Goal: Communication & Community: Participate in discussion

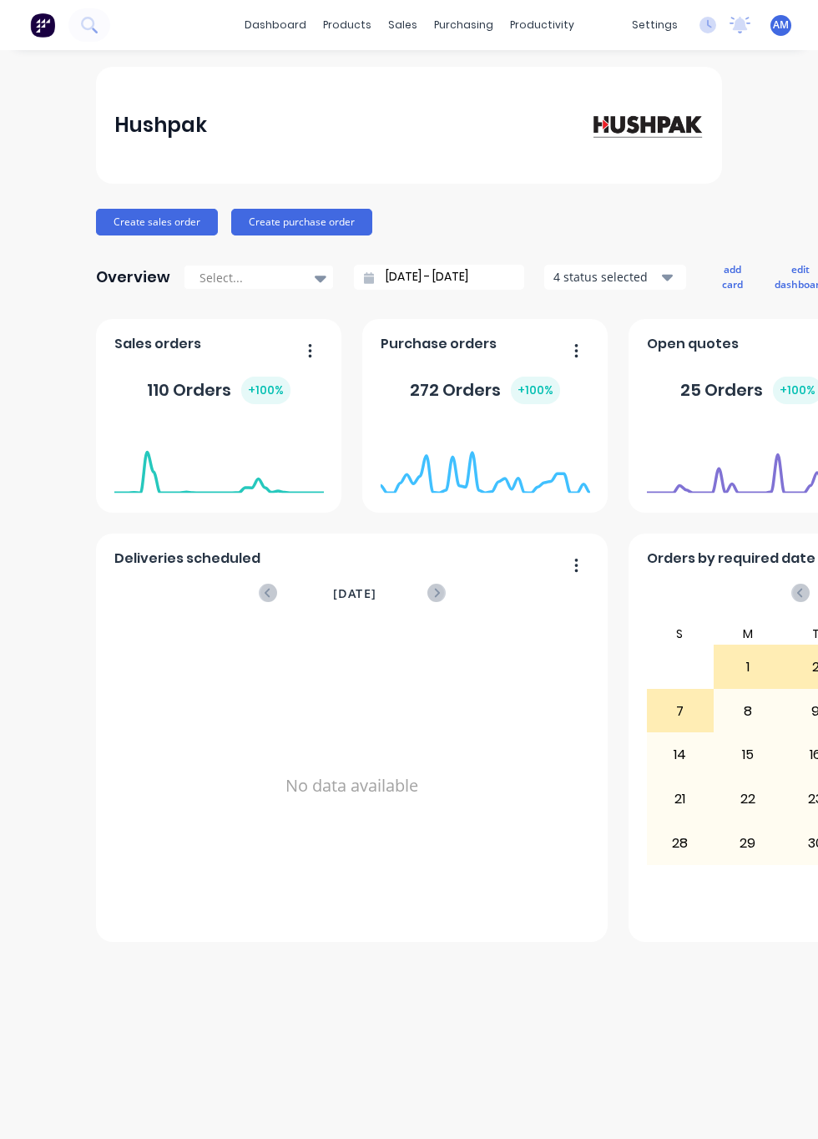
click at [306, 25] on link "dashboard" at bounding box center [275, 25] width 79 height 25
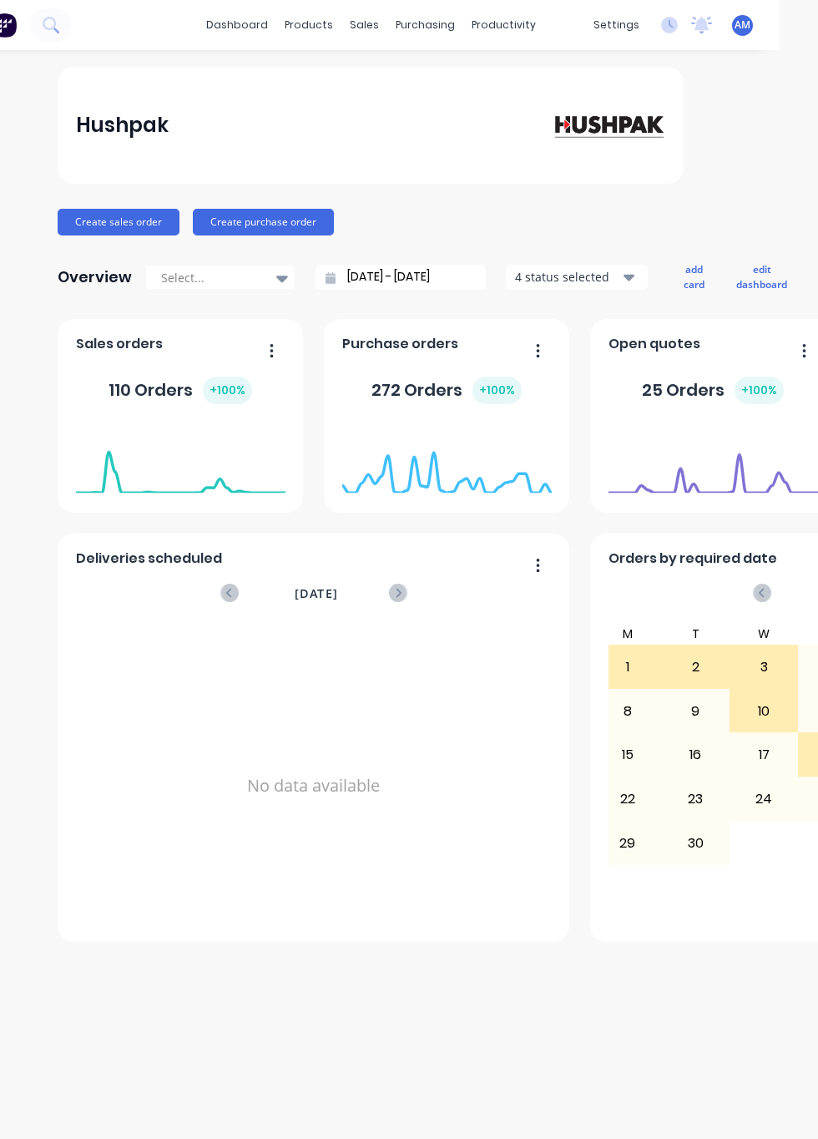
scroll to position [0, 19]
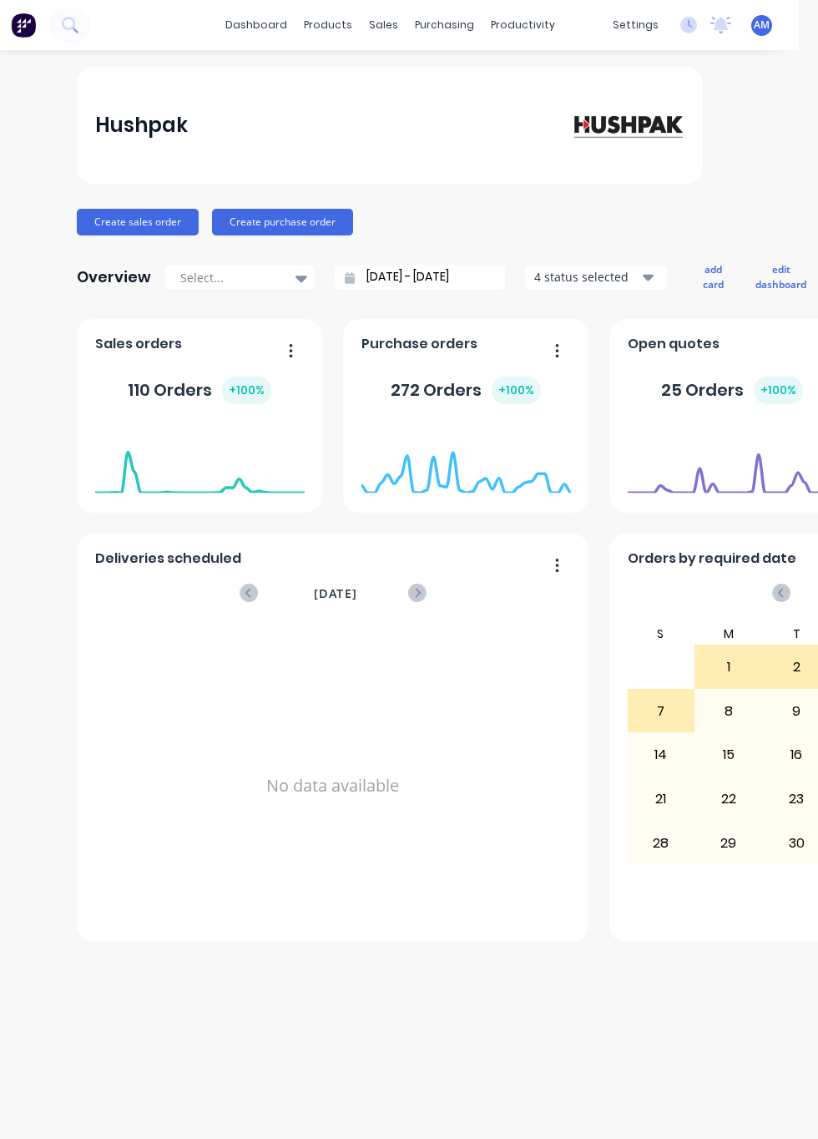
click at [74, 30] on icon at bounding box center [76, 31] width 6 height 6
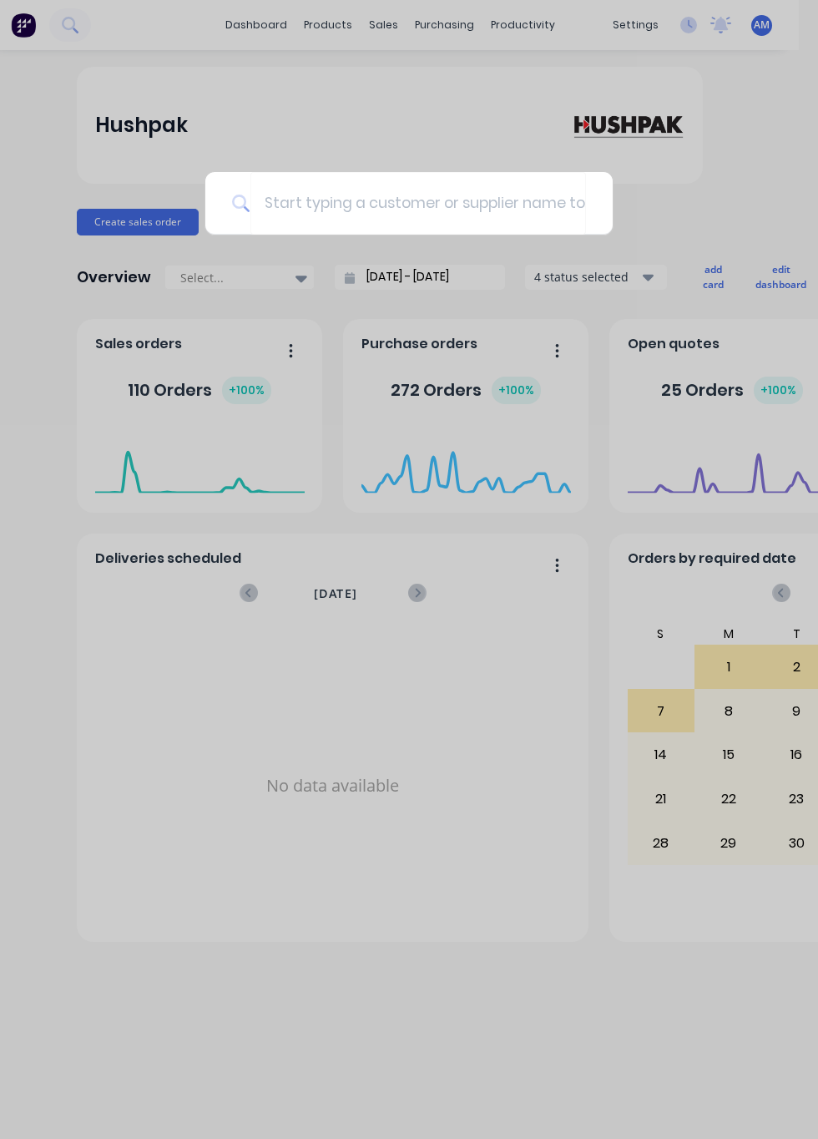
click at [70, 22] on div at bounding box center [409, 569] width 818 height 1139
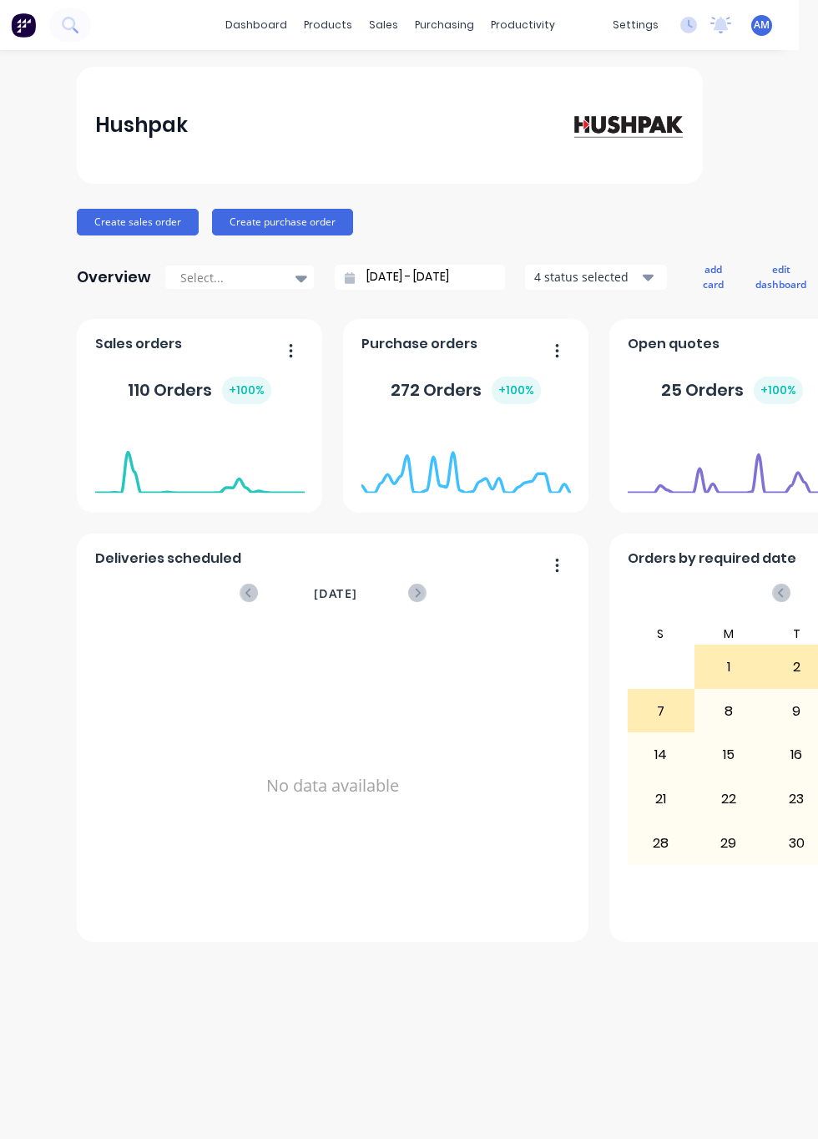
click at [67, 27] on icon at bounding box center [70, 25] width 16 height 16
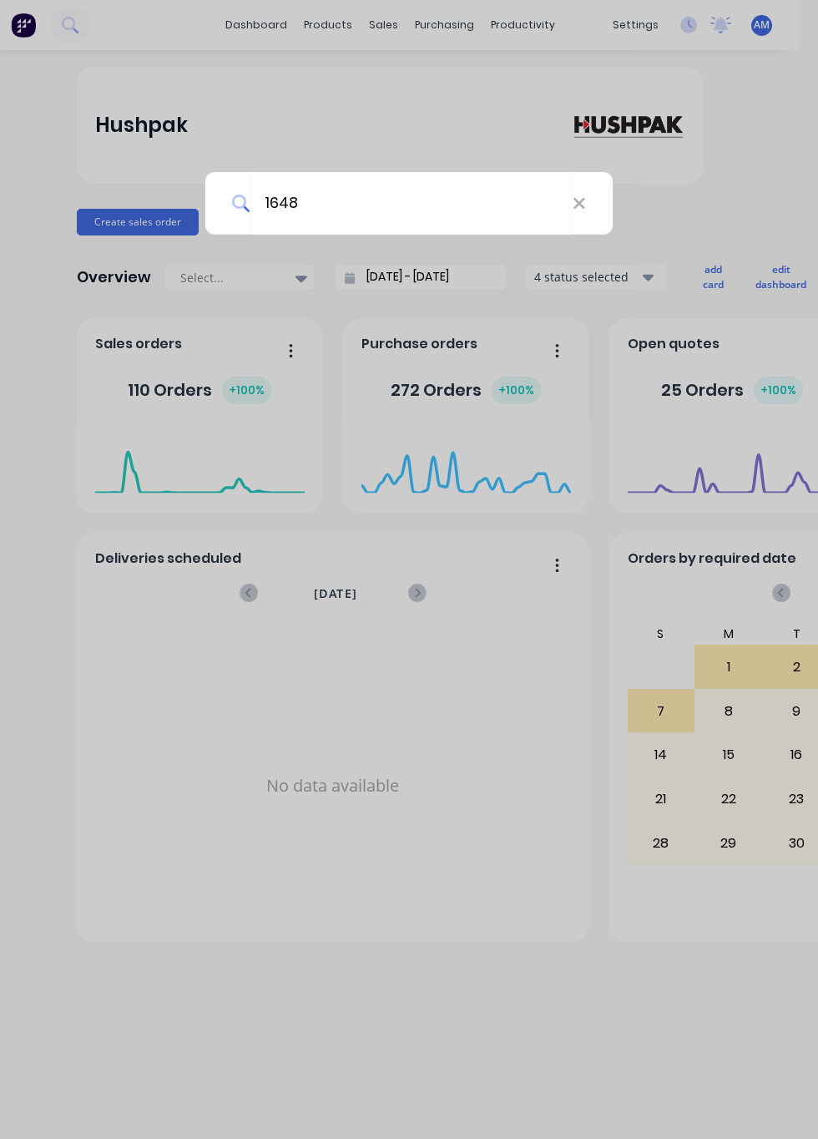
type input "1648"
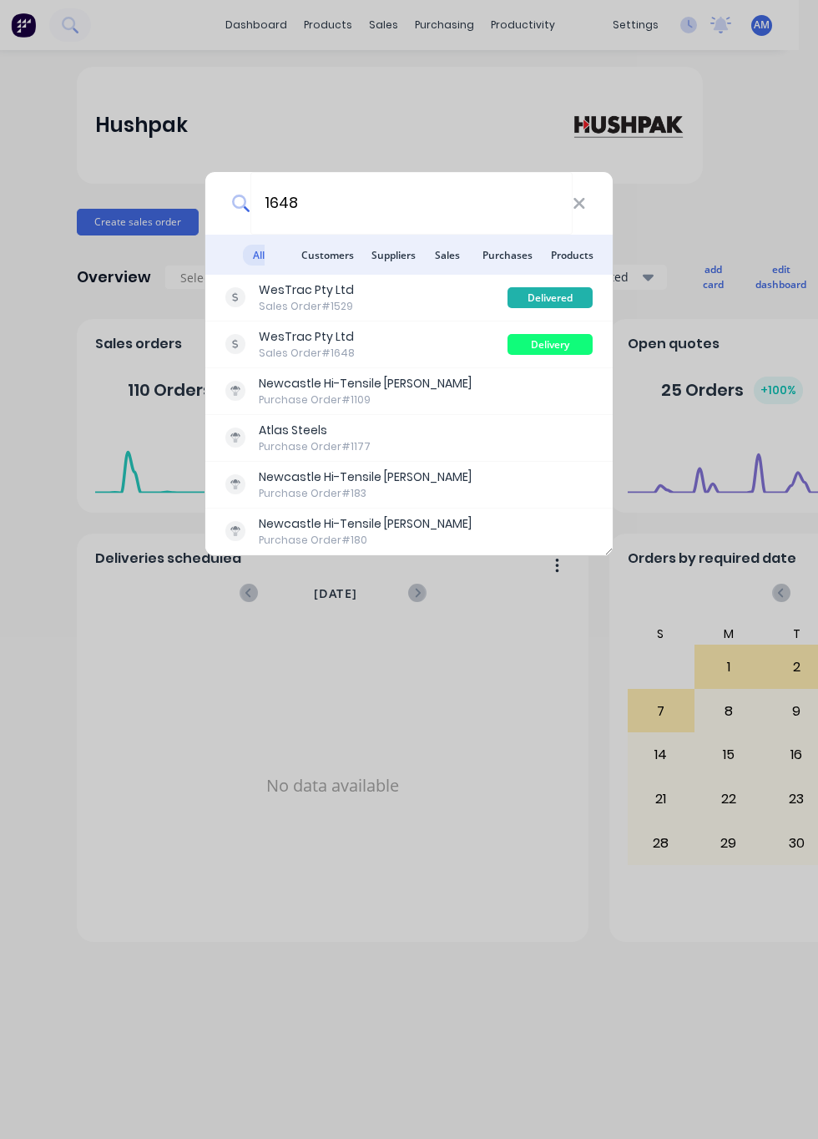
click at [293, 346] on div "Sales Order #1648" at bounding box center [307, 353] width 96 height 15
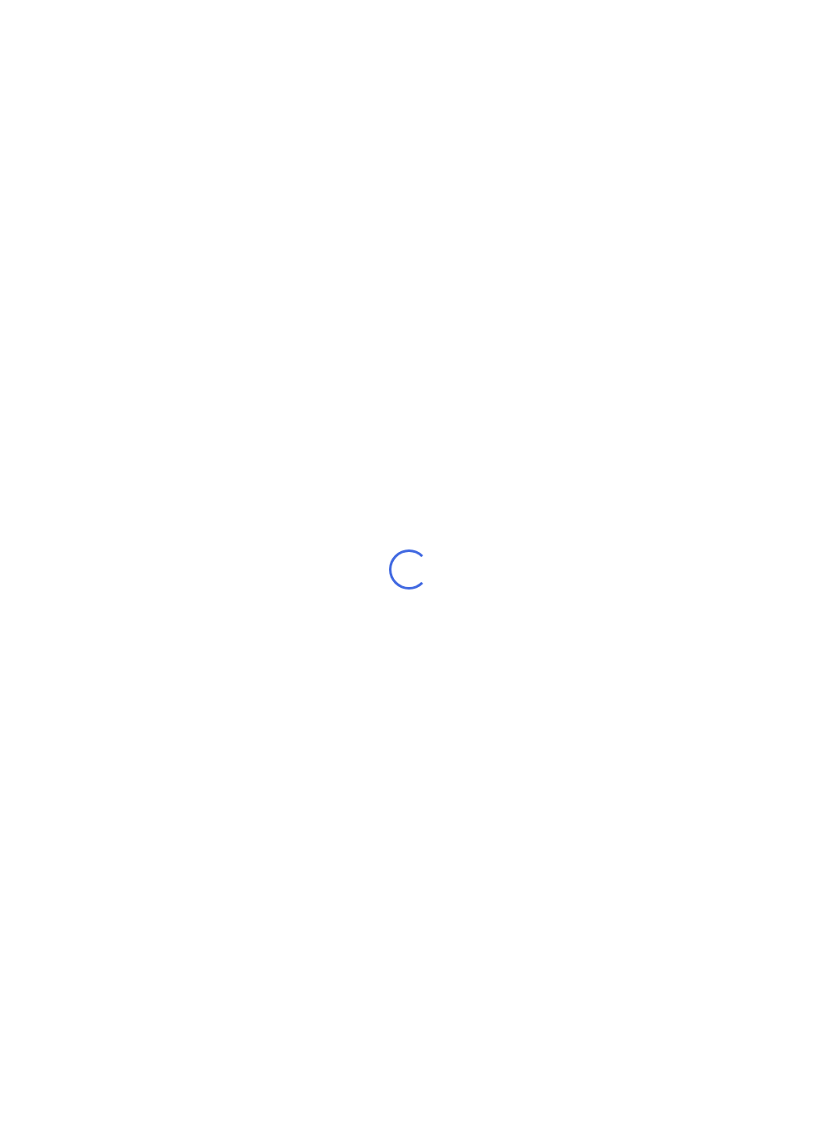
click at [581, 975] on div "Loading..." at bounding box center [409, 569] width 818 height 1139
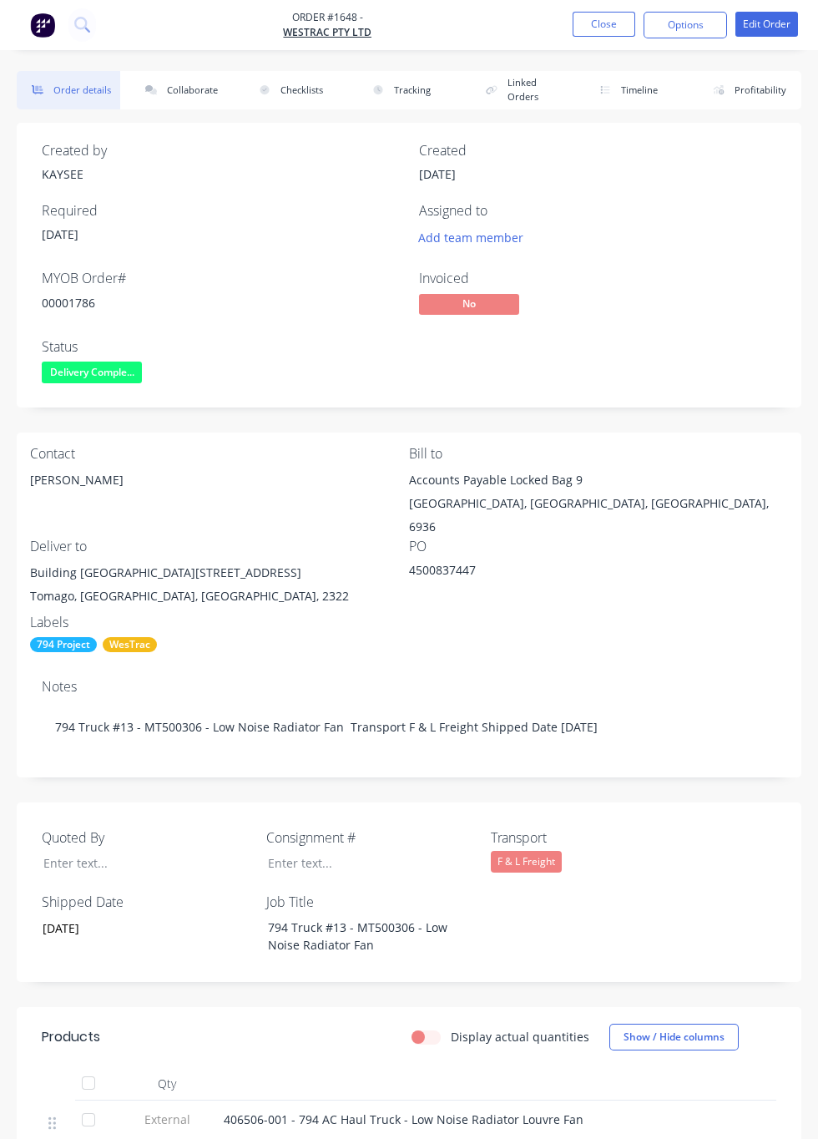
click at [187, 95] on button "Collaborate" at bounding box center [182, 90] width 104 height 38
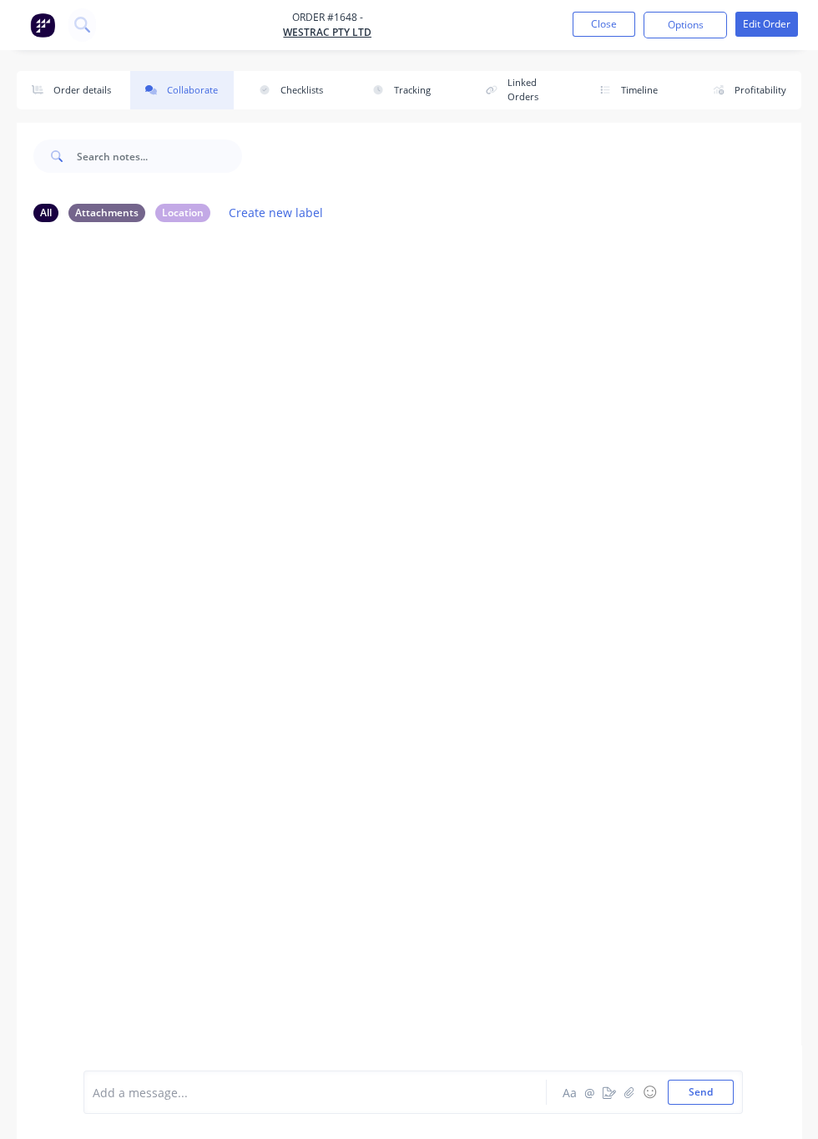
click at [252, 565] on div at bounding box center [409, 653] width 785 height 834
click at [630, 1101] on button "button" at bounding box center [630, 1092] width 20 height 20
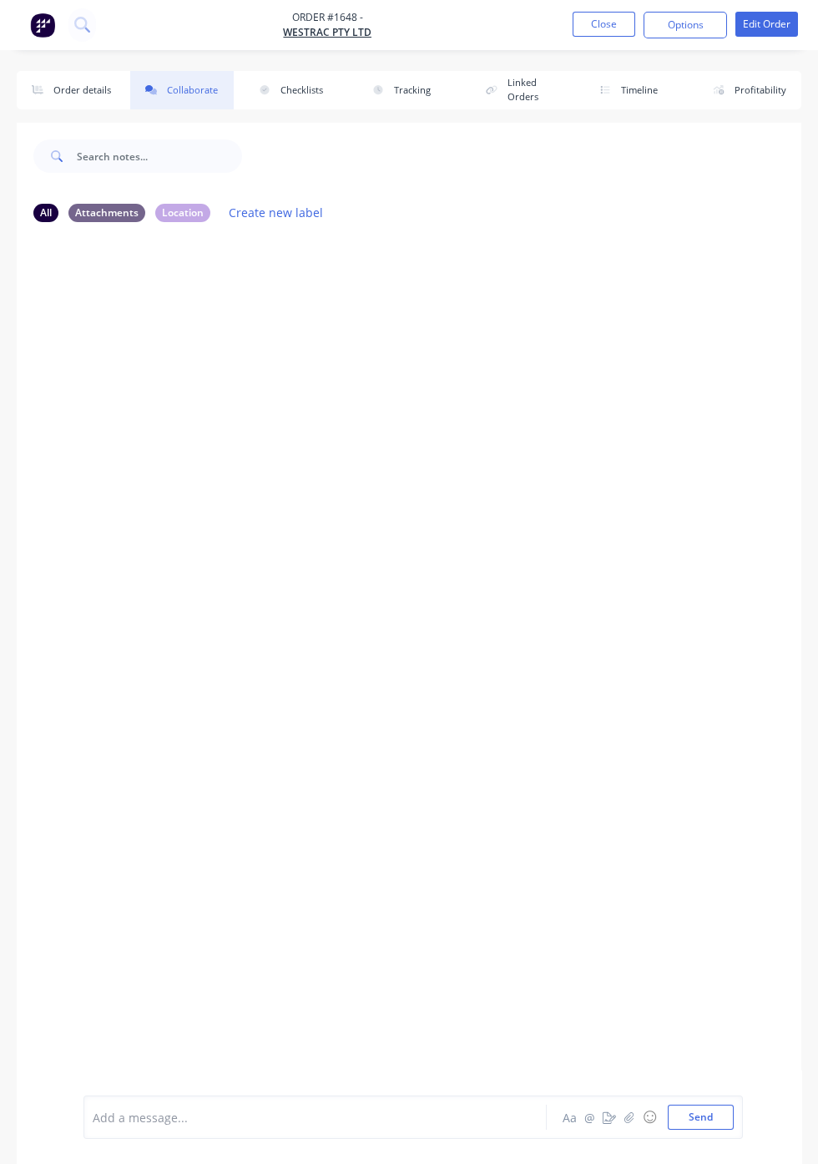
click at [631, 1119] on icon "button" at bounding box center [630, 1118] width 10 height 12
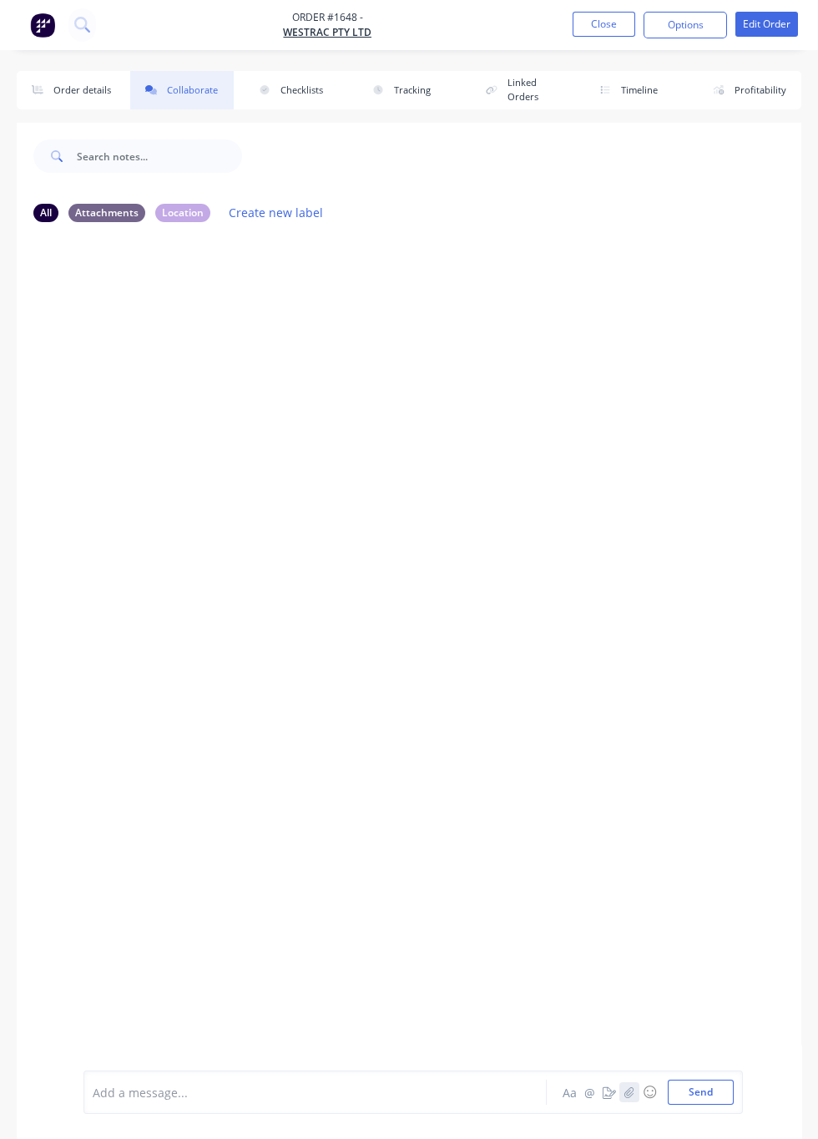
click at [631, 1094] on icon "button" at bounding box center [630, 1092] width 10 height 12
click at [727, 1096] on button "Send" at bounding box center [701, 1092] width 66 height 25
click at [446, 888] on div "AM You 06:25am [DATE] 1756671874411741129996431731013.jpg Labels Download Delete" at bounding box center [409, 653] width 785 height 834
click at [608, 27] on button "Close" at bounding box center [604, 24] width 63 height 25
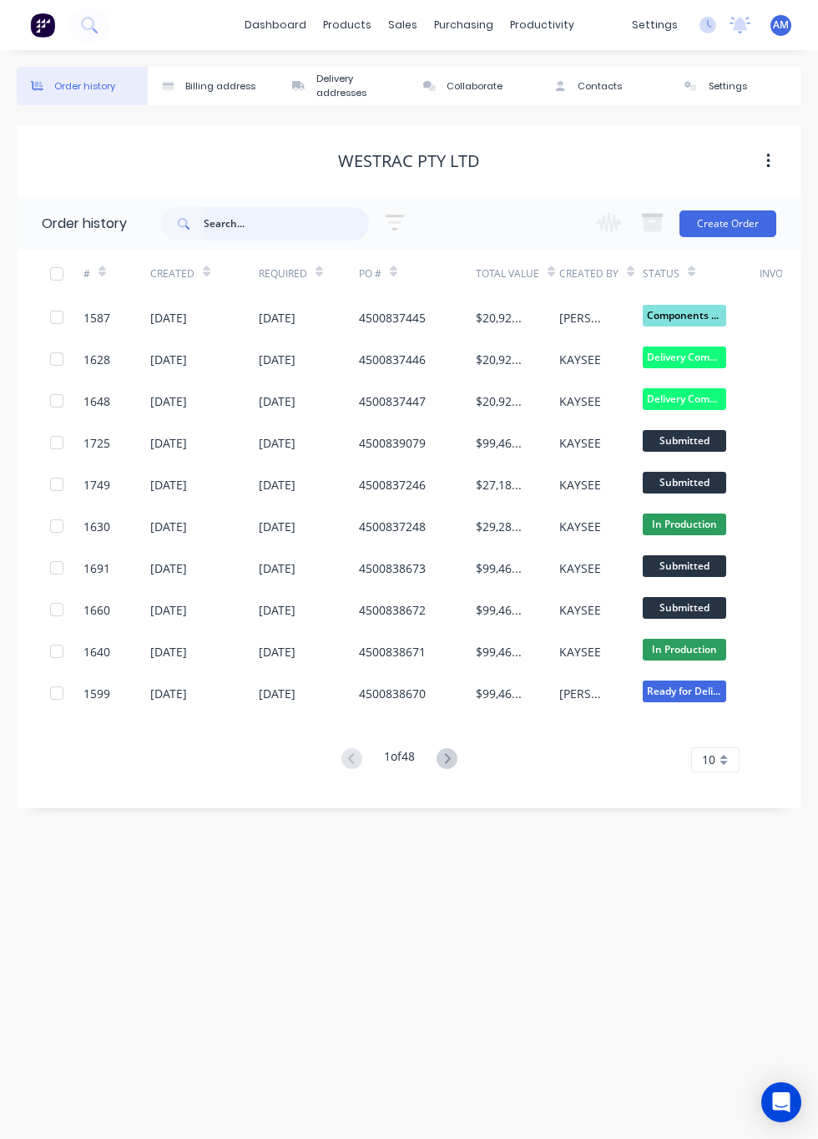
click at [267, 226] on input "text" at bounding box center [286, 223] width 165 height 33
click at [508, 362] on div "$20,927.43" at bounding box center [501, 360] width 50 height 18
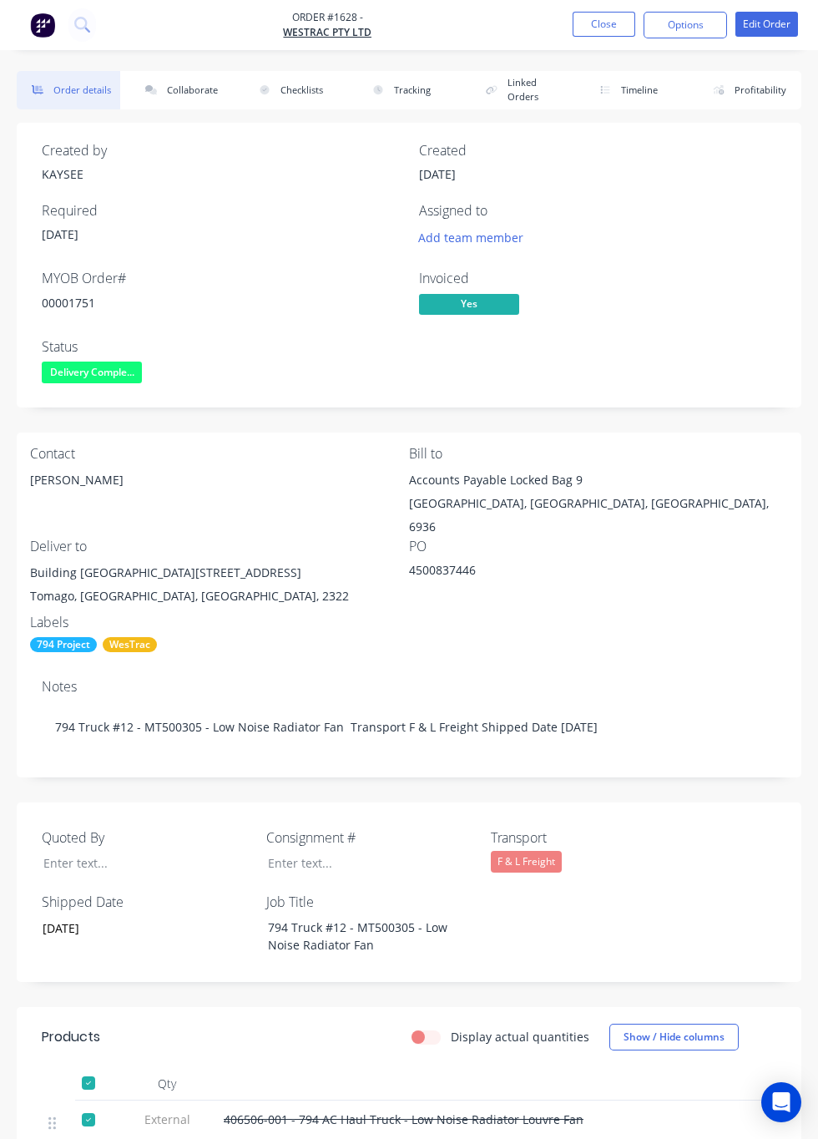
click at [190, 94] on button "Collaborate" at bounding box center [182, 90] width 104 height 38
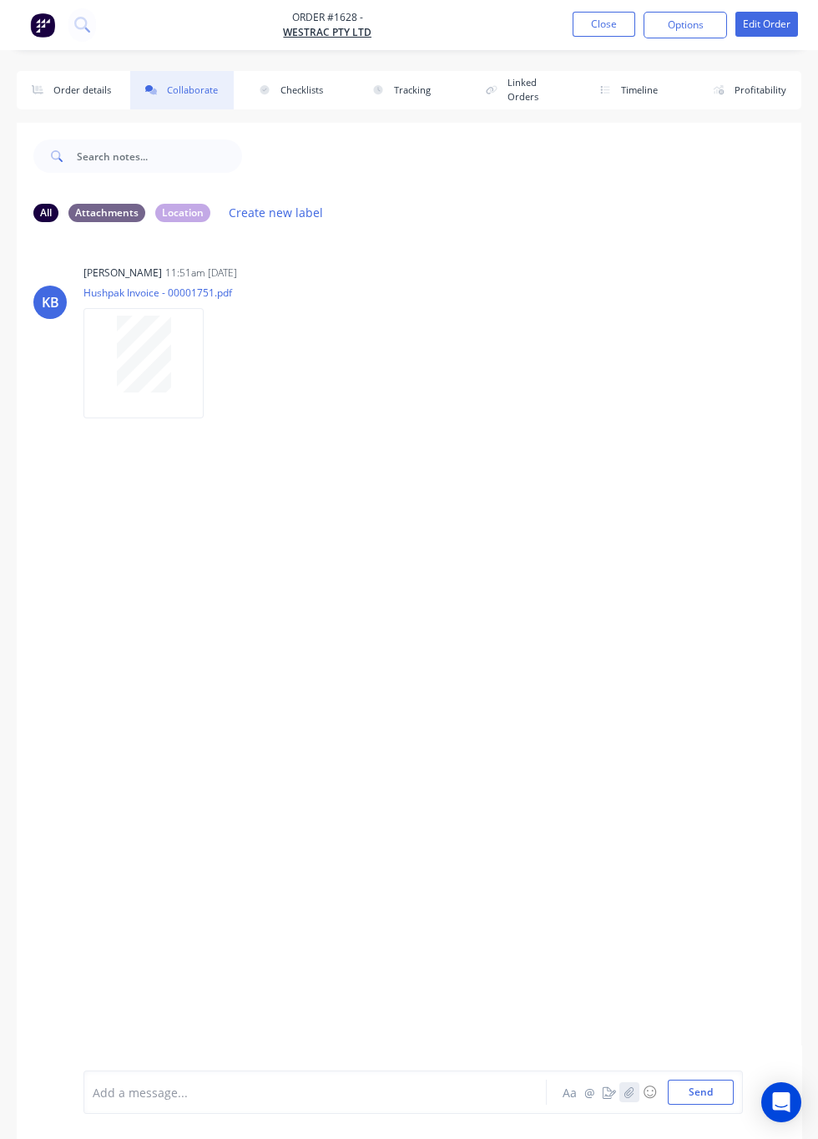
click at [631, 1093] on icon "button" at bounding box center [630, 1092] width 10 height 12
click at [707, 1097] on button "Send" at bounding box center [701, 1092] width 66 height 25
click at [549, 489] on div "AM You 06:27am 01/09/25 17566720132915326235798642292299.jpg Labels Download De…" at bounding box center [409, 511] width 785 height 150
click at [616, 35] on button "Close" at bounding box center [604, 24] width 63 height 25
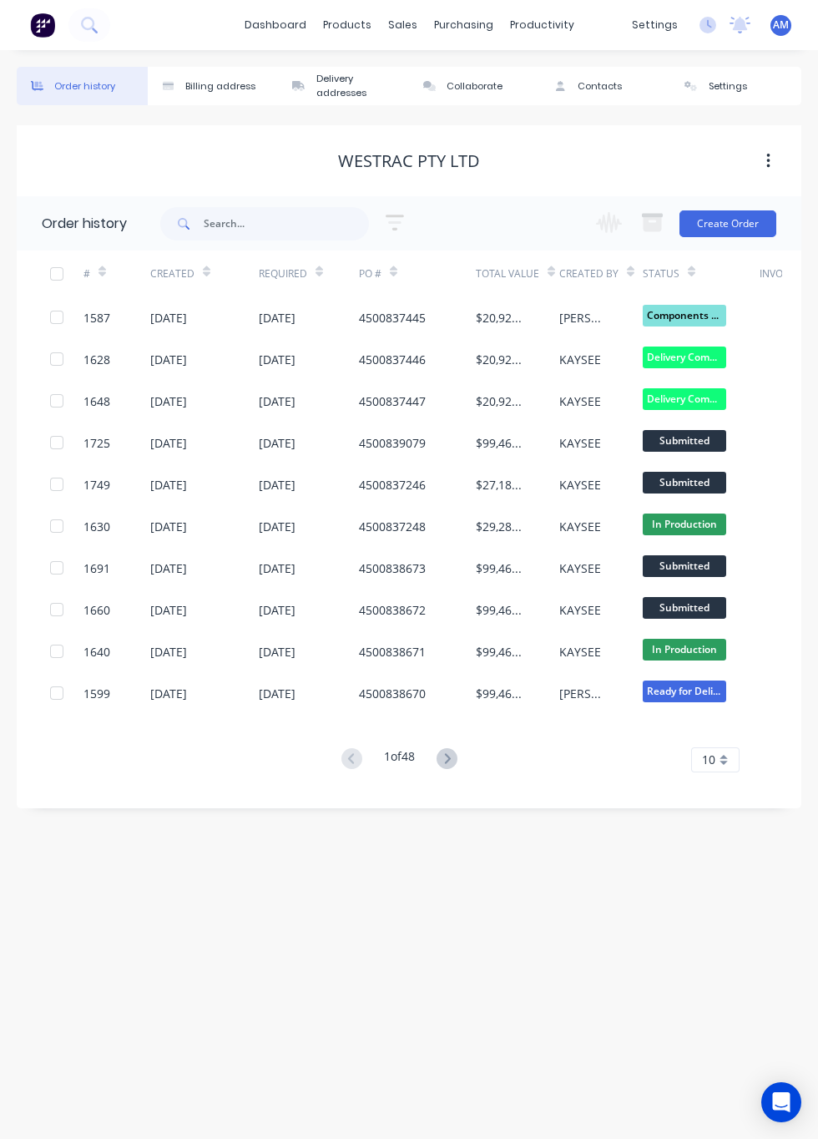
click at [187, 693] on div "[DATE]" at bounding box center [168, 694] width 37 height 18
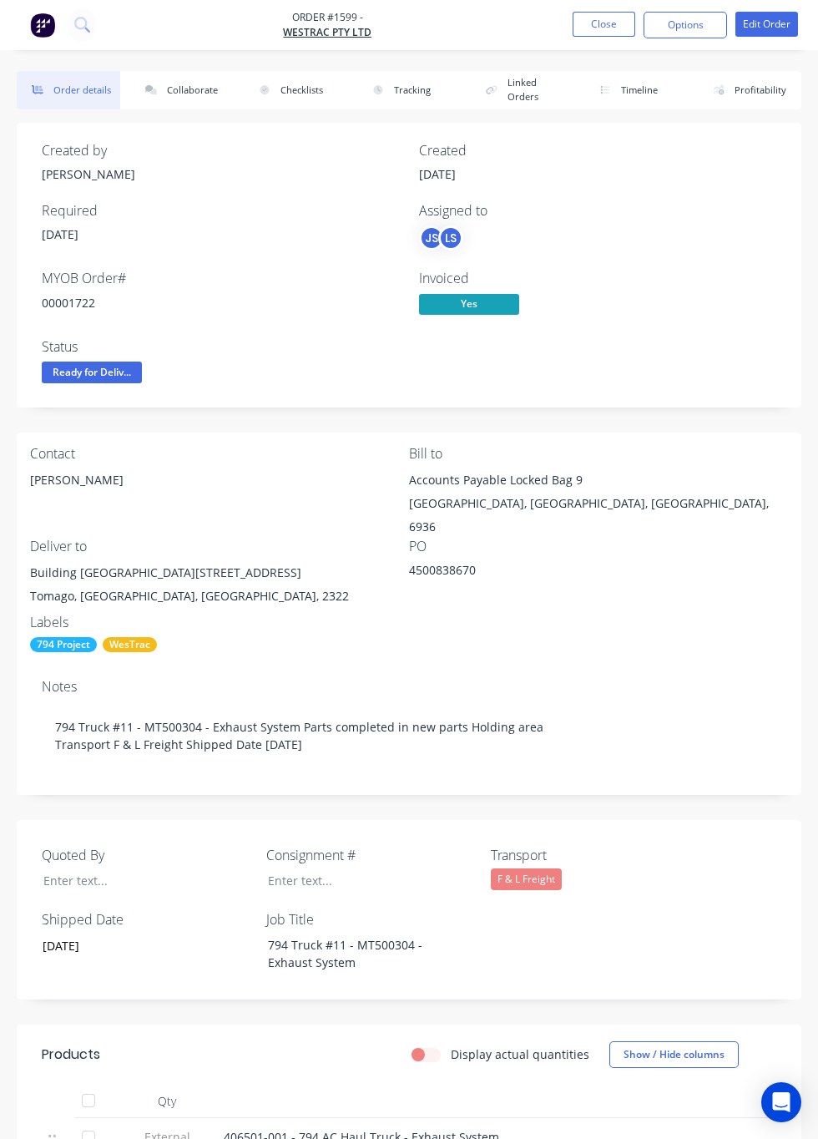
click at [196, 84] on button "Collaborate" at bounding box center [182, 90] width 104 height 38
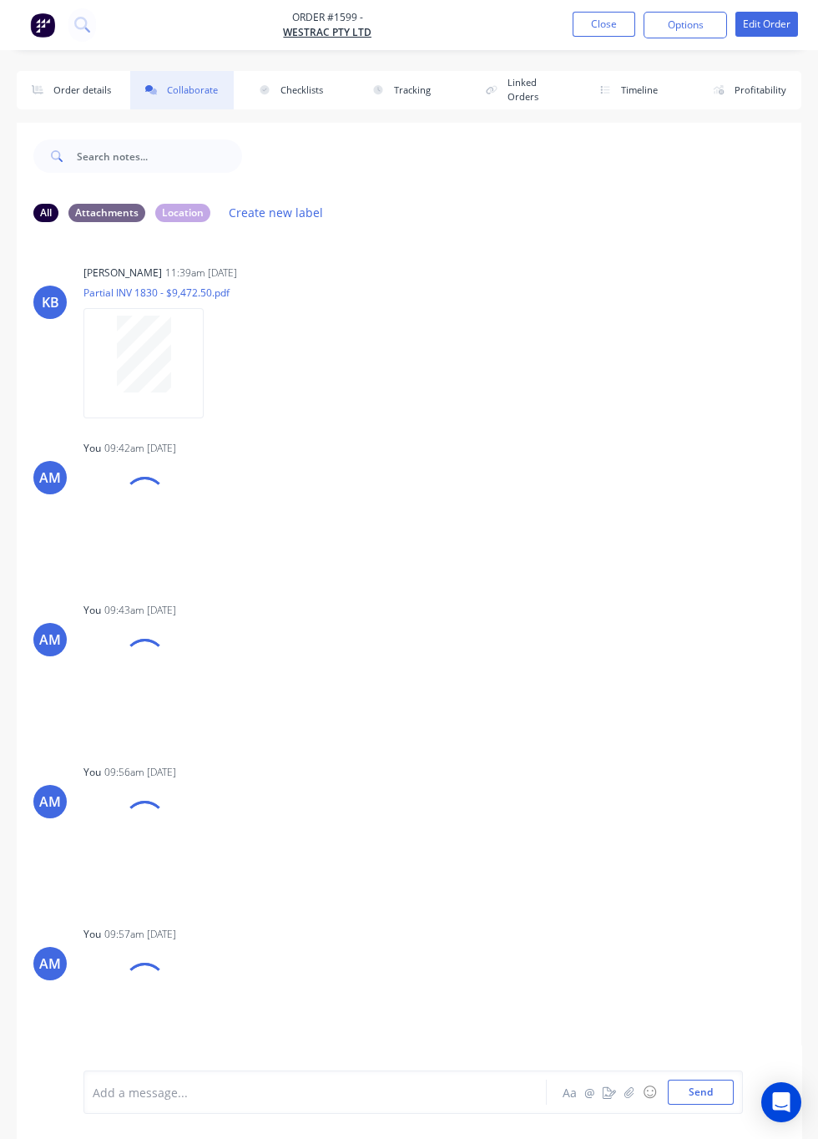
click at [655, 93] on button "Timeline" at bounding box center [637, 90] width 104 height 38
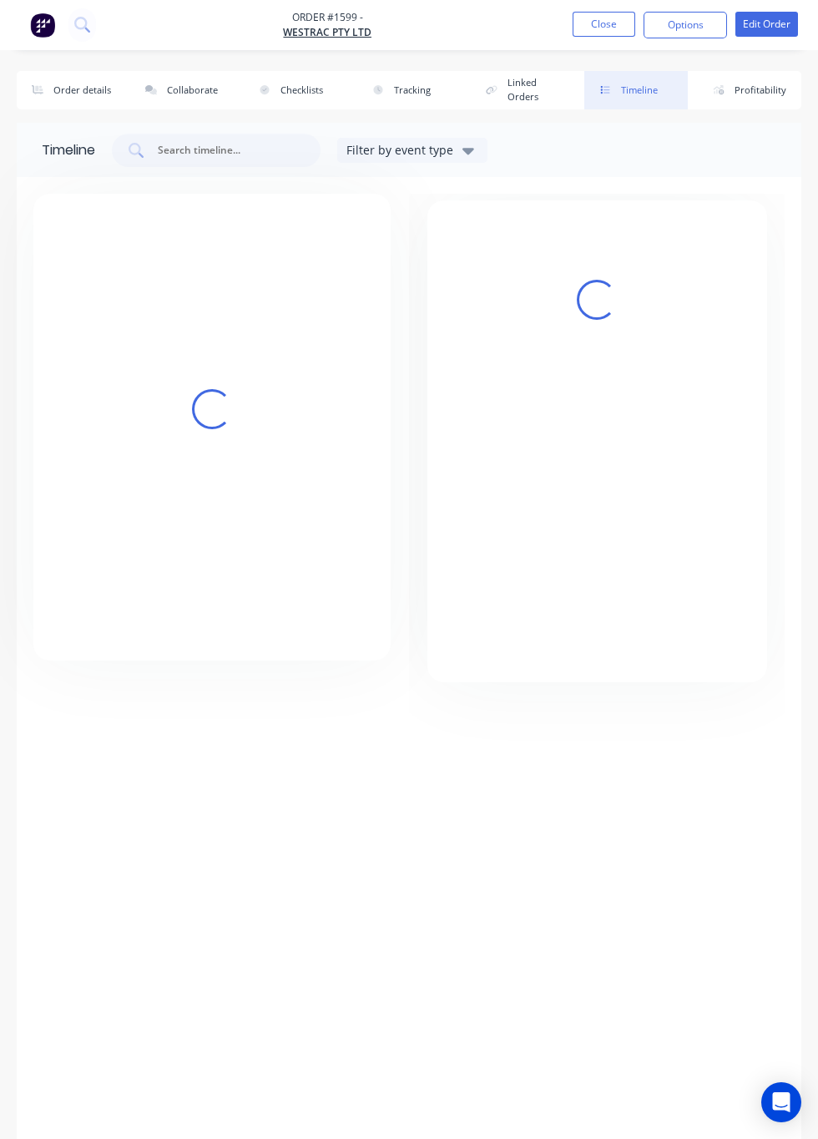
click at [609, 27] on button "Close" at bounding box center [604, 24] width 63 height 25
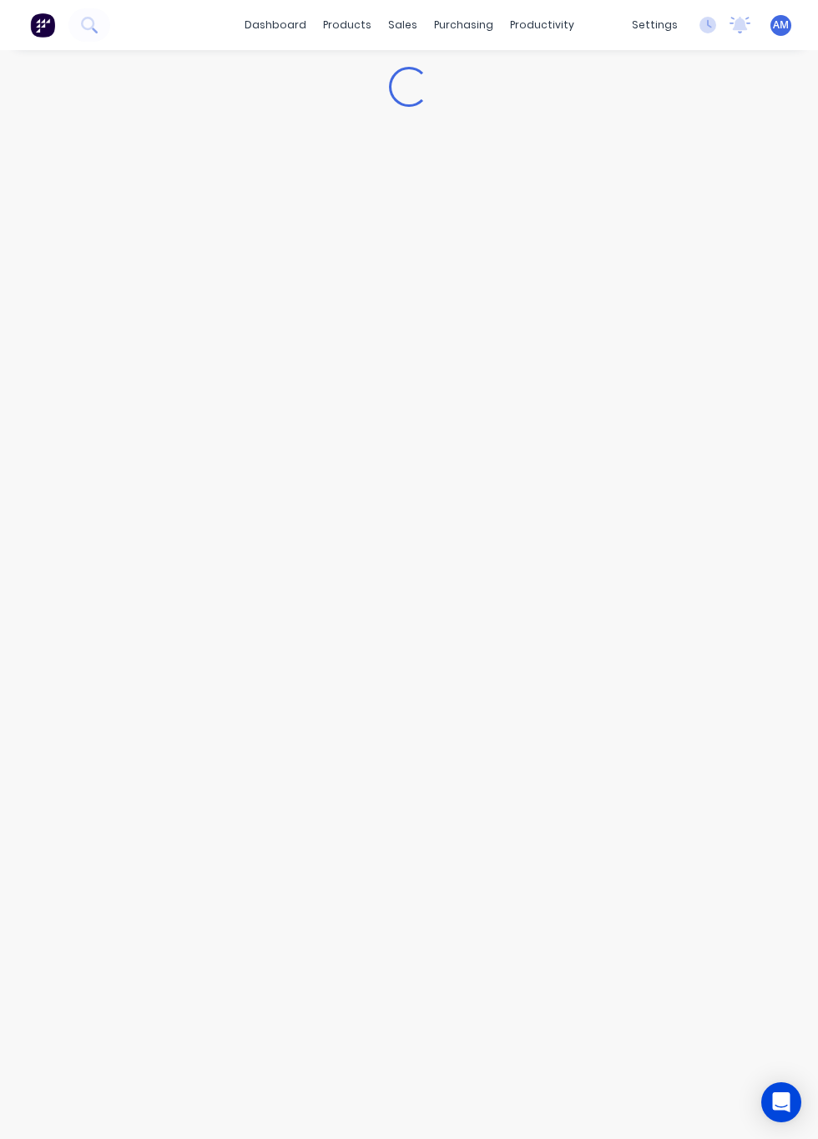
click at [75, 30] on button at bounding box center [89, 24] width 42 height 33
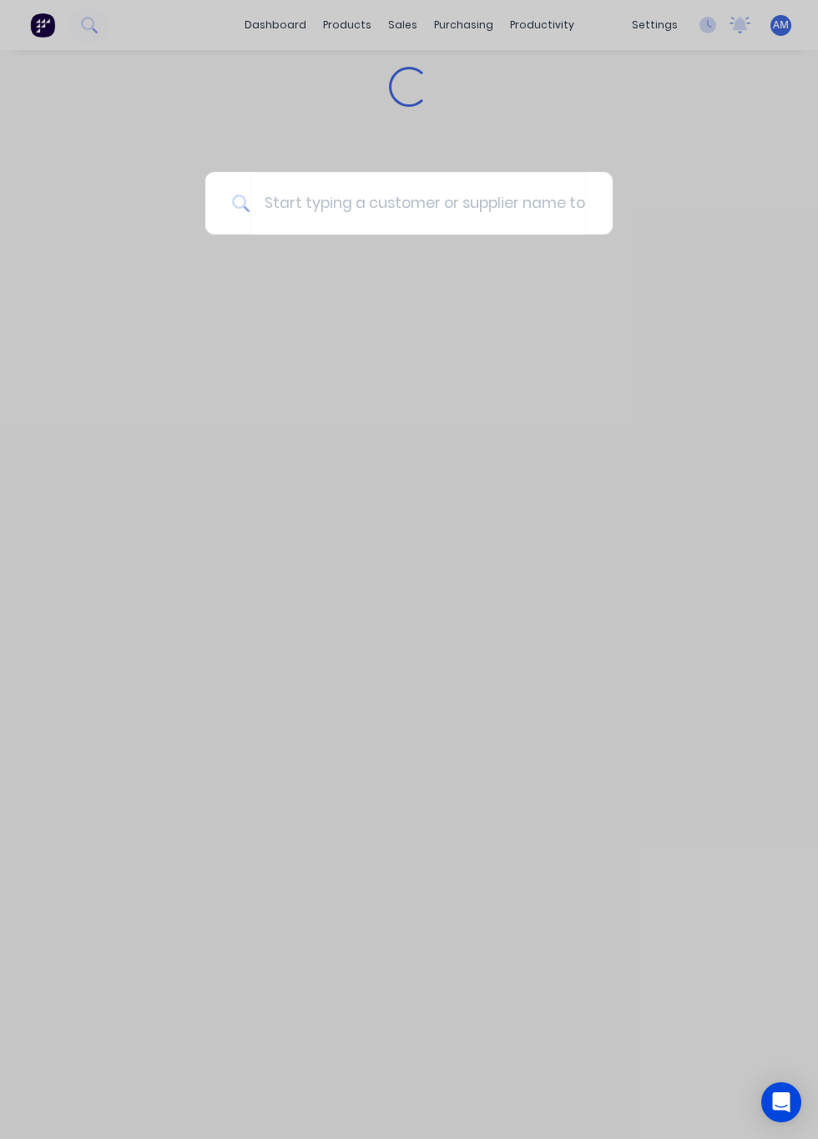
click at [90, 27] on div at bounding box center [409, 569] width 818 height 1139
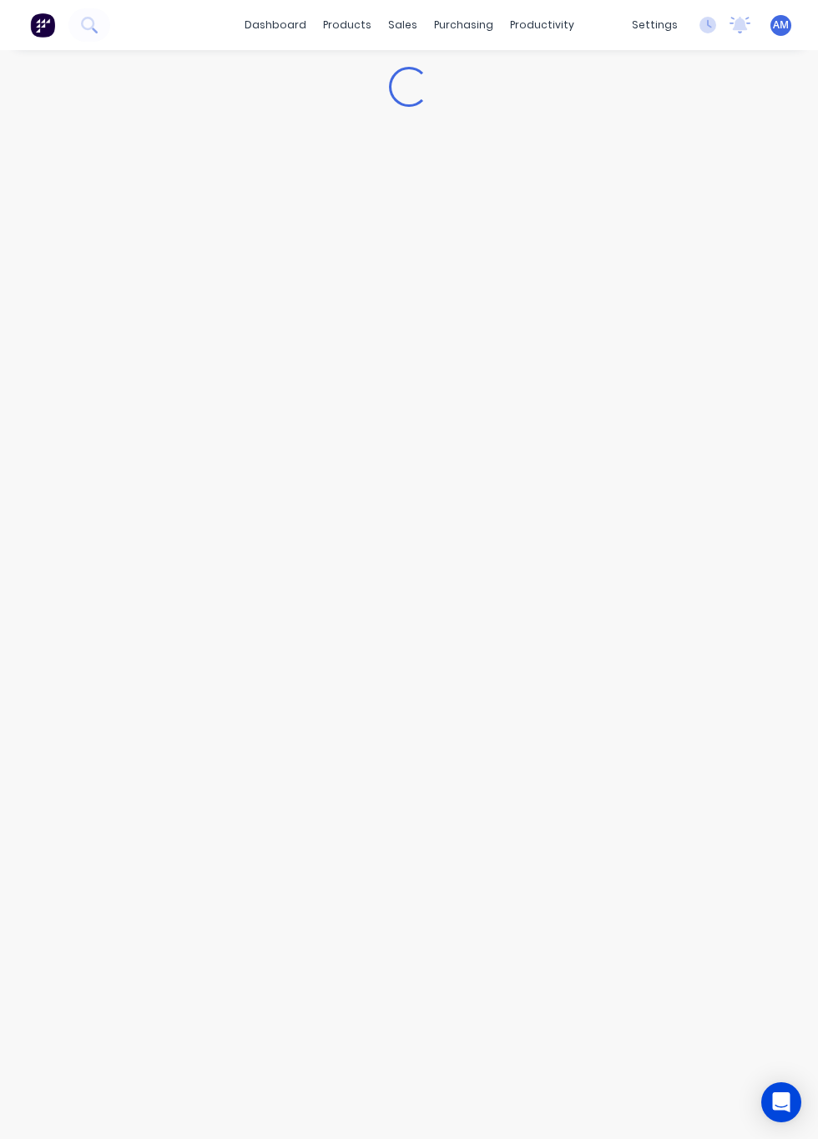
click at [94, 30] on icon at bounding box center [95, 31] width 6 height 6
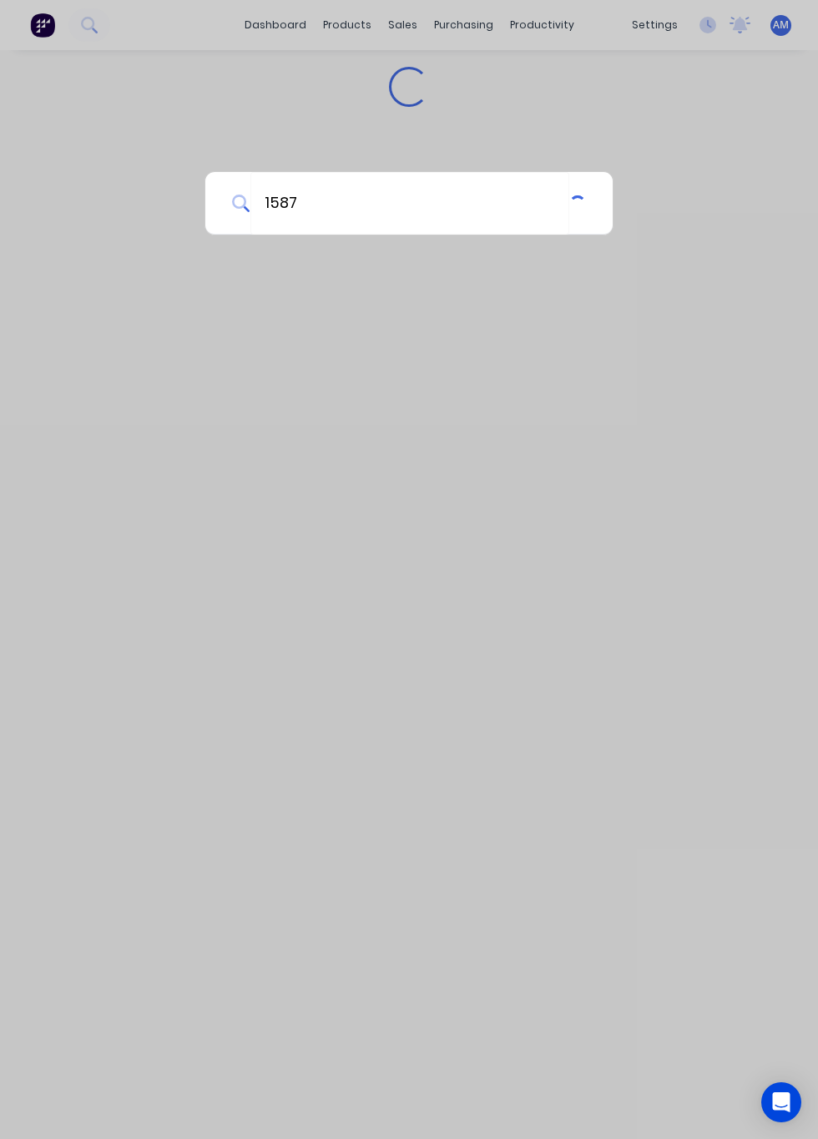
type input "1587"
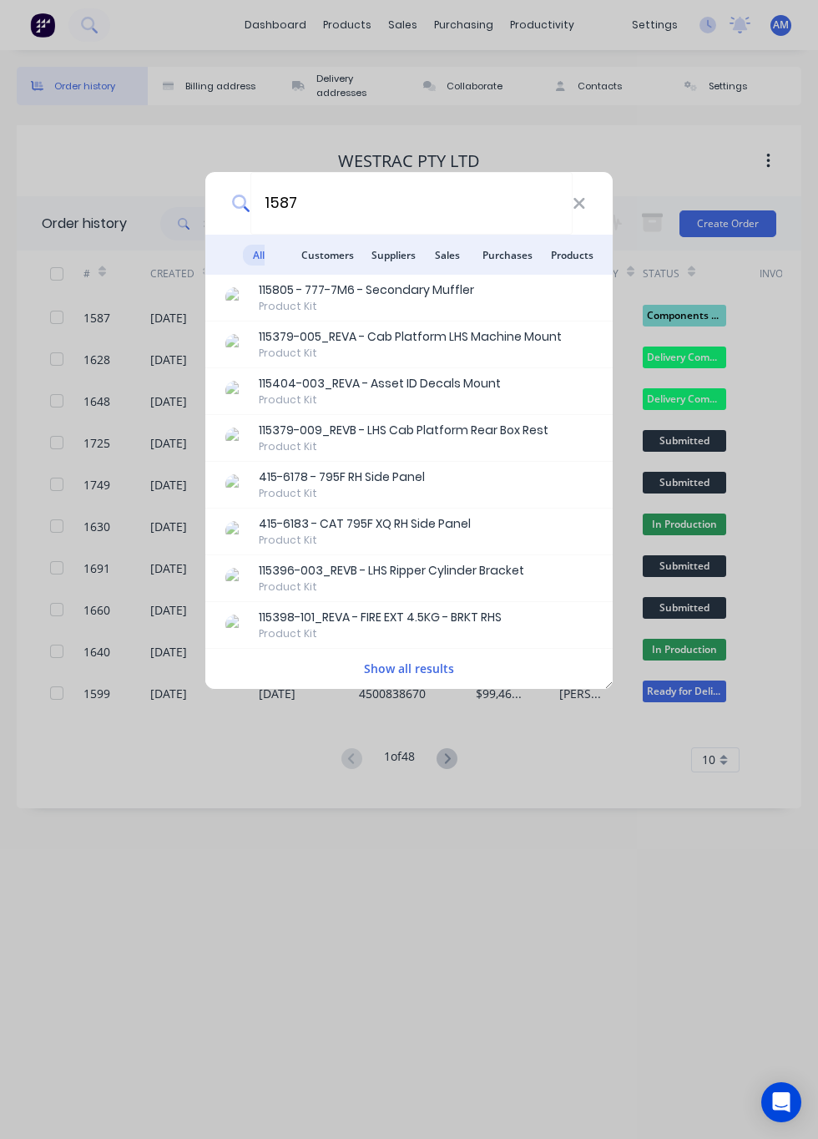
click at [518, 257] on span "Purchases" at bounding box center [508, 255] width 70 height 21
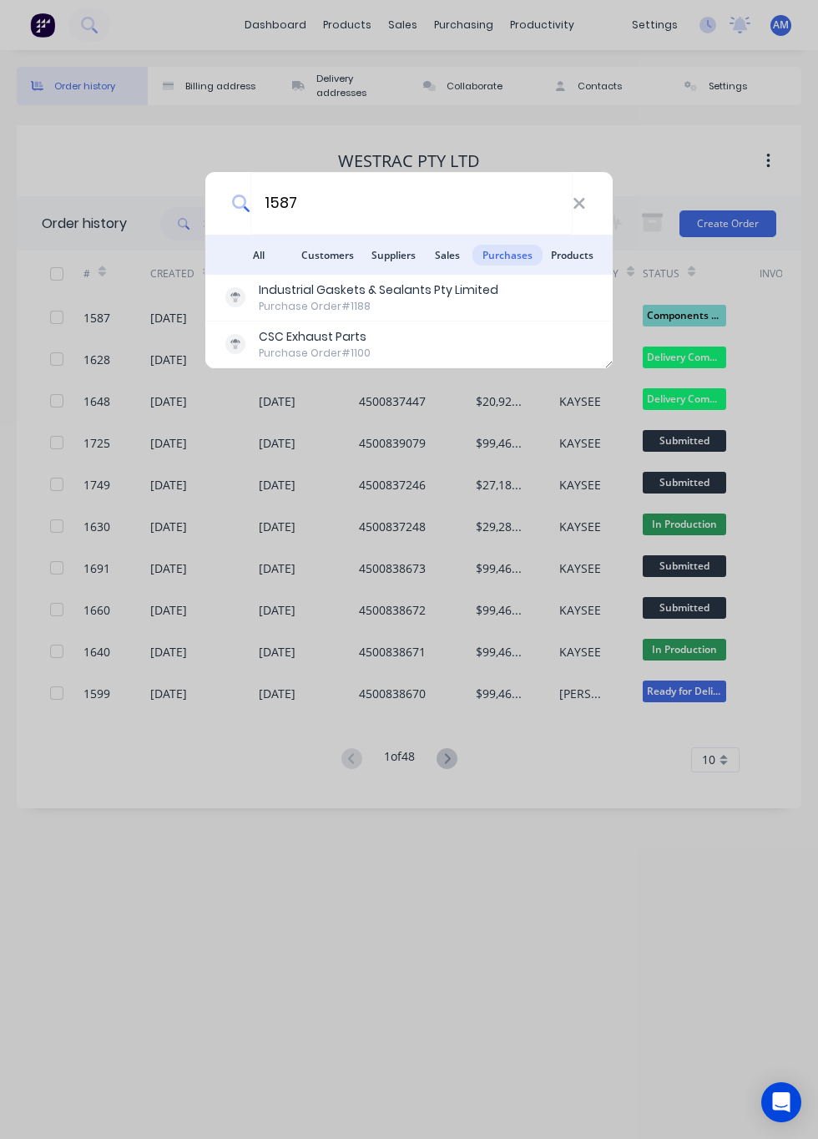
click at [246, 261] on span "All results" at bounding box center [253, 276] width 43 height 62
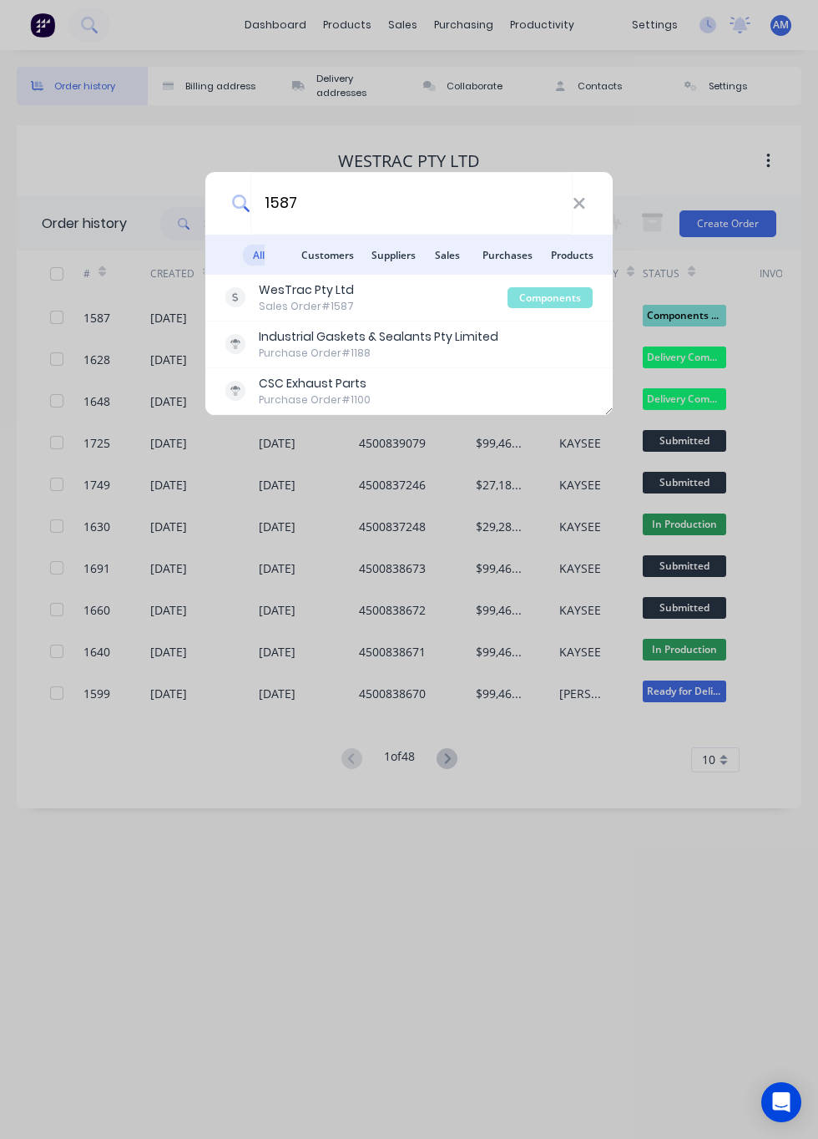
click at [377, 300] on div "WesTrac Pty Ltd Sales Order #1587" at bounding box center [366, 297] width 282 height 33
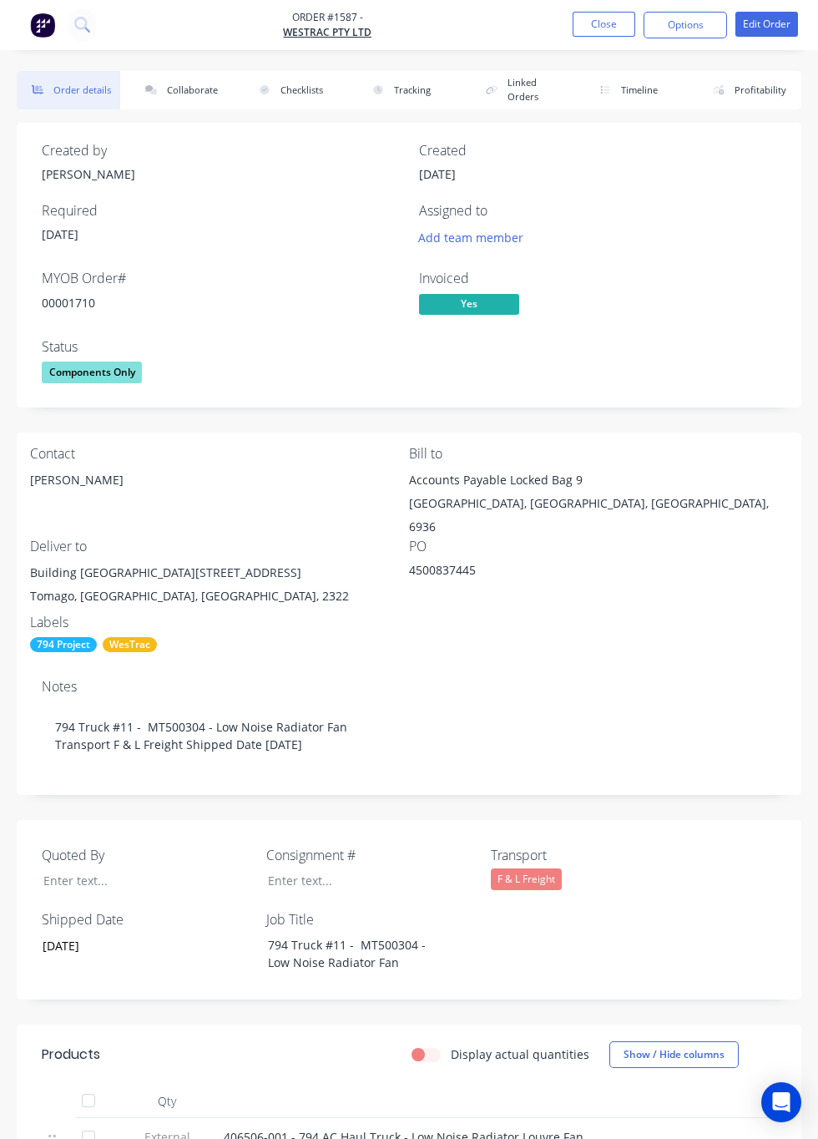
click at [197, 93] on button "Collaborate" at bounding box center [182, 90] width 104 height 38
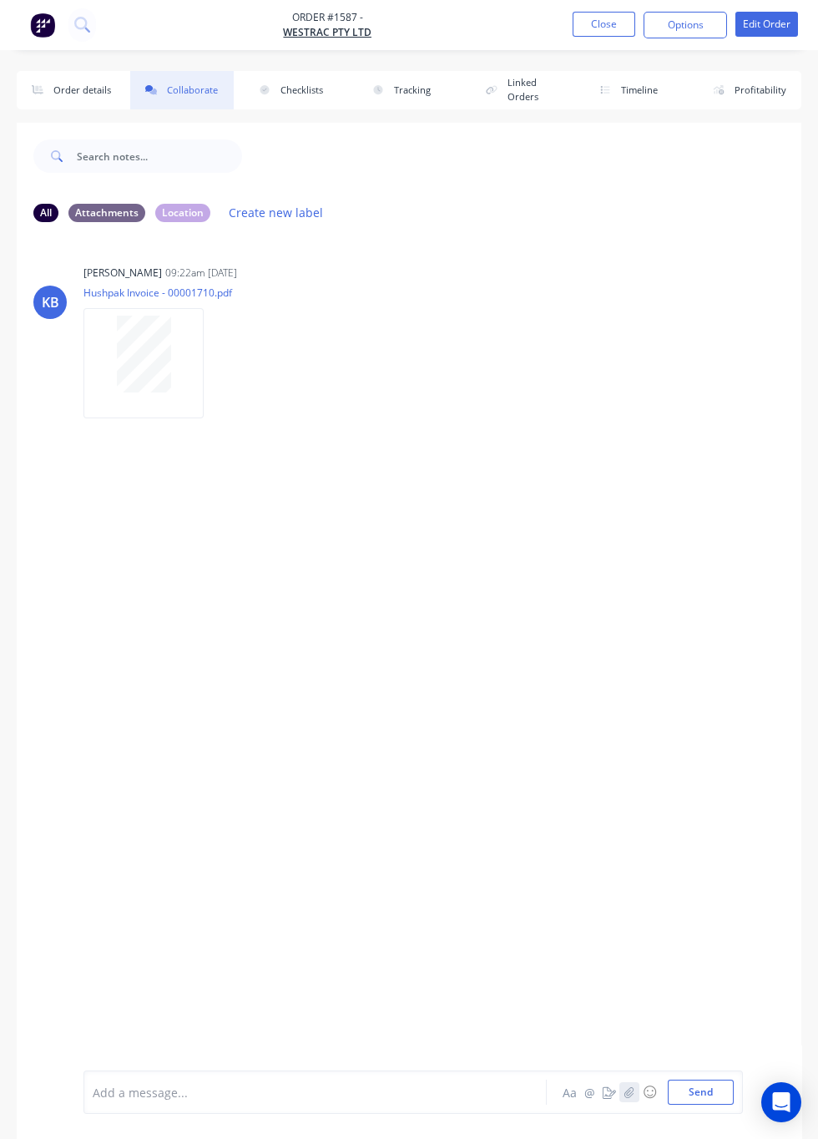
click at [635, 1096] on icon "button" at bounding box center [630, 1092] width 10 height 12
click at [708, 1096] on button "Send" at bounding box center [701, 1092] width 66 height 25
click at [42, 643] on div "KB KAYSEE BROWNE 09:22am 28/08/25 Hushpak Invoice - 00001710.pdf Labels Downloa…" at bounding box center [409, 653] width 785 height 834
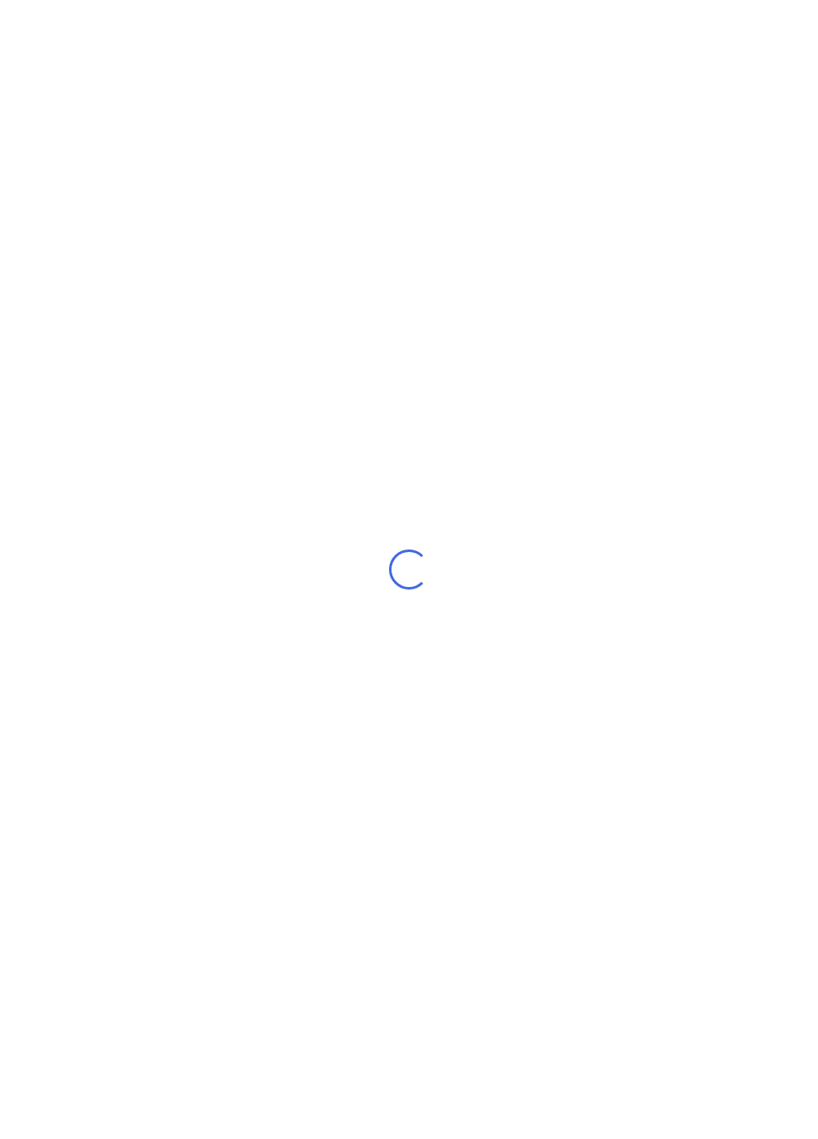
click at [489, 869] on div "Loading..." at bounding box center [409, 569] width 818 height 1139
click at [261, 1024] on div "Loading..." at bounding box center [409, 569] width 818 height 1139
click at [476, 62] on div "Loading..." at bounding box center [409, 569] width 818 height 1139
click at [491, 1] on div "Loading..." at bounding box center [409, 569] width 818 height 1139
click at [712, 737] on div "Loading..." at bounding box center [409, 569] width 818 height 1139
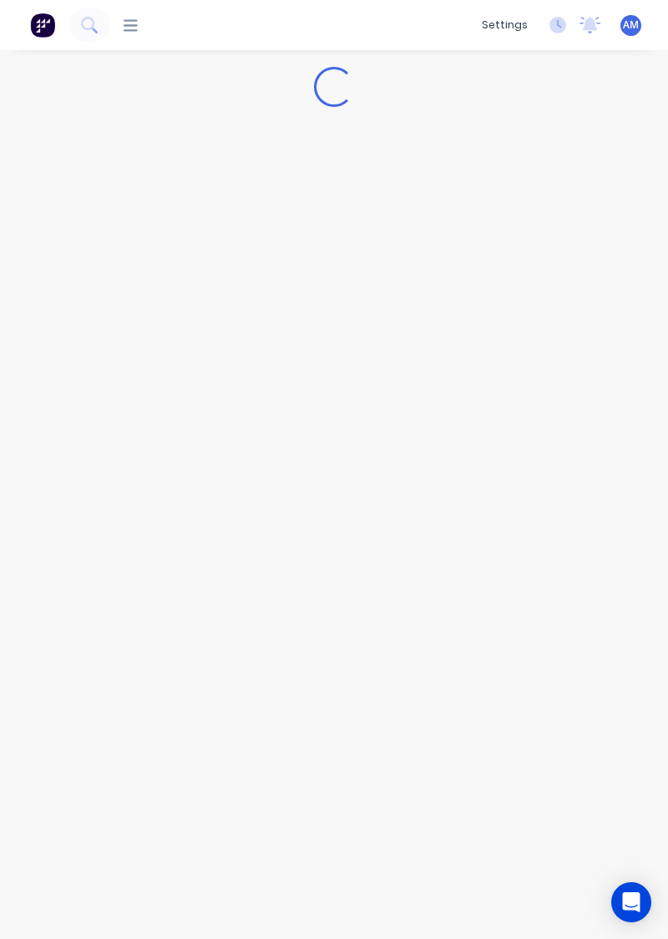
click at [109, 28] on button at bounding box center [89, 24] width 42 height 33
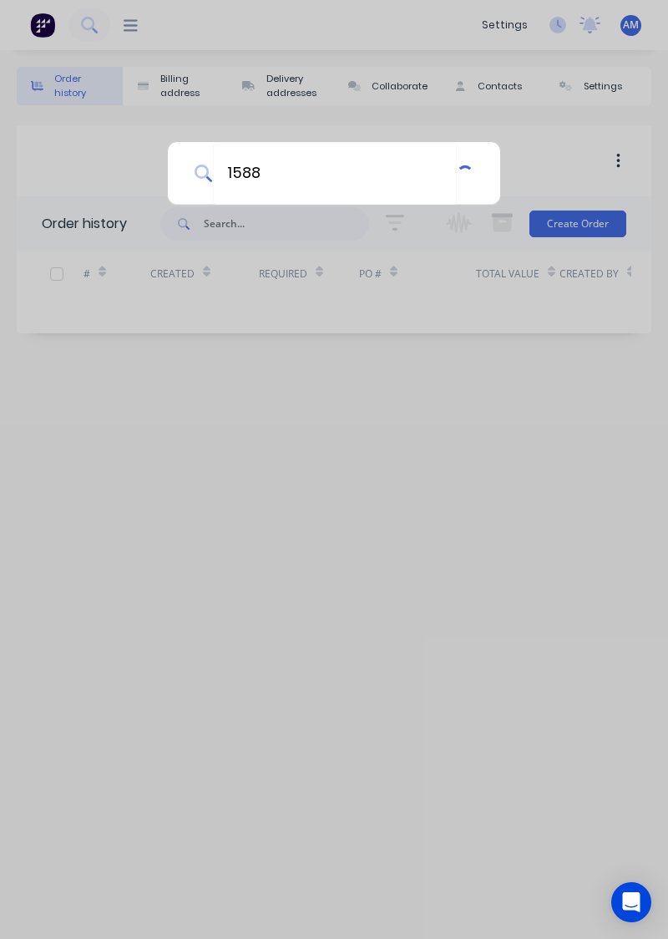
type input "1588"
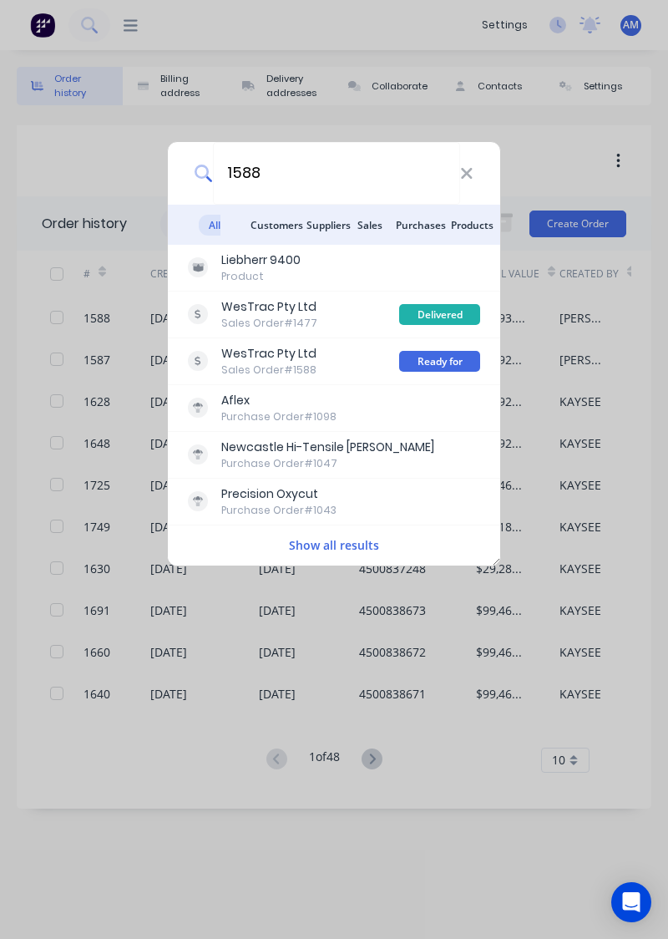
click at [344, 356] on div "WesTrac Pty Ltd Sales Order #1588" at bounding box center [293, 361] width 211 height 33
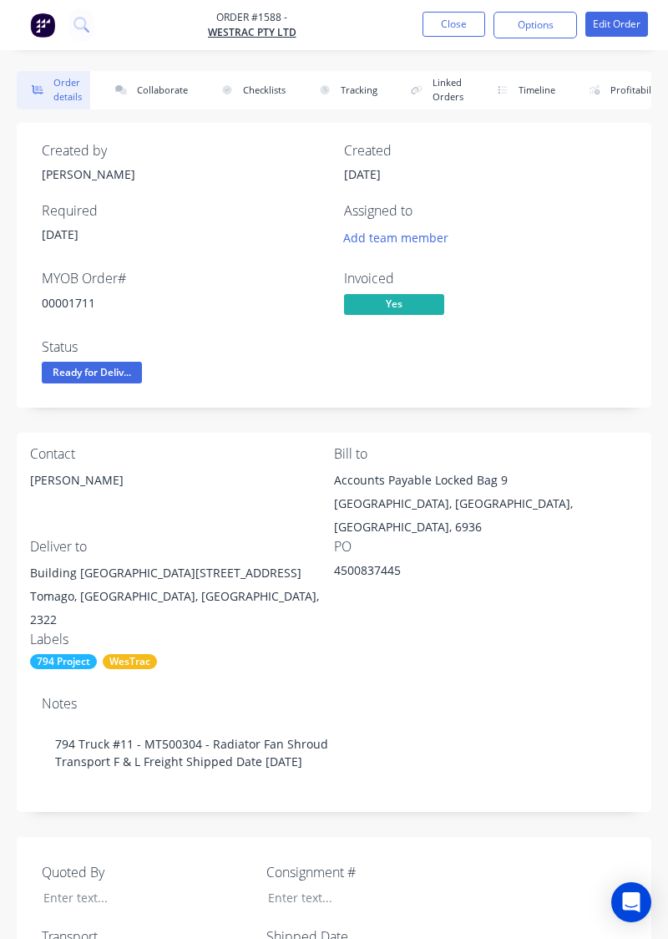
click at [177, 92] on button "Collaborate" at bounding box center [148, 90] width 96 height 38
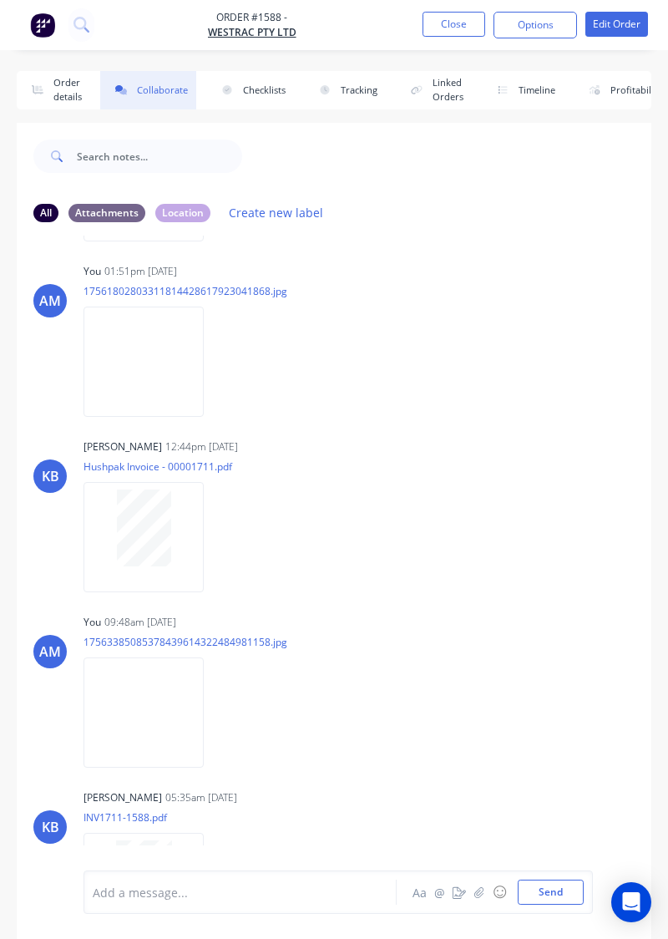
scroll to position [362, 0]
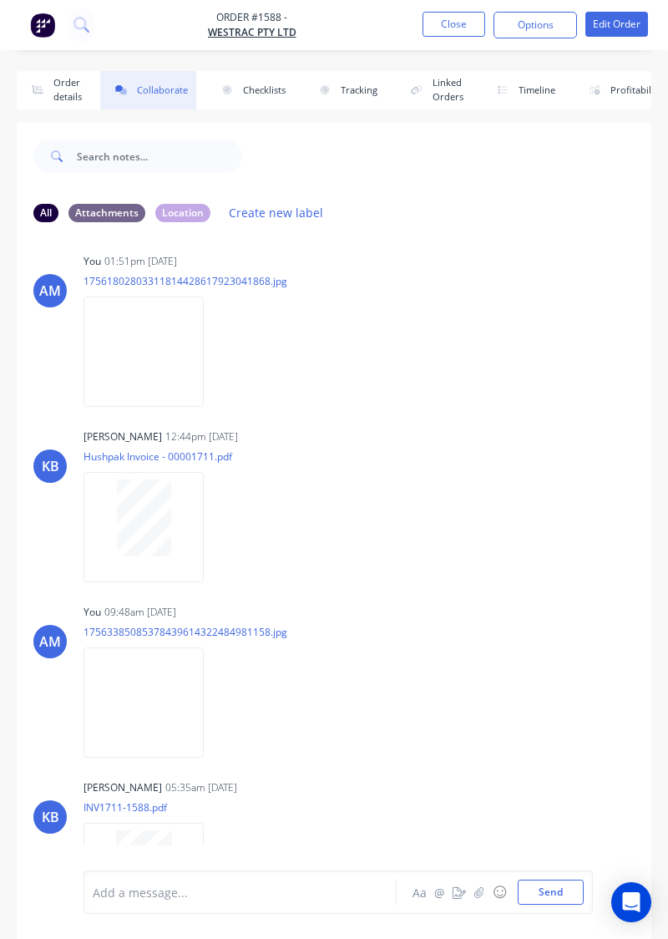
click at [449, 22] on button "Close" at bounding box center [454, 24] width 63 height 25
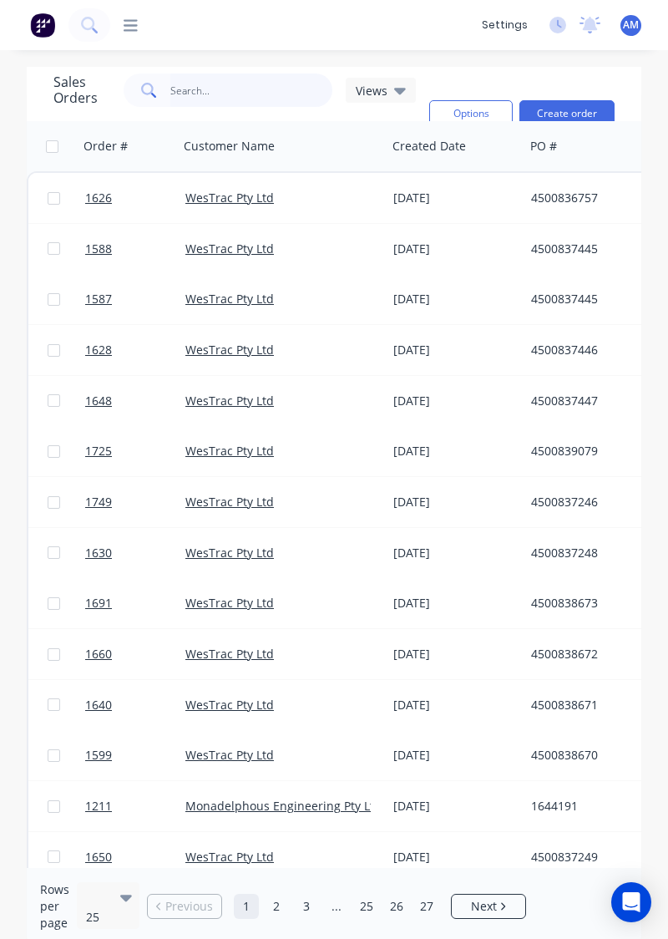
click at [205, 96] on input "text" at bounding box center [251, 89] width 163 height 33
type input "1626"
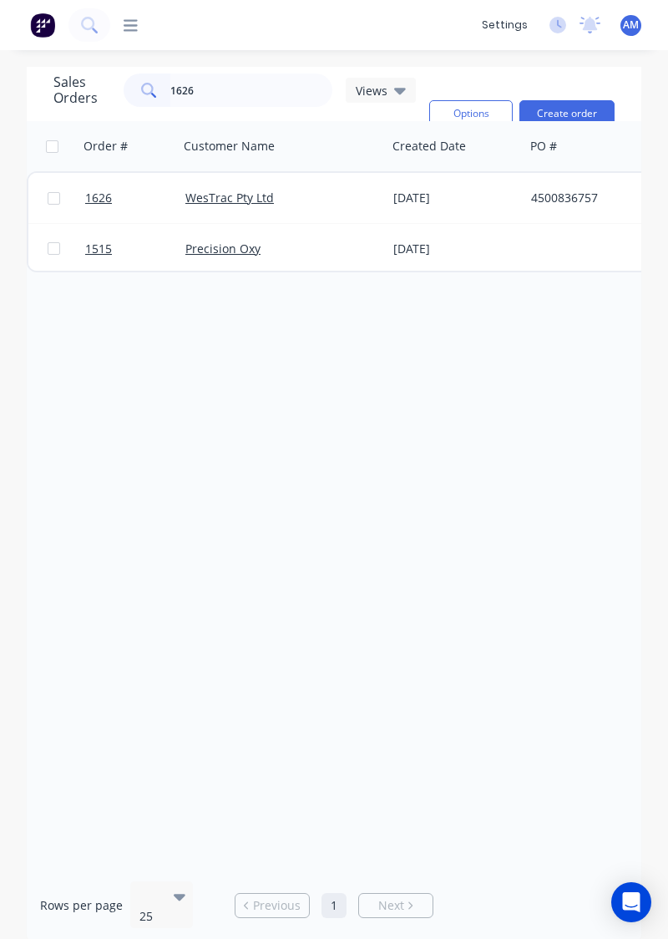
click at [329, 194] on div "WesTrac Pty Ltd" at bounding box center [277, 198] width 185 height 17
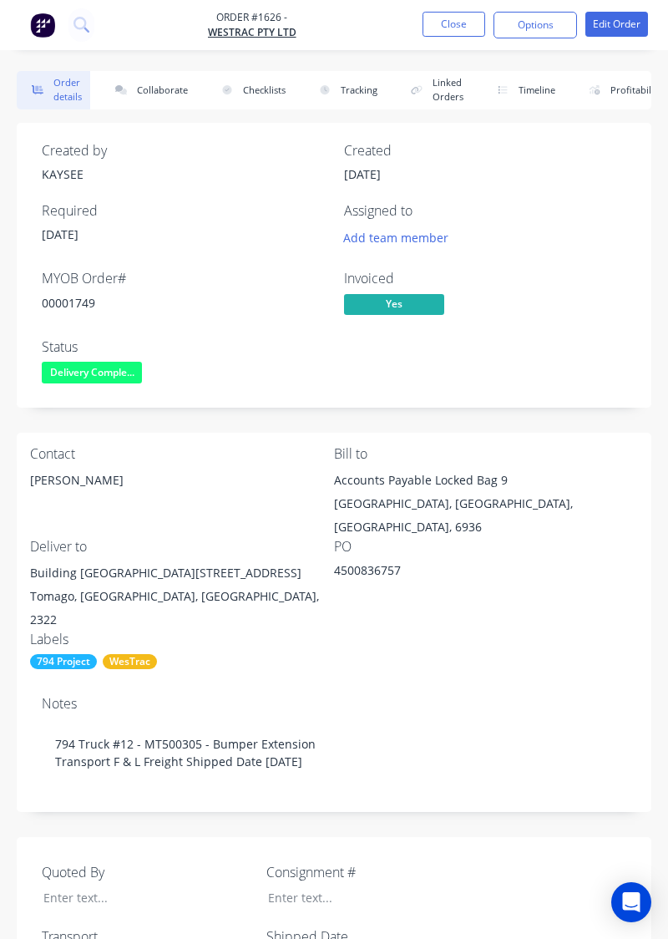
click at [163, 87] on button "Collaborate" at bounding box center [148, 90] width 96 height 38
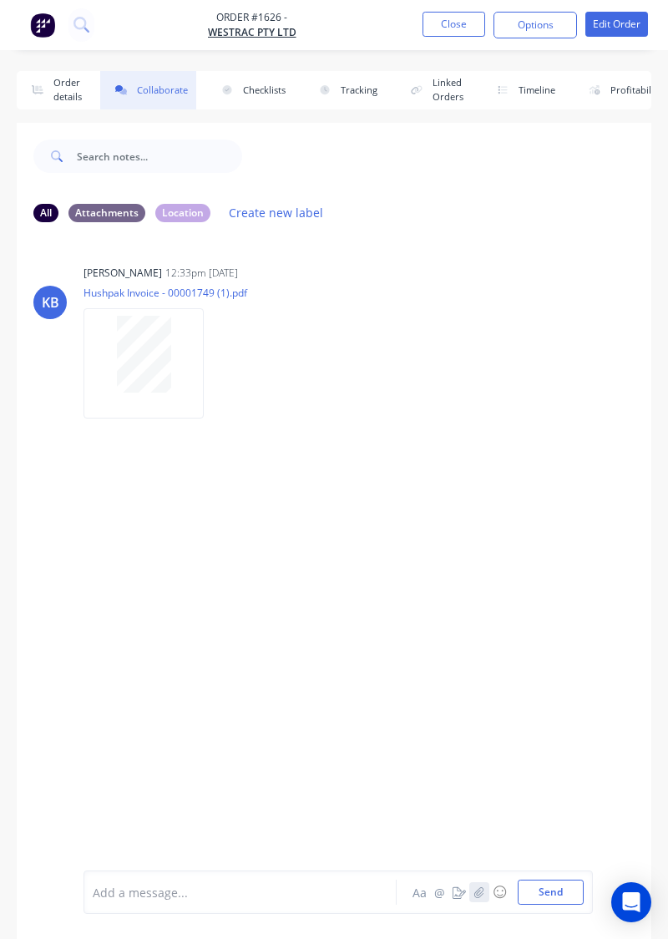
click at [479, 897] on icon "button" at bounding box center [478, 891] width 9 height 11
click at [560, 904] on button "Send" at bounding box center [551, 891] width 66 height 25
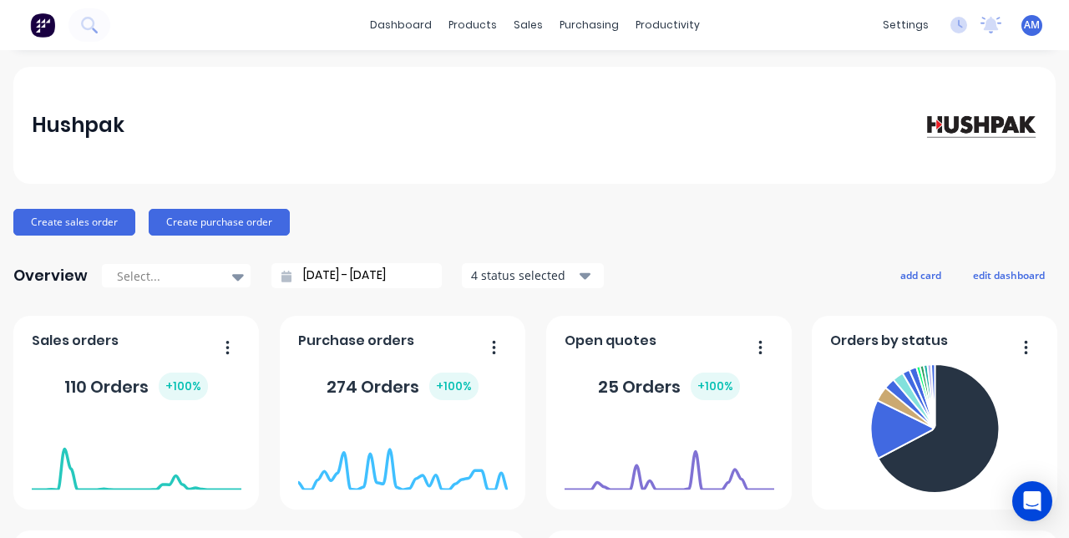
click at [100, 26] on button at bounding box center [89, 24] width 42 height 33
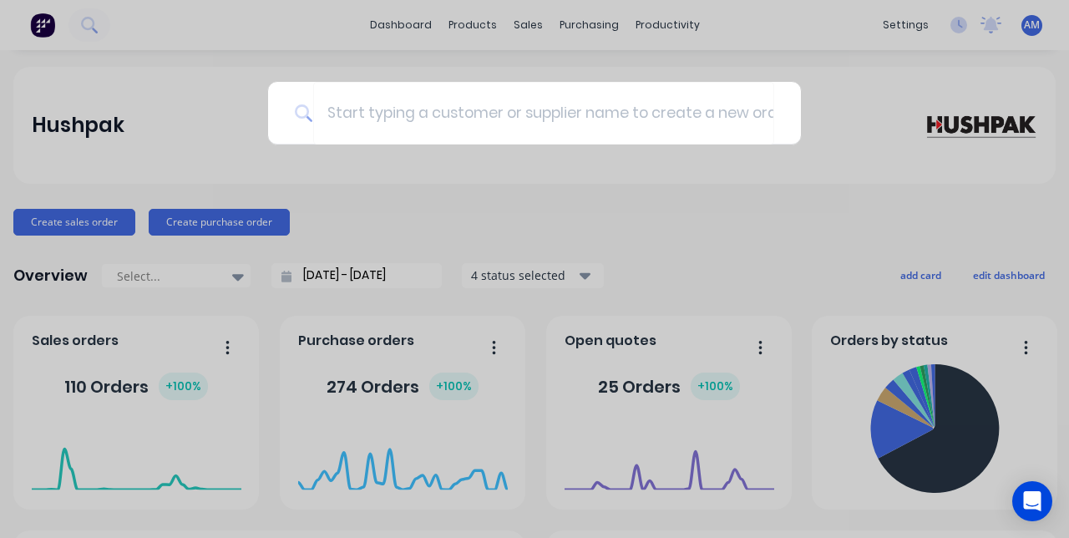
click at [78, 38] on div at bounding box center [534, 269] width 1069 height 538
click at [102, 38] on button at bounding box center [89, 24] width 42 height 33
click at [100, 28] on button at bounding box center [89, 24] width 42 height 33
click at [90, 33] on button at bounding box center [89, 24] width 42 height 33
click at [97, 35] on div at bounding box center [534, 269] width 1069 height 538
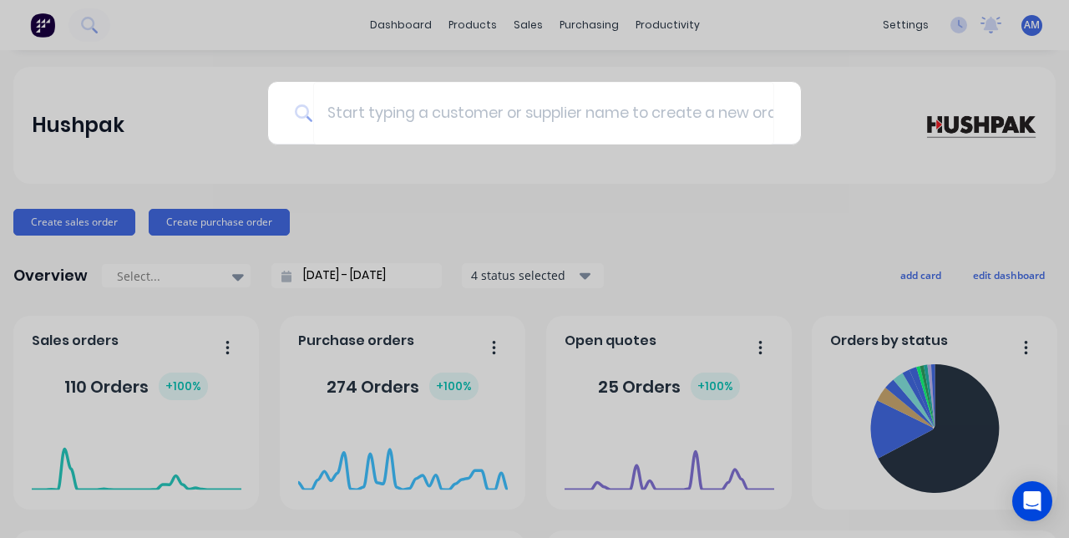
click at [88, 33] on icon at bounding box center [89, 25] width 16 height 16
type input "1626"
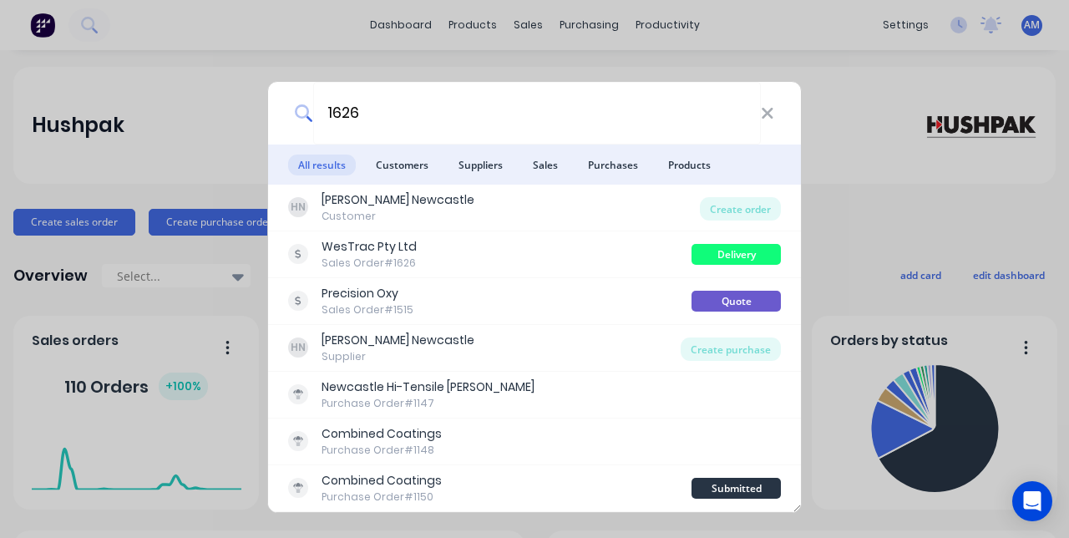
click at [508, 245] on div "WesTrac Pty Ltd Sales Order #1626" at bounding box center [489, 254] width 403 height 33
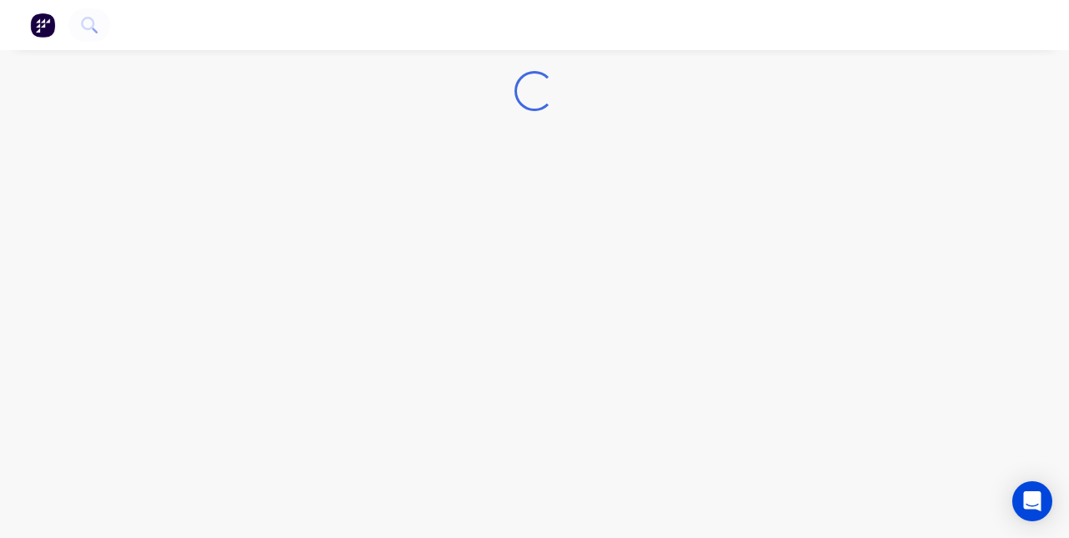
click at [1051, 131] on div "Loading..." at bounding box center [534, 269] width 1069 height 538
click at [947, 352] on div "Loading..." at bounding box center [534, 269] width 1069 height 538
click at [949, 350] on div "Loading..." at bounding box center [534, 269] width 1069 height 538
click at [865, 384] on div "Loading..." at bounding box center [534, 269] width 1069 height 538
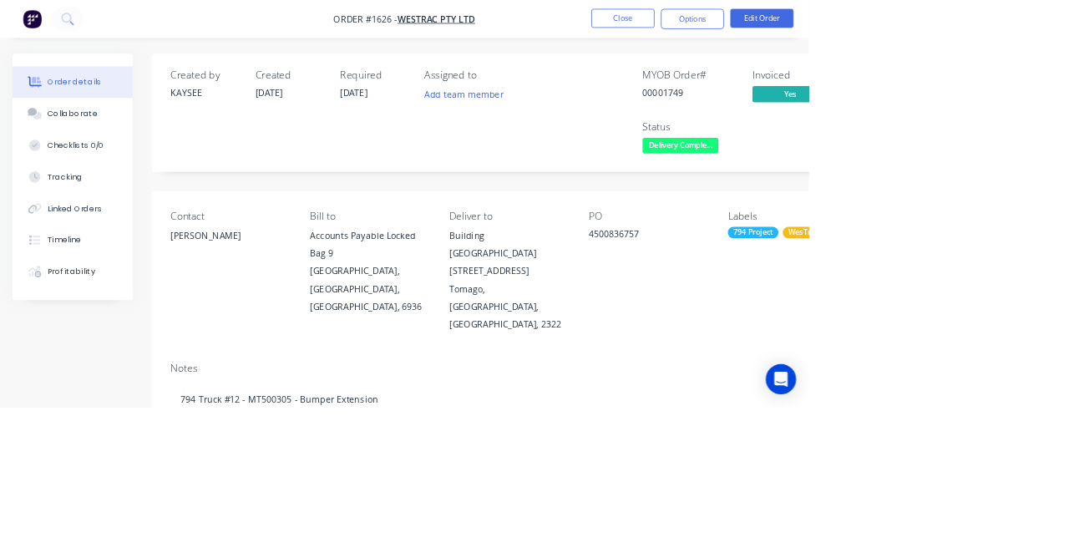
click at [63, 160] on button "Collaborate" at bounding box center [96, 150] width 159 height 42
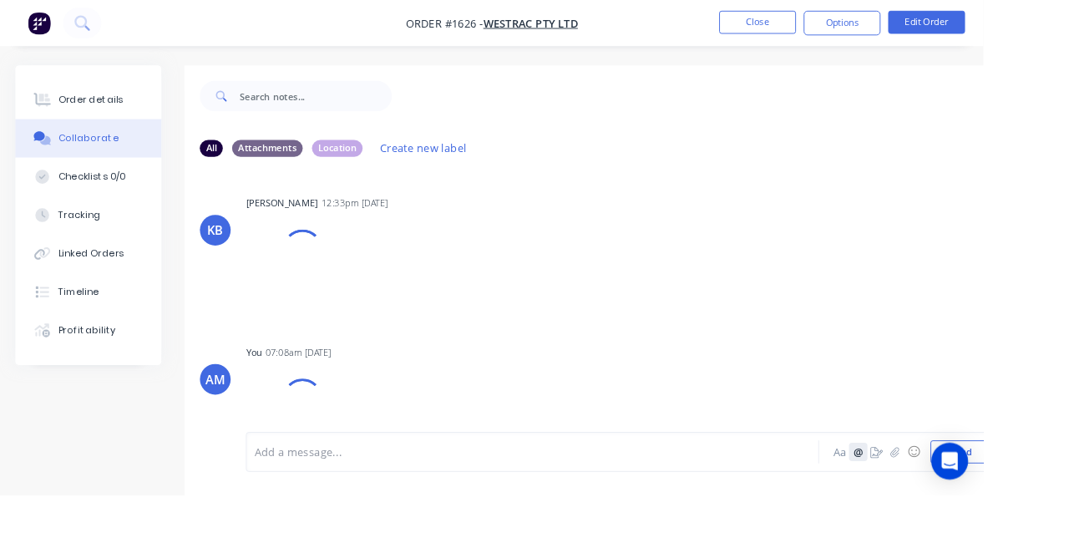
click at [935, 501] on button "@" at bounding box center [933, 491] width 20 height 20
click at [974, 497] on icon "button" at bounding box center [973, 491] width 10 height 12
click at [1052, 504] on button "Send" at bounding box center [1044, 491] width 66 height 25
click at [972, 501] on button "button" at bounding box center [973, 491] width 20 height 20
click at [1052, 504] on button "Send" at bounding box center [1044, 491] width 66 height 25
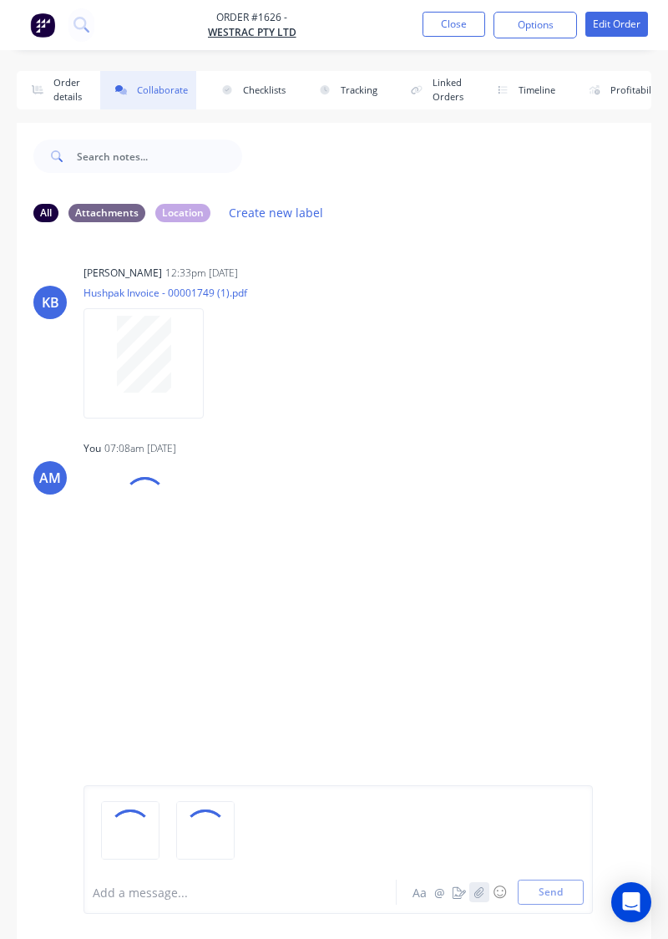
click at [489, 537] on button "button" at bounding box center [479, 892] width 20 height 20
click at [563, 537] on button "Send" at bounding box center [551, 891] width 66 height 25
click at [476, 537] on button "button" at bounding box center [479, 892] width 20 height 20
click at [560, 537] on button "Send" at bounding box center [551, 891] width 66 height 25
click at [486, 537] on button "button" at bounding box center [479, 892] width 20 height 20
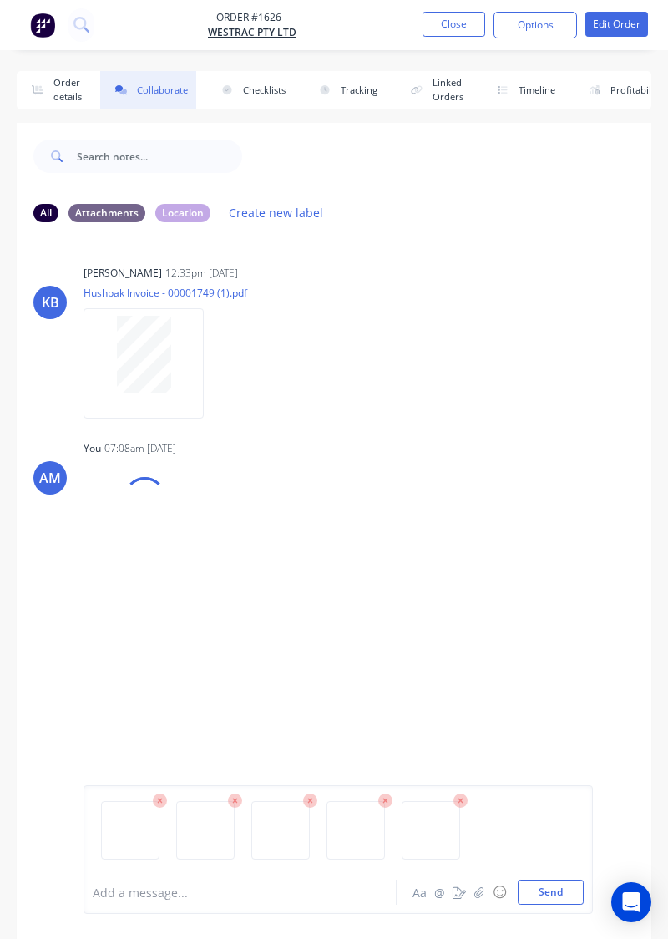
click at [551, 537] on button "Send" at bounding box center [551, 891] width 66 height 25
click at [555, 537] on button "Send" at bounding box center [551, 891] width 66 height 25
click at [565, 393] on div "KB KAYSEE BROWNE 12:33pm 27/08/25 Hushpak Invoice - 00001749 (1).pdf Labels Dow…" at bounding box center [334, 336] width 635 height 150
click at [557, 537] on button "Send" at bounding box center [551, 891] width 66 height 25
click at [449, 537] on div "KB KAYSEE BROWNE 12:33pm 27/08/25 Hushpak Invoice - 00001749 (1).pdf Labels Dow…" at bounding box center [334, 553] width 635 height 634
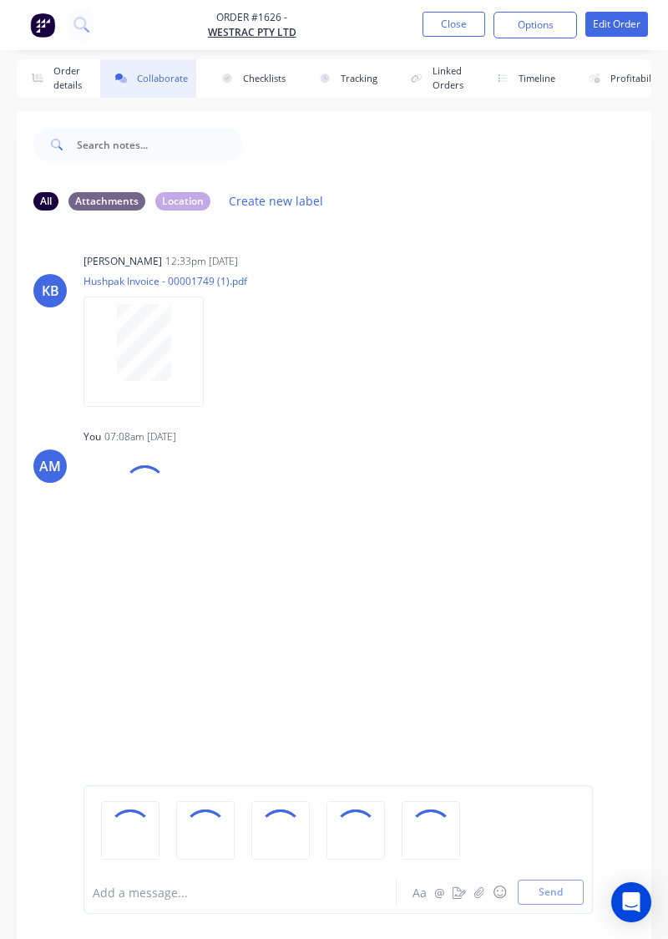
scroll to position [109, 0]
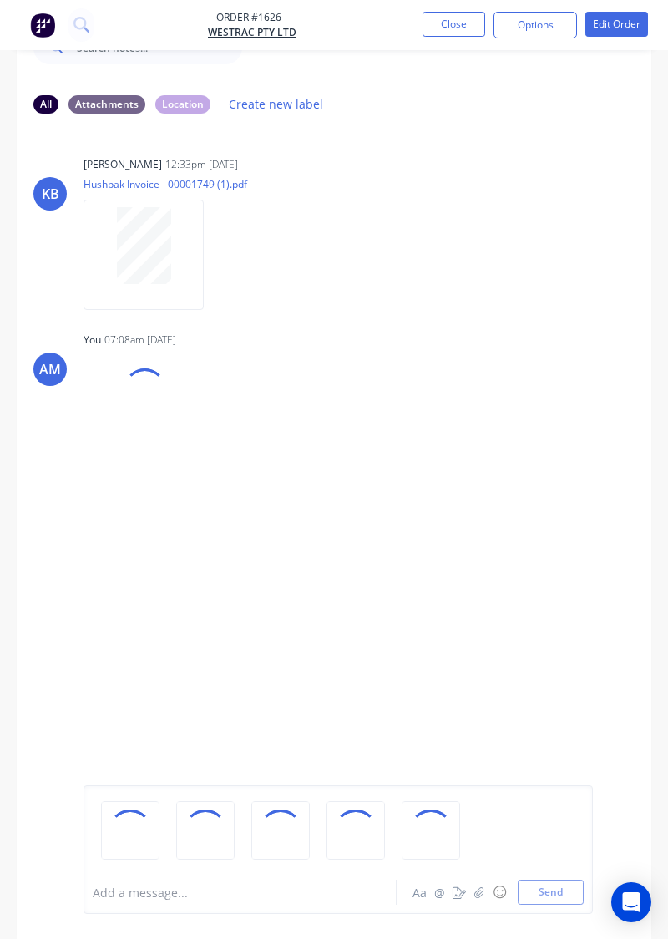
click at [106, 537] on div "KB KAYSEE BROWNE 12:33pm 27/08/25 Hushpak Invoice - 00001749 (1).pdf Labels Dow…" at bounding box center [334, 444] width 635 height 634
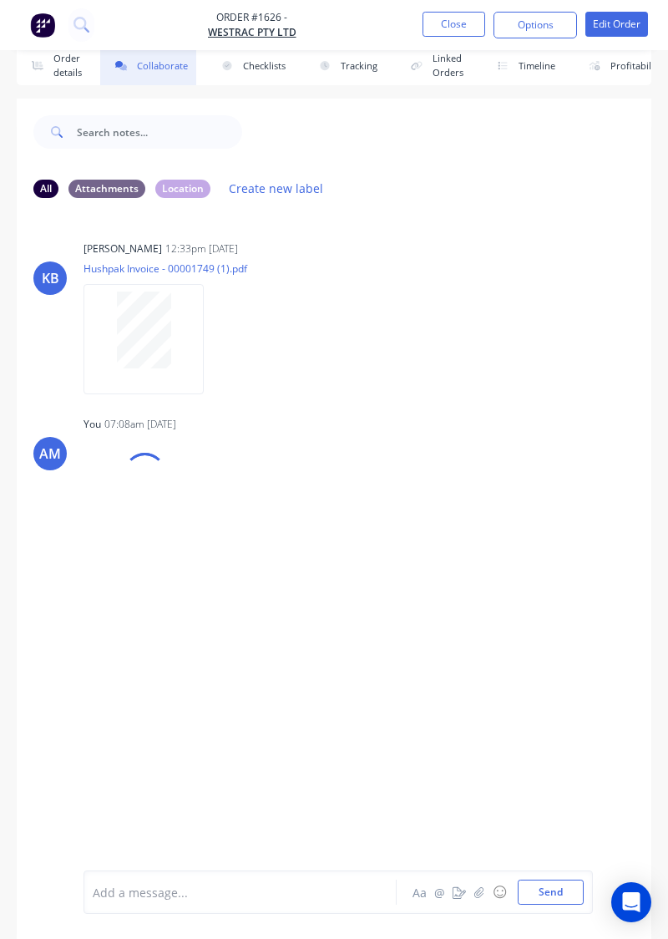
scroll to position [23, 0]
click at [556, 537] on button "Send" at bounding box center [551, 891] width 66 height 25
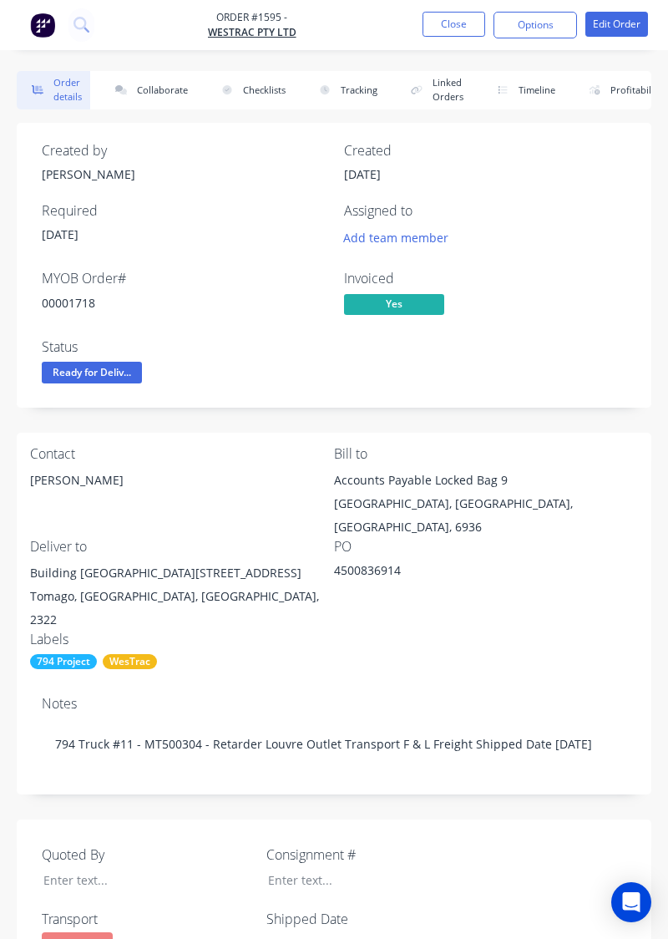
click at [175, 73] on button "Collaborate" at bounding box center [148, 90] width 96 height 38
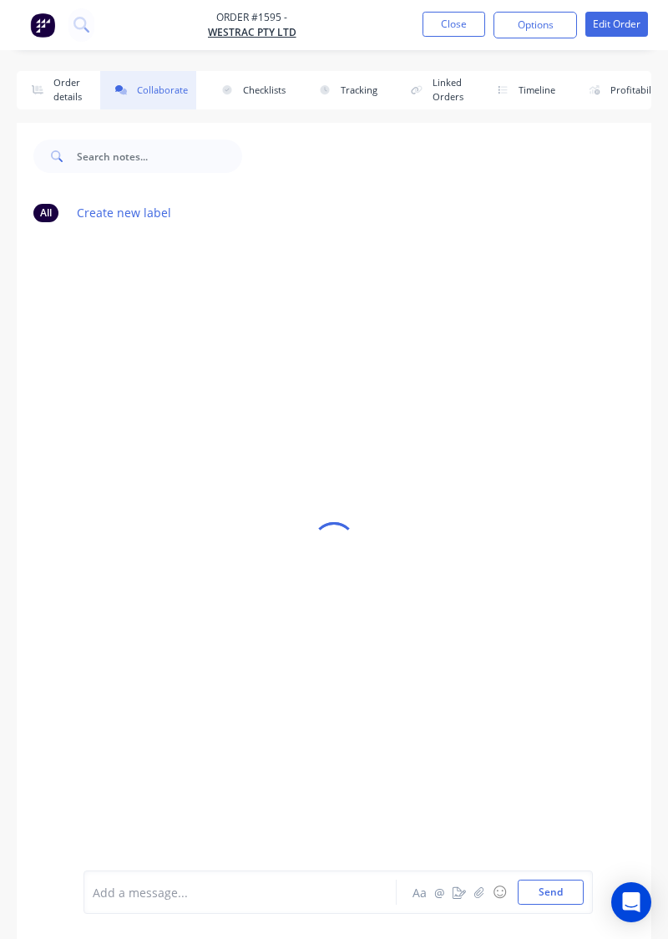
click at [536, 434] on div at bounding box center [334, 543] width 635 height 840
click at [483, 902] on button "button" at bounding box center [479, 892] width 20 height 20
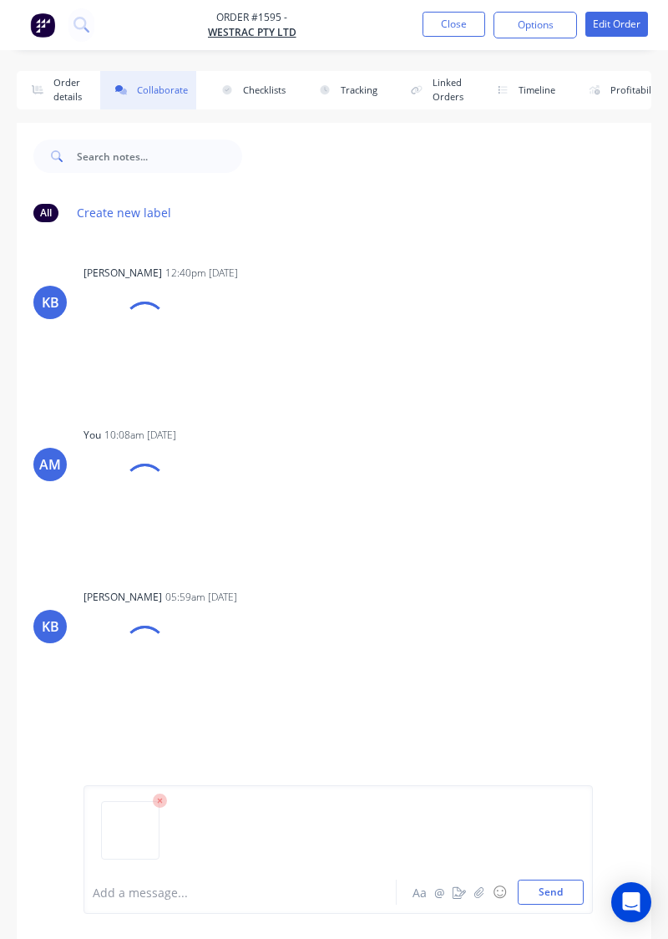
click at [575, 900] on button "Send" at bounding box center [551, 891] width 66 height 25
click at [489, 901] on button "button" at bounding box center [479, 892] width 20 height 20
click at [559, 896] on button "Send" at bounding box center [551, 891] width 66 height 25
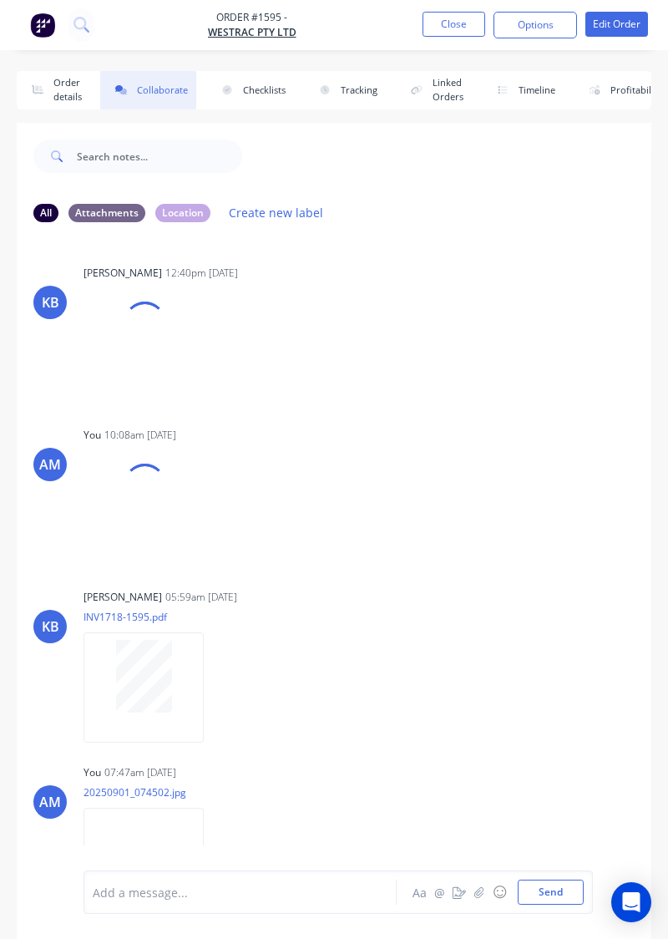
click at [529, 523] on div "AM You 10:08am [DATE] 17563396290174611895796317635926.jpg Labels Download Dele…" at bounding box center [334, 491] width 635 height 137
click at [559, 897] on button "Send" at bounding box center [551, 891] width 66 height 25
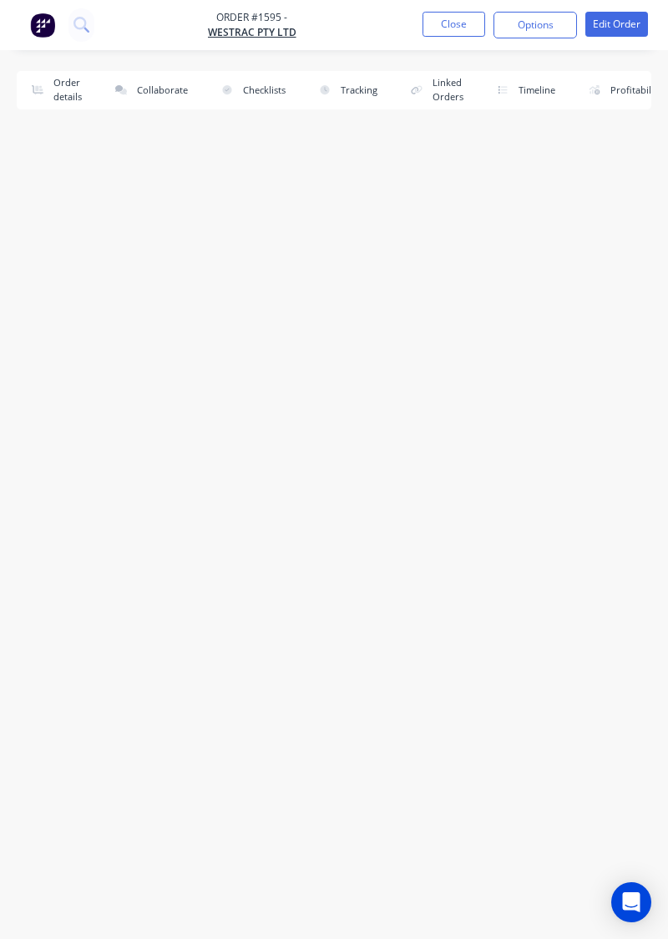
click at [438, 36] on button "Close" at bounding box center [454, 24] width 63 height 25
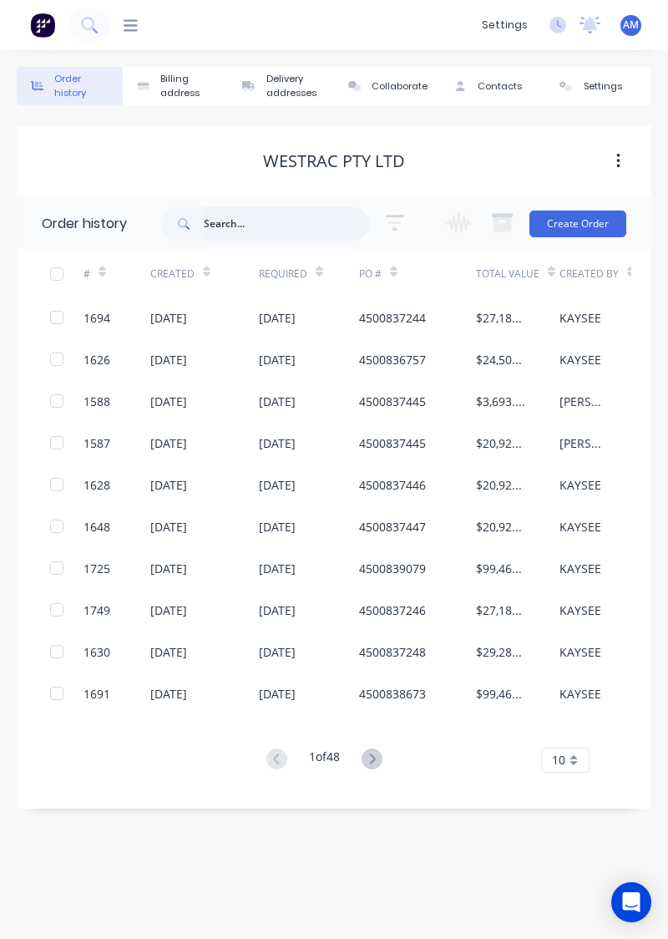
click at [262, 222] on input "text" at bounding box center [286, 223] width 165 height 33
type input "1636"
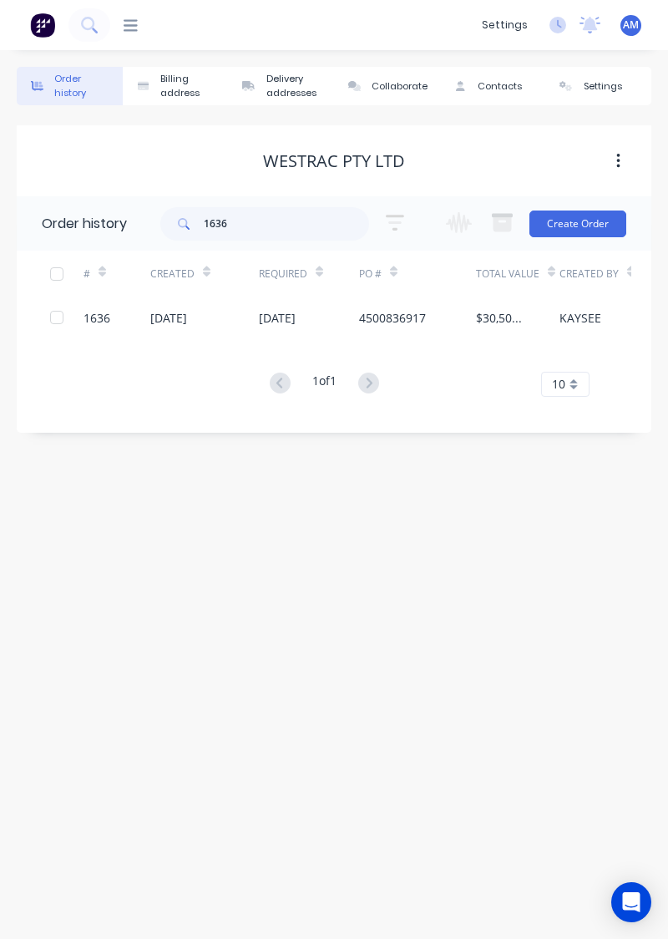
click at [241, 316] on div "[DATE]" at bounding box center [204, 317] width 109 height 42
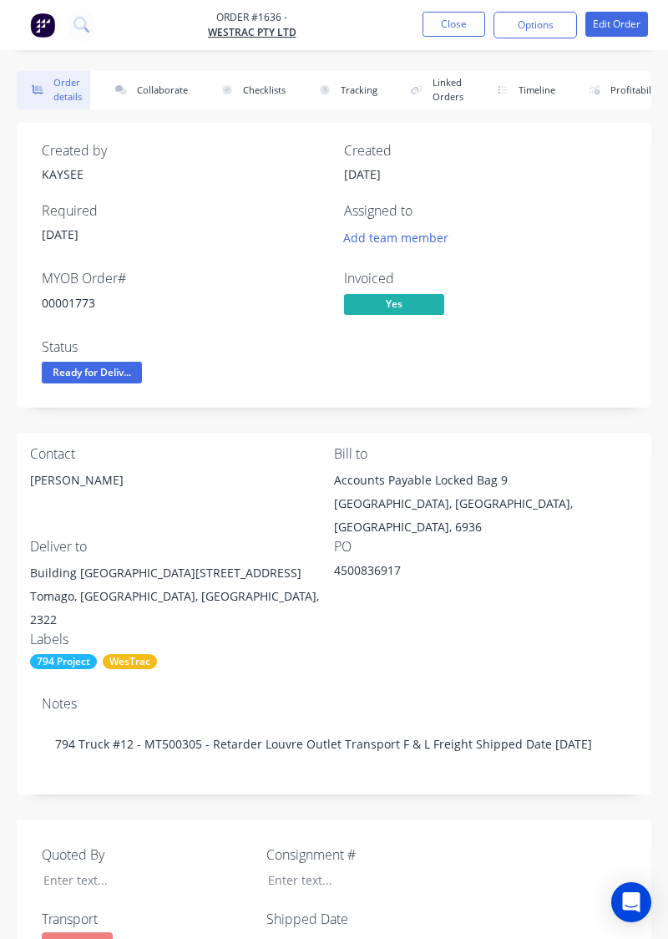
click at [144, 94] on button "Collaborate" at bounding box center [148, 90] width 96 height 38
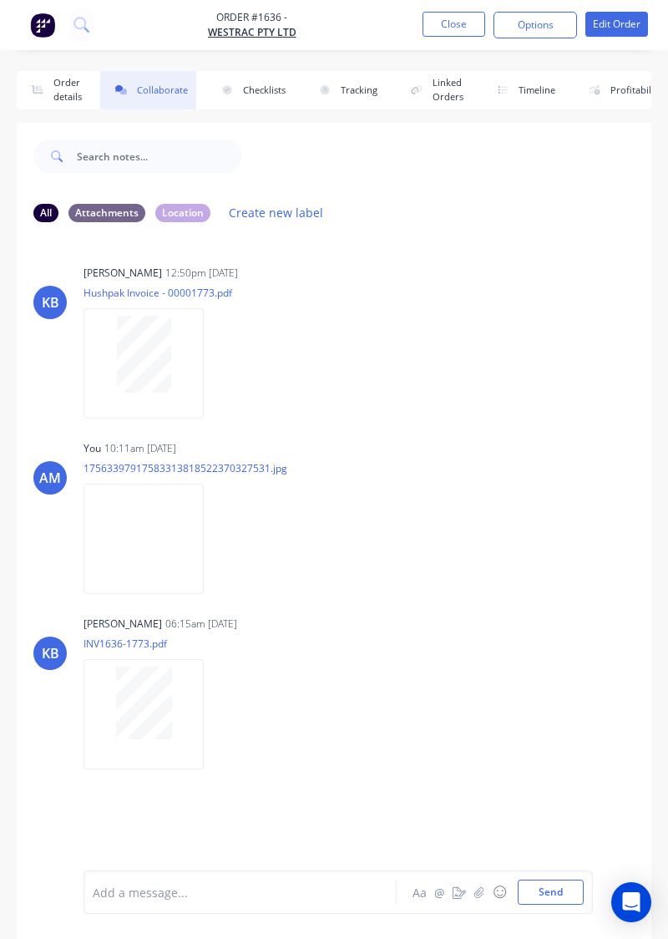
scroll to position [23, 0]
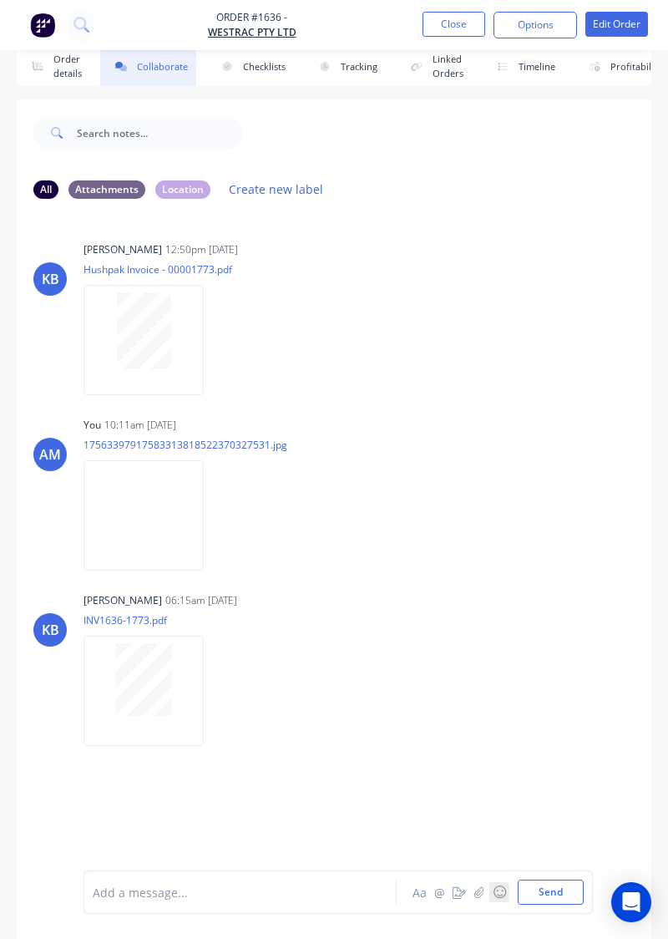
click at [491, 902] on button "☺" at bounding box center [499, 892] width 20 height 20
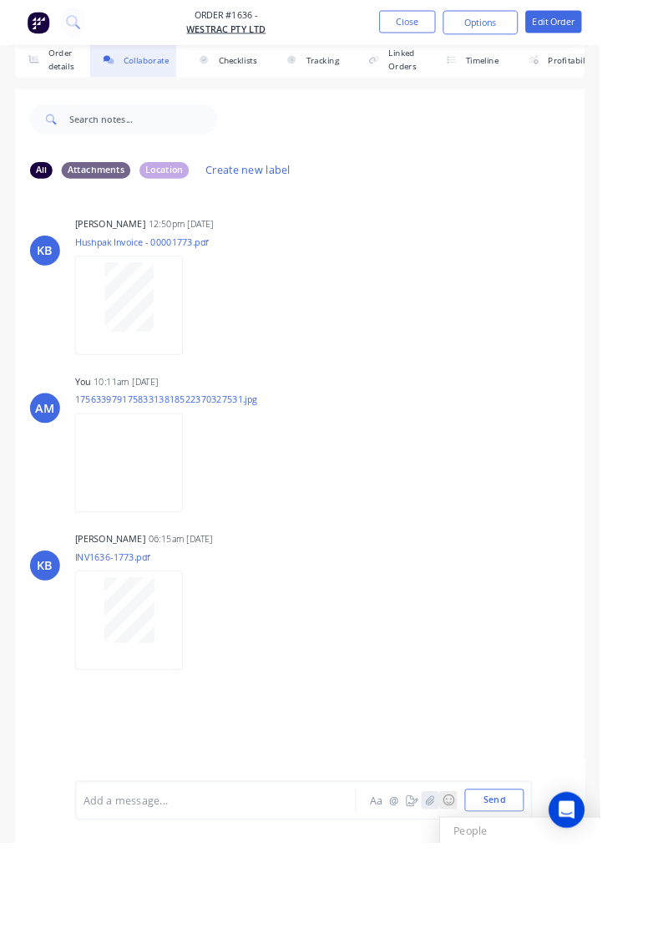
click at [481, 902] on button "button" at bounding box center [479, 892] width 20 height 20
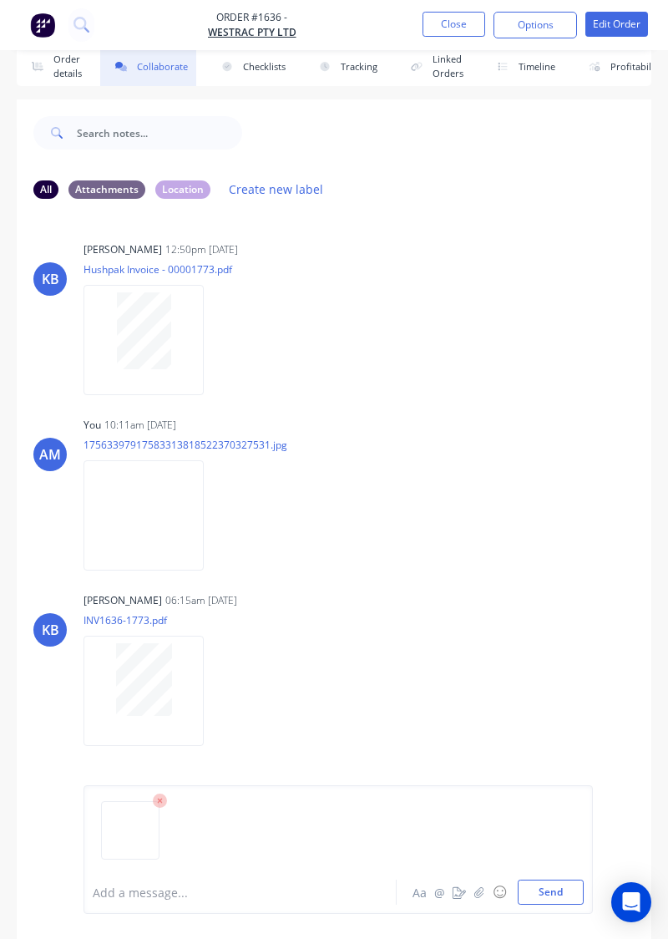
click at [560, 904] on button "Send" at bounding box center [551, 891] width 66 height 25
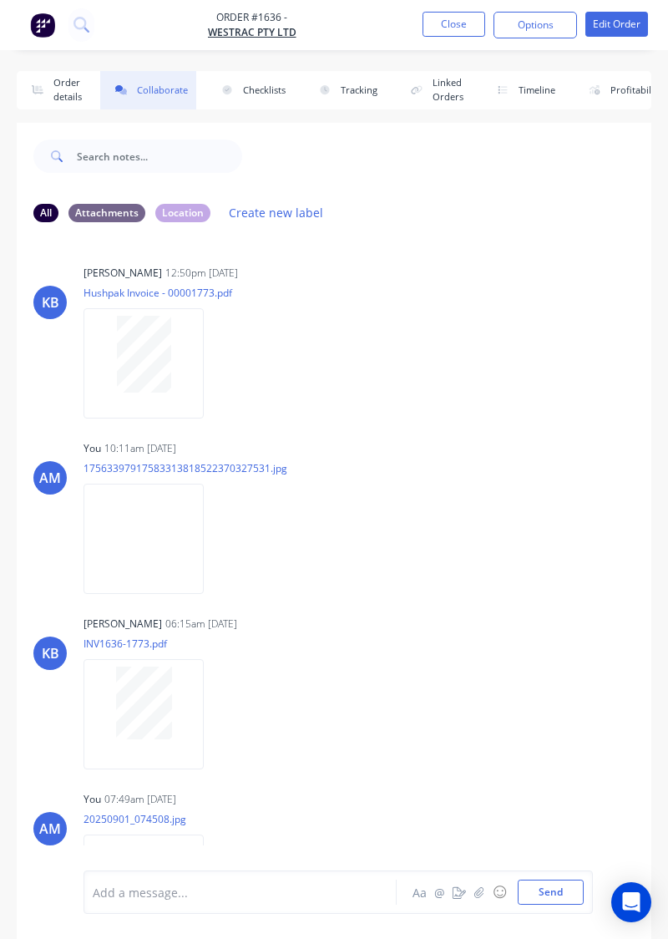
click at [464, 28] on button "Close" at bounding box center [454, 24] width 63 height 25
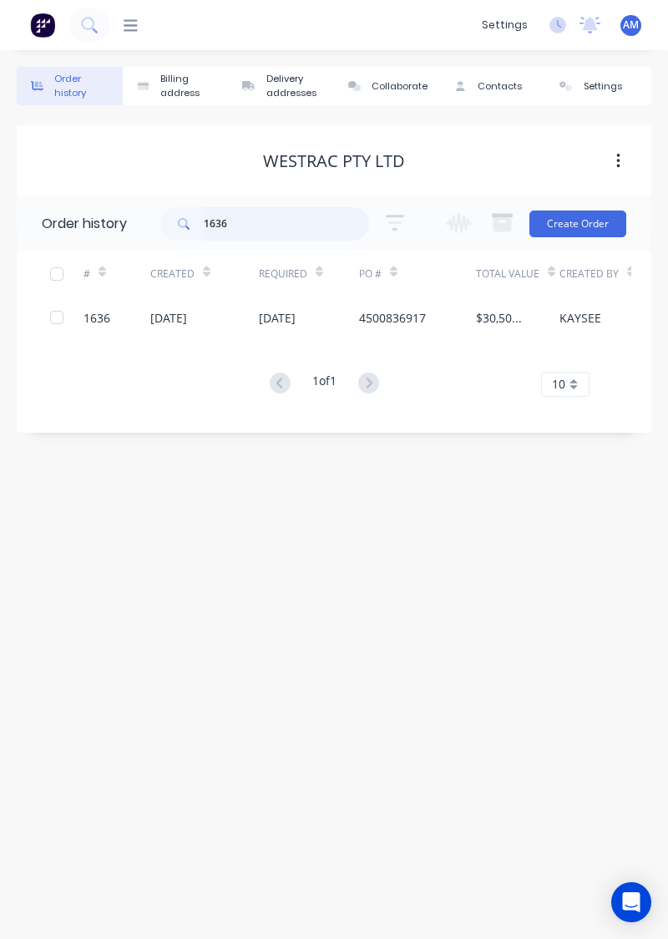
click at [324, 227] on input "1636" at bounding box center [286, 223] width 165 height 33
type input "1"
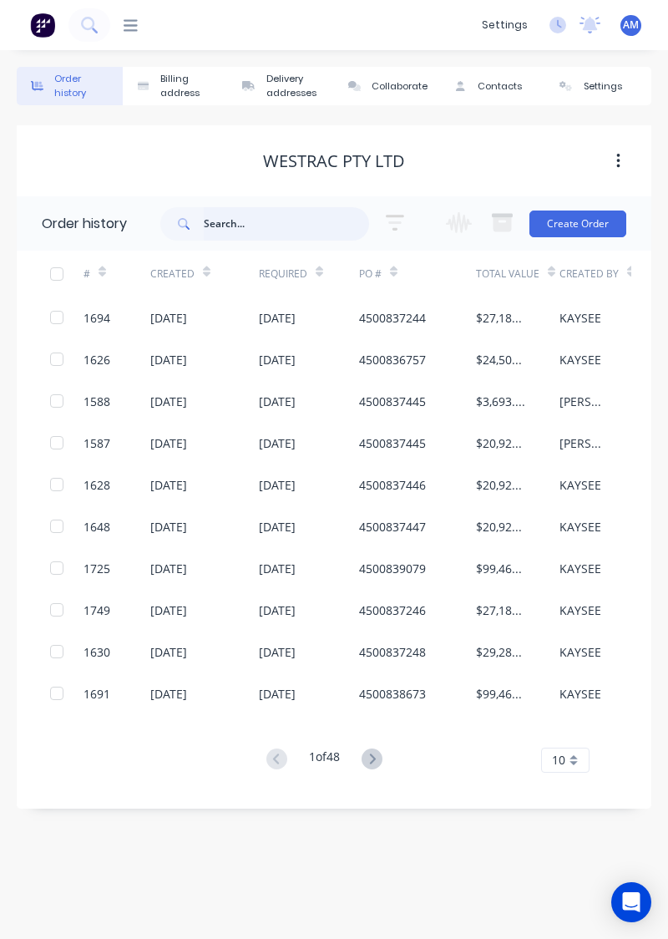
click at [229, 219] on input "text" at bounding box center [286, 223] width 165 height 33
type input "1601"
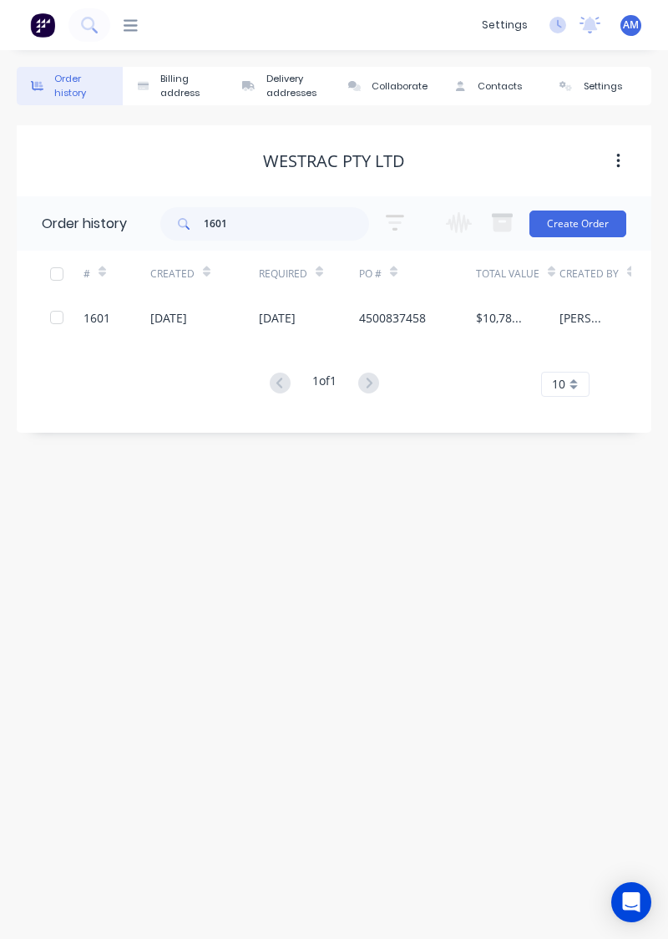
click at [255, 321] on div "[DATE]" at bounding box center [204, 317] width 109 height 42
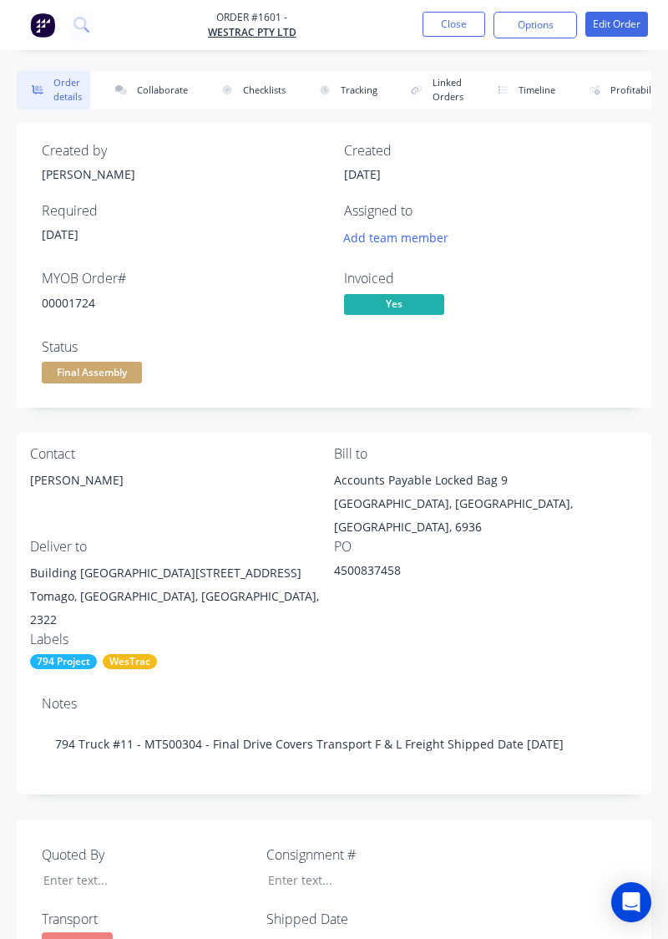
click at [153, 95] on button "Collaborate" at bounding box center [148, 90] width 96 height 38
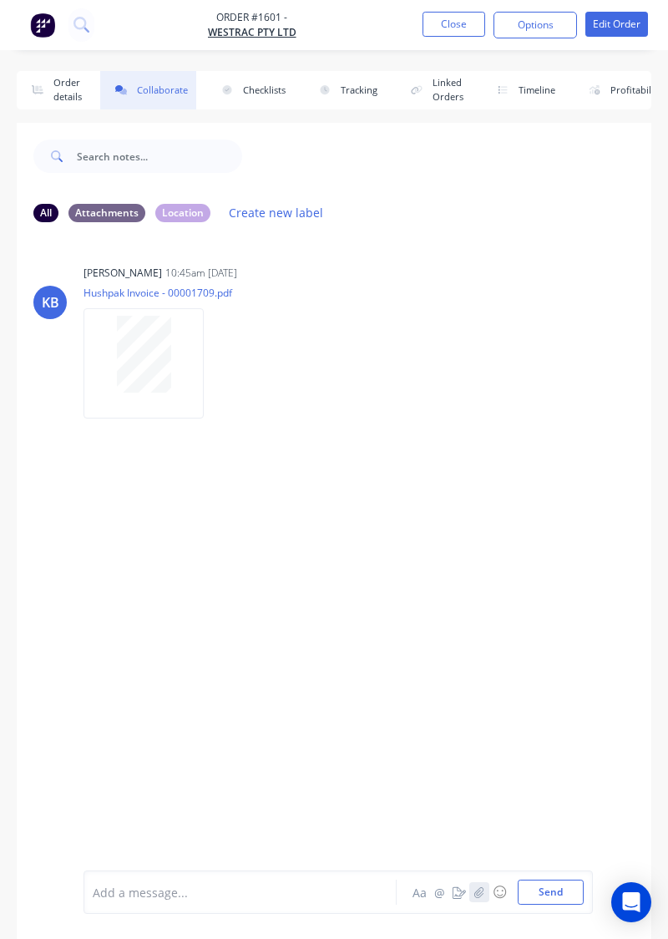
click at [483, 898] on icon "button" at bounding box center [479, 892] width 10 height 12
click at [557, 904] on button "Send" at bounding box center [551, 891] width 66 height 25
click at [463, 27] on button "Close" at bounding box center [454, 24] width 63 height 25
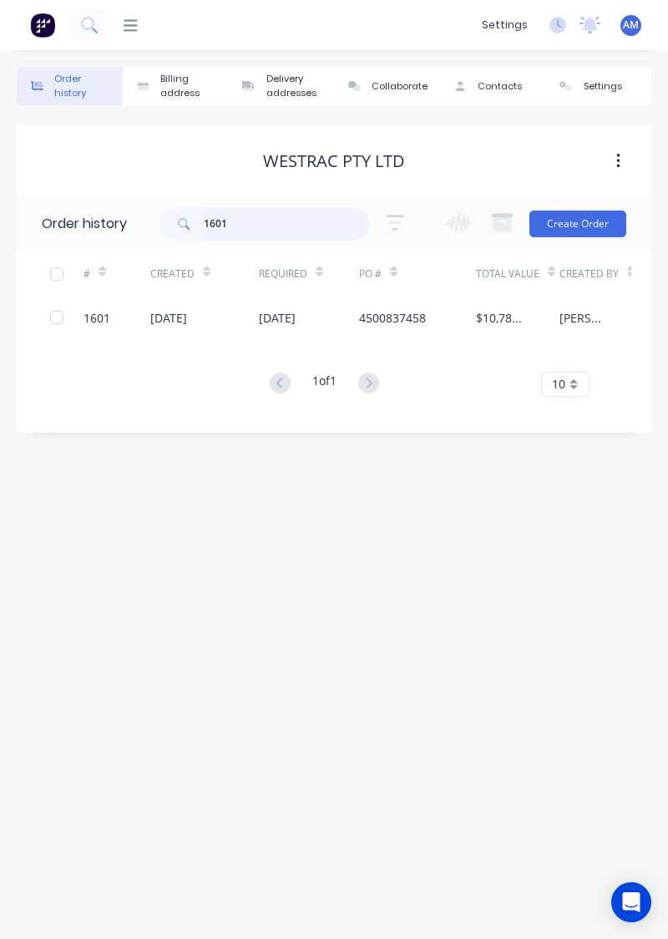
click at [281, 224] on input "1601" at bounding box center [286, 223] width 165 height 33
type input "1"
type input "1790"
click at [433, 328] on div "4500836938" at bounding box center [417, 317] width 117 height 42
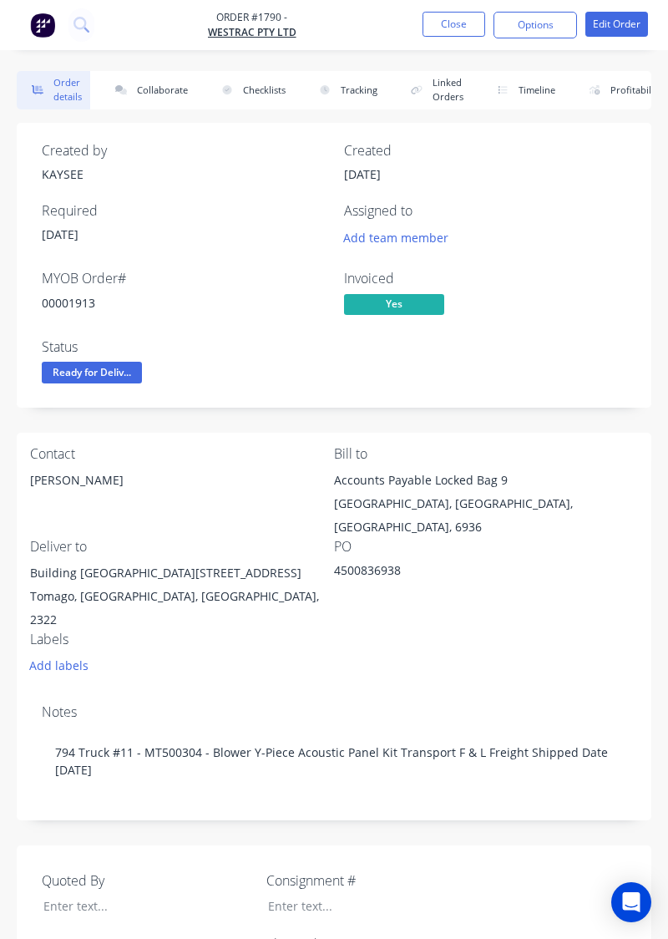
click at [139, 94] on button "Collaborate" at bounding box center [148, 90] width 96 height 38
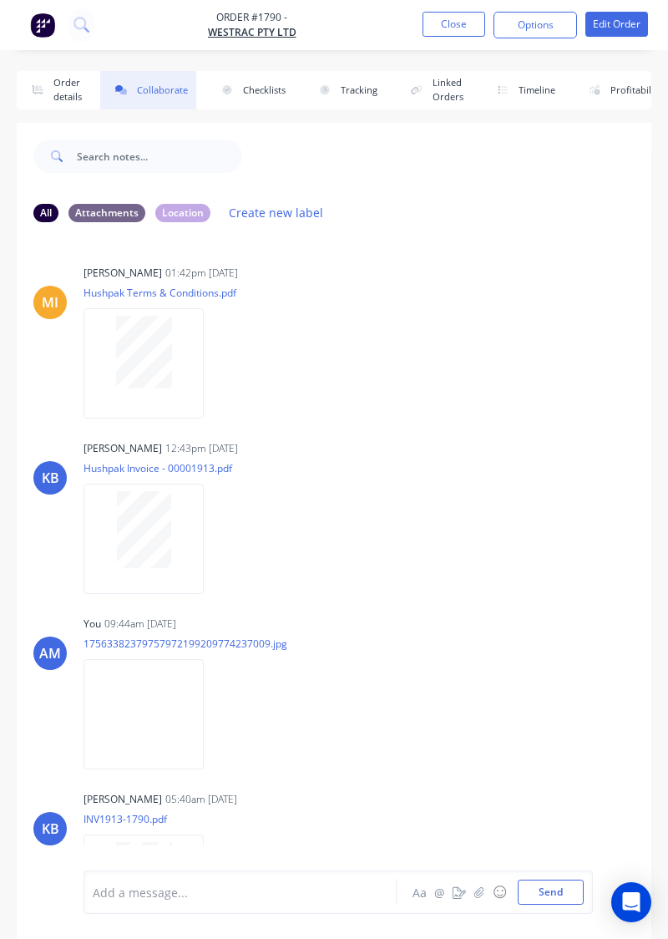
scroll to position [12, 0]
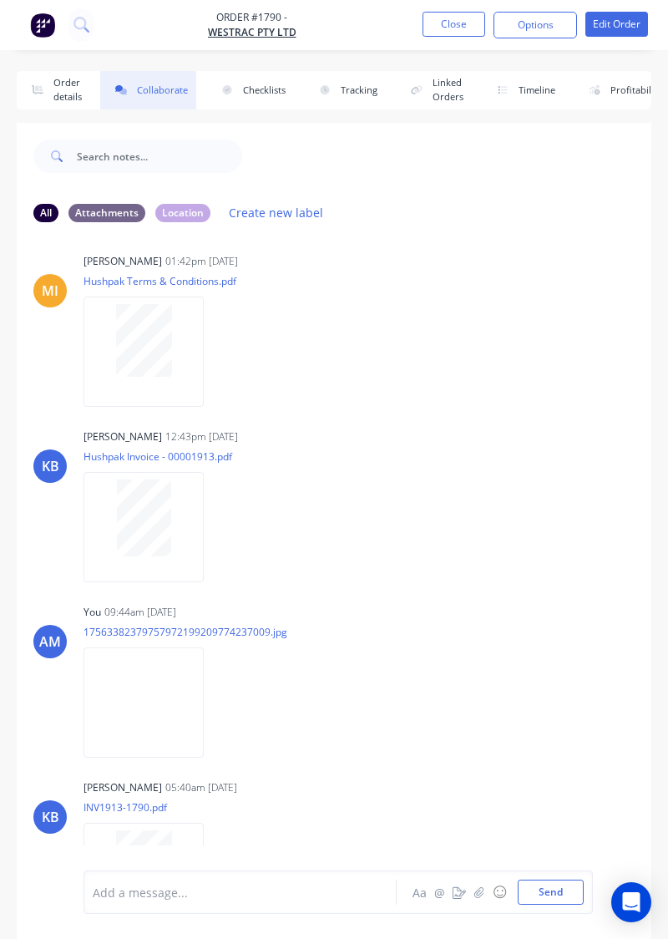
click at [456, 28] on button "Close" at bounding box center [454, 24] width 63 height 25
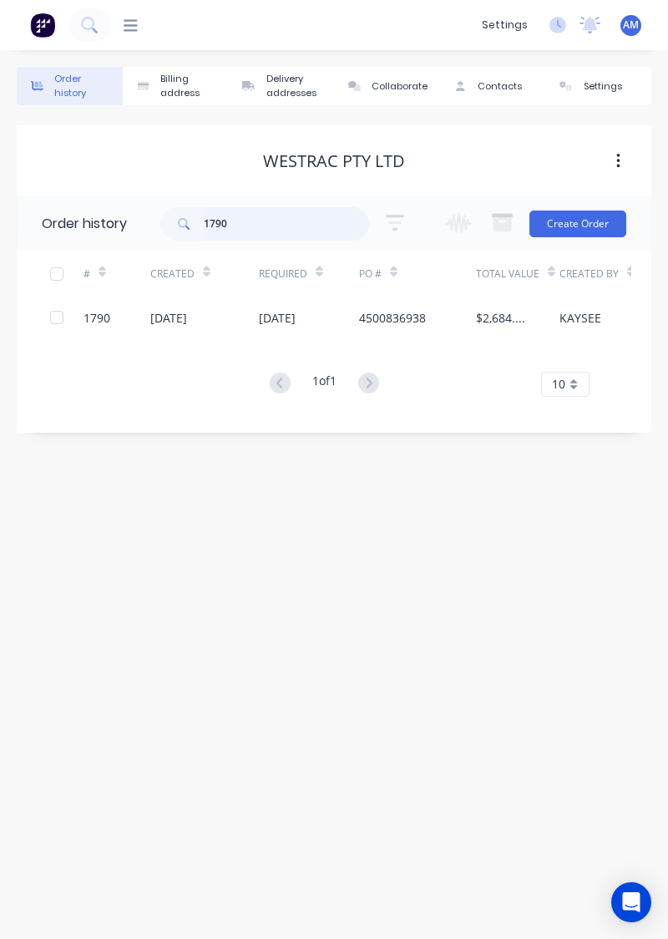
click at [257, 224] on input "1790" at bounding box center [286, 223] width 165 height 33
type input "11636"
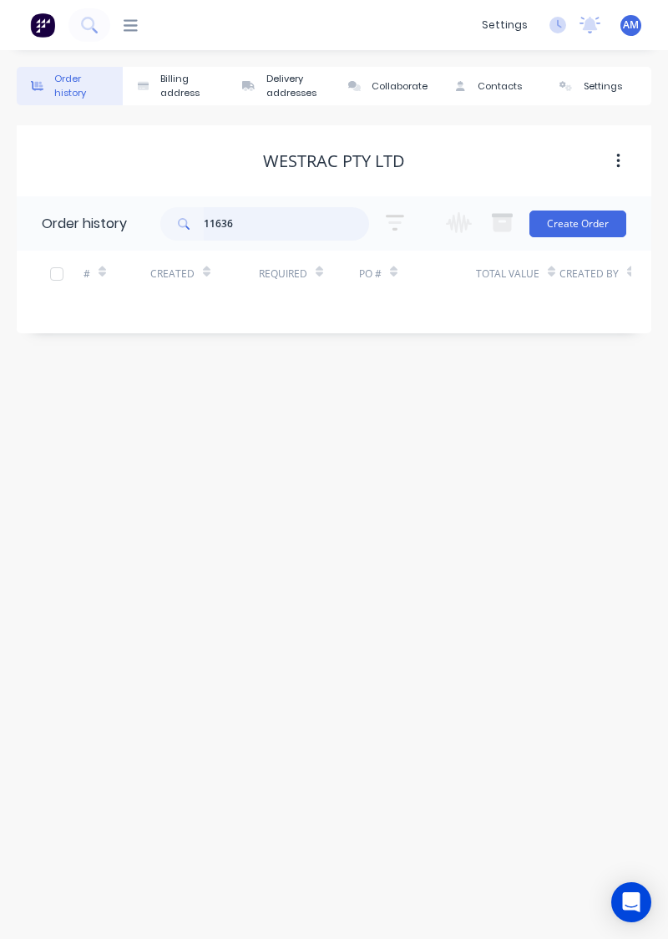
click at [291, 224] on input "11636" at bounding box center [286, 223] width 165 height 33
type input "163"
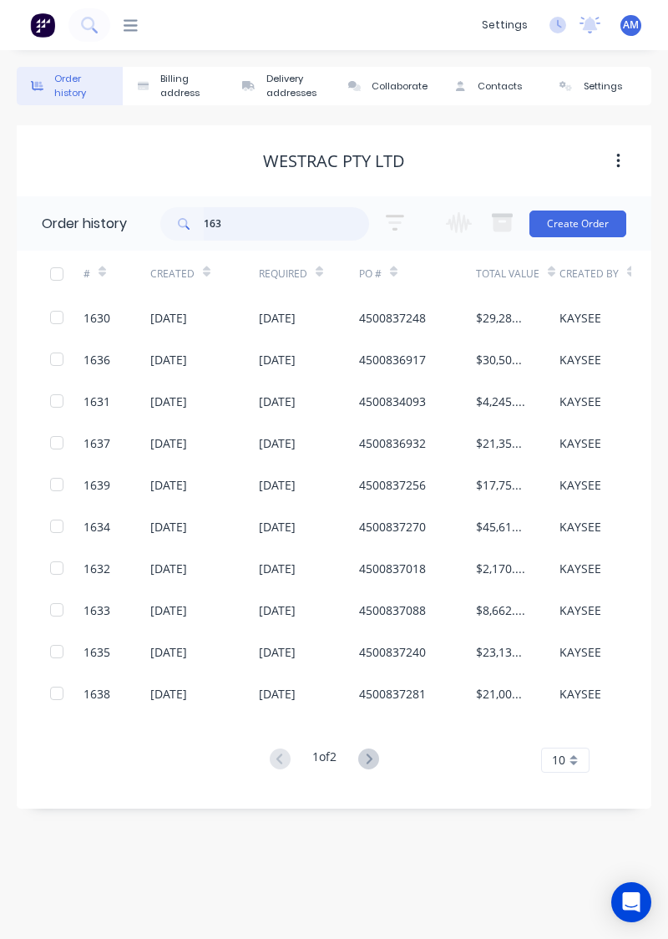
click at [302, 236] on input "163" at bounding box center [286, 223] width 165 height 33
click at [453, 366] on div "4500836917" at bounding box center [417, 359] width 117 height 42
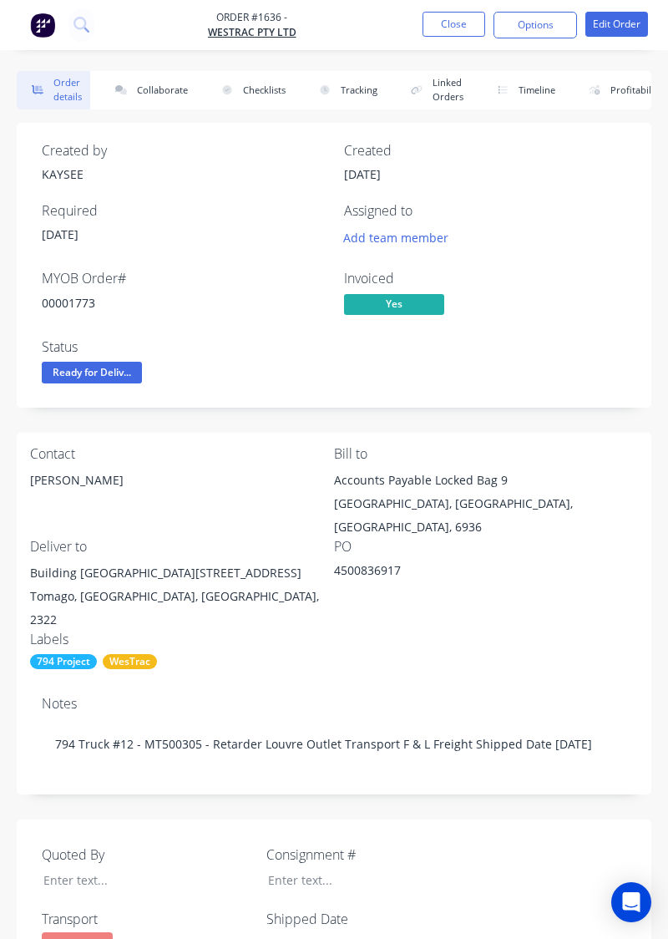
click at [160, 91] on button "Collaborate" at bounding box center [148, 90] width 96 height 38
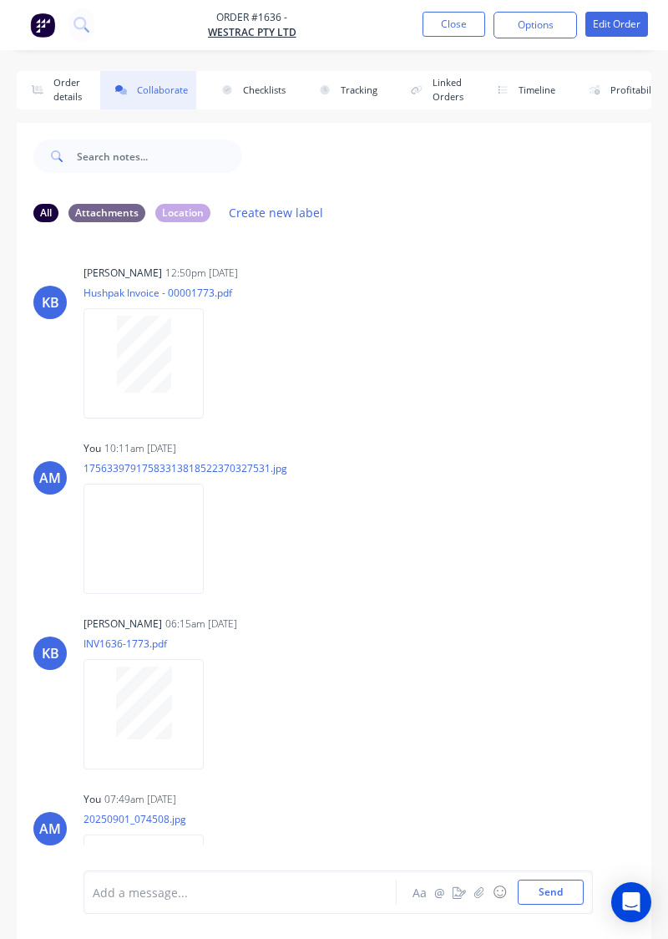
click at [79, 32] on icon at bounding box center [81, 25] width 16 height 16
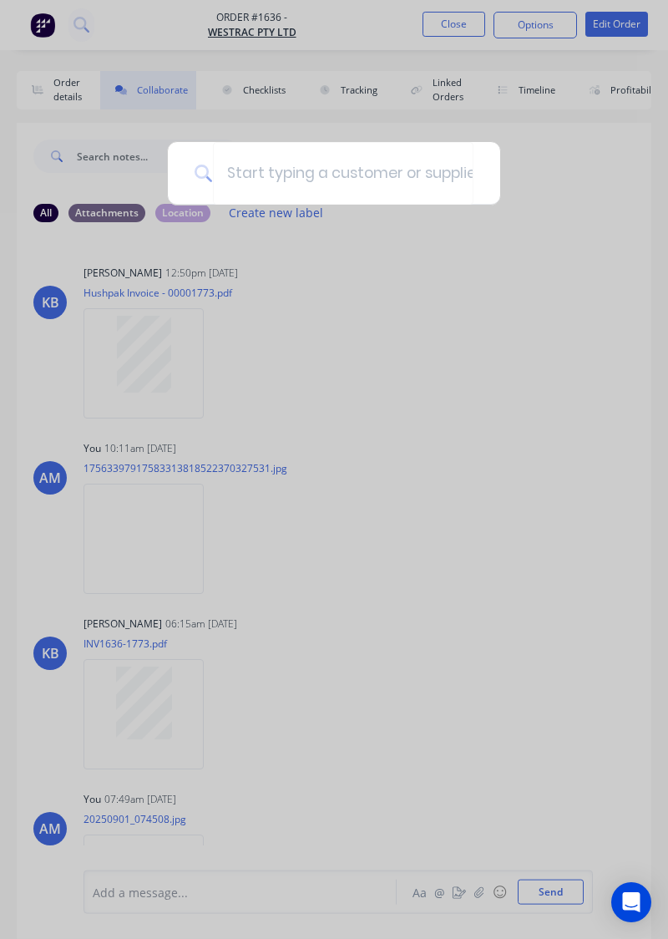
click at [474, 413] on div at bounding box center [334, 469] width 668 height 939
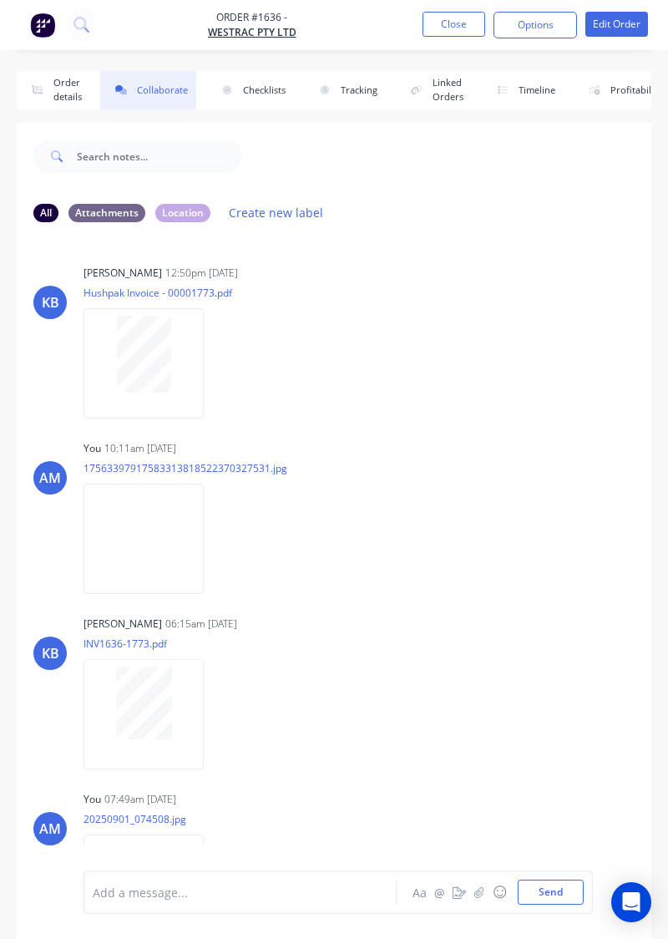
click at [431, 19] on button "Close" at bounding box center [454, 24] width 63 height 25
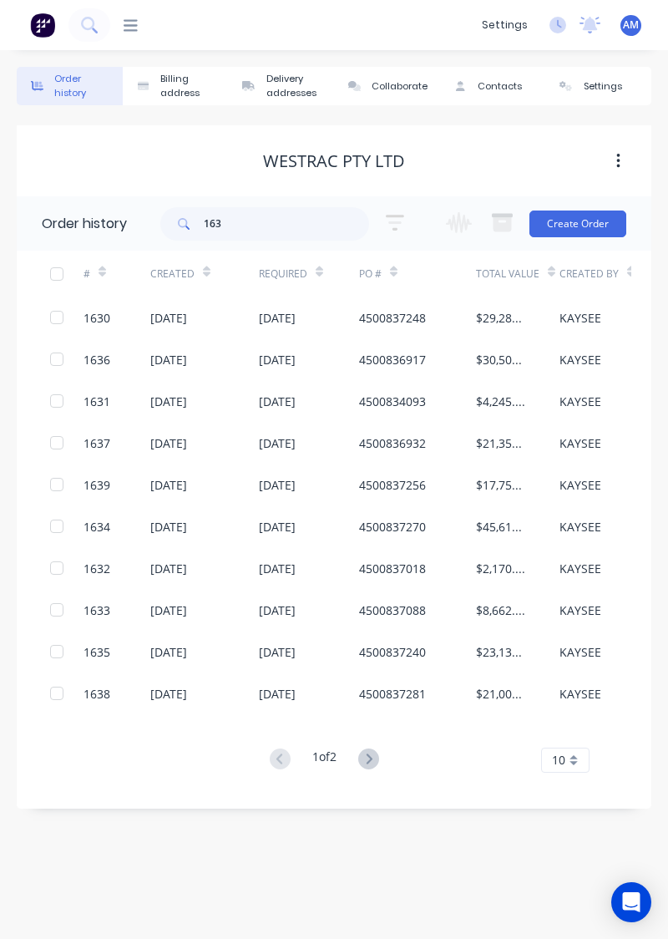
click at [87, 27] on icon at bounding box center [89, 25] width 16 height 16
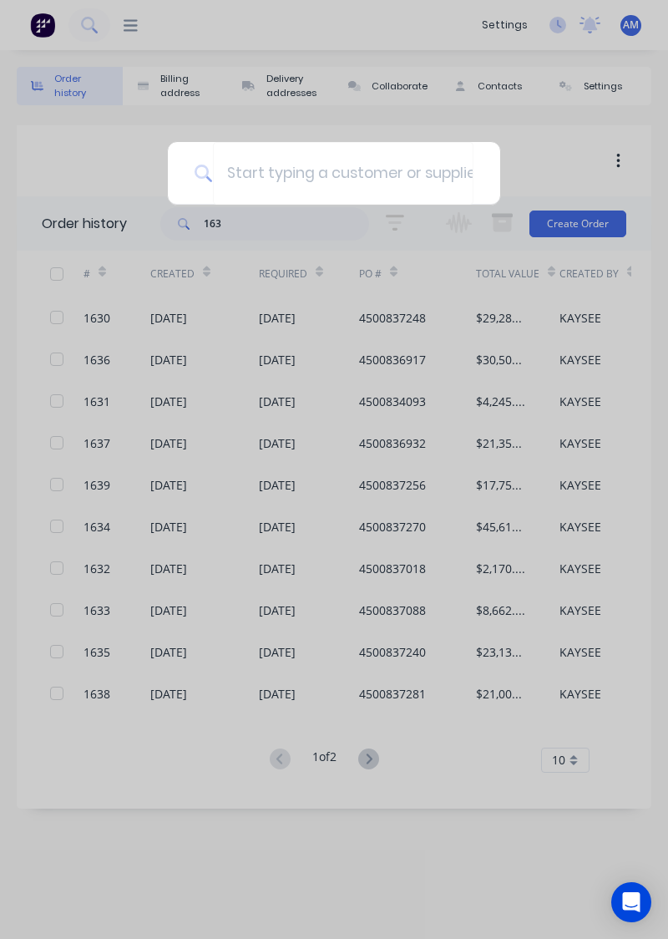
click at [298, 486] on div at bounding box center [334, 469] width 668 height 939
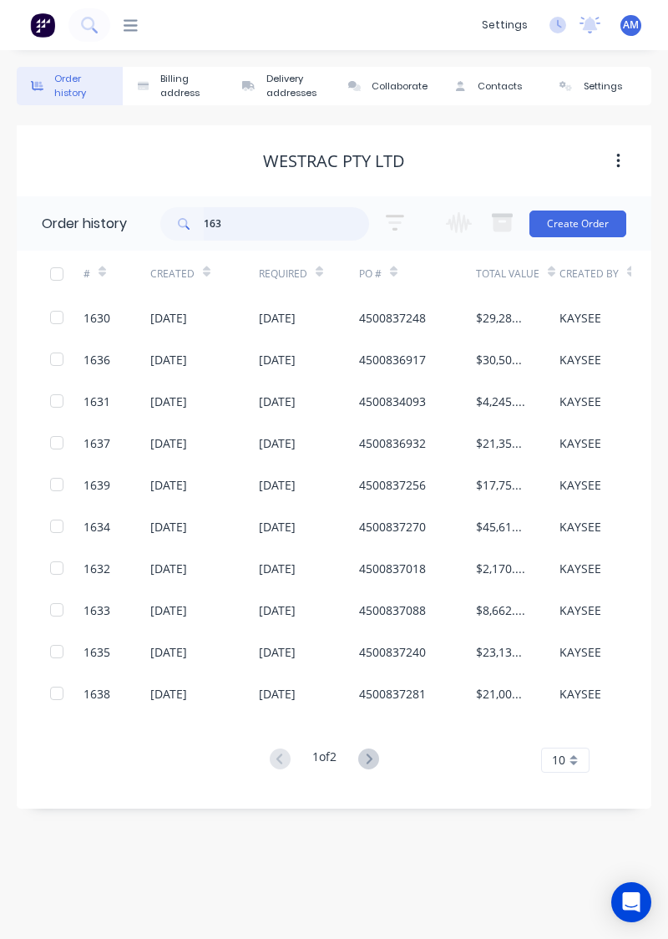
click at [323, 227] on input "163" at bounding box center [286, 223] width 165 height 33
type input "1"
type input "1595"
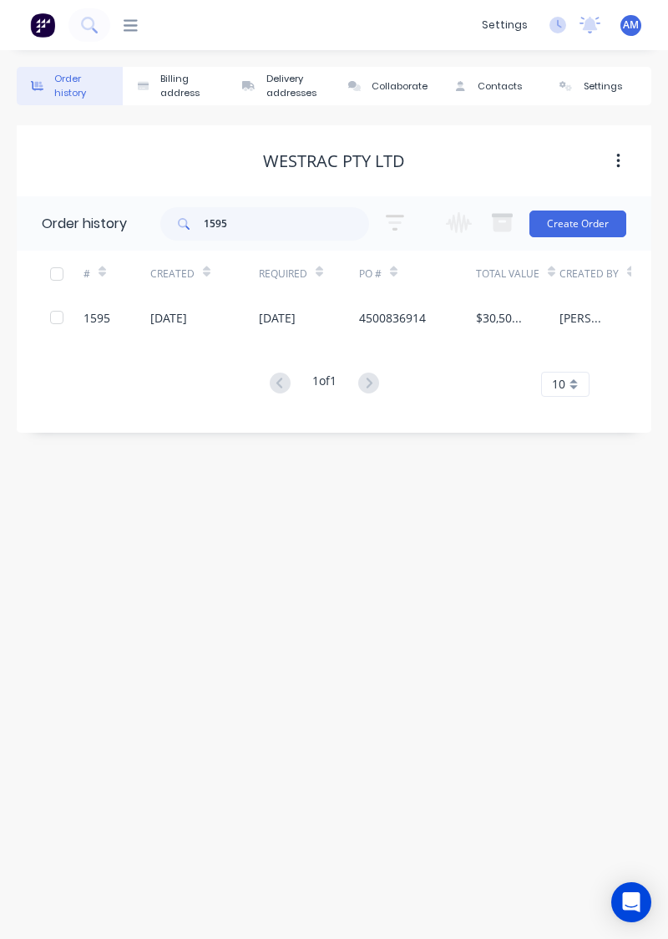
click at [244, 332] on div "[DATE]" at bounding box center [204, 317] width 109 height 42
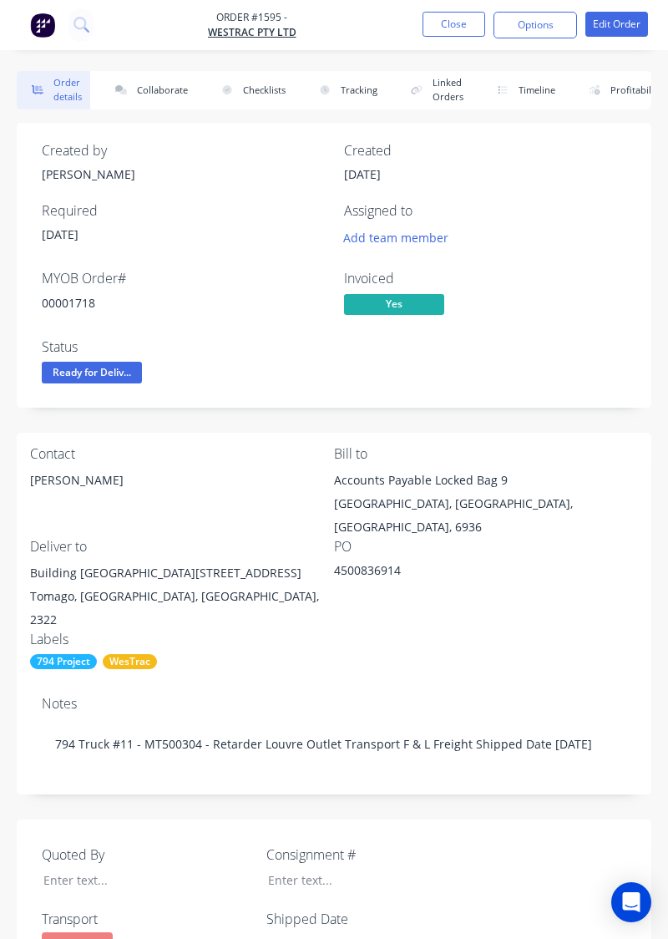
click at [160, 104] on button "Collaborate" at bounding box center [148, 90] width 96 height 38
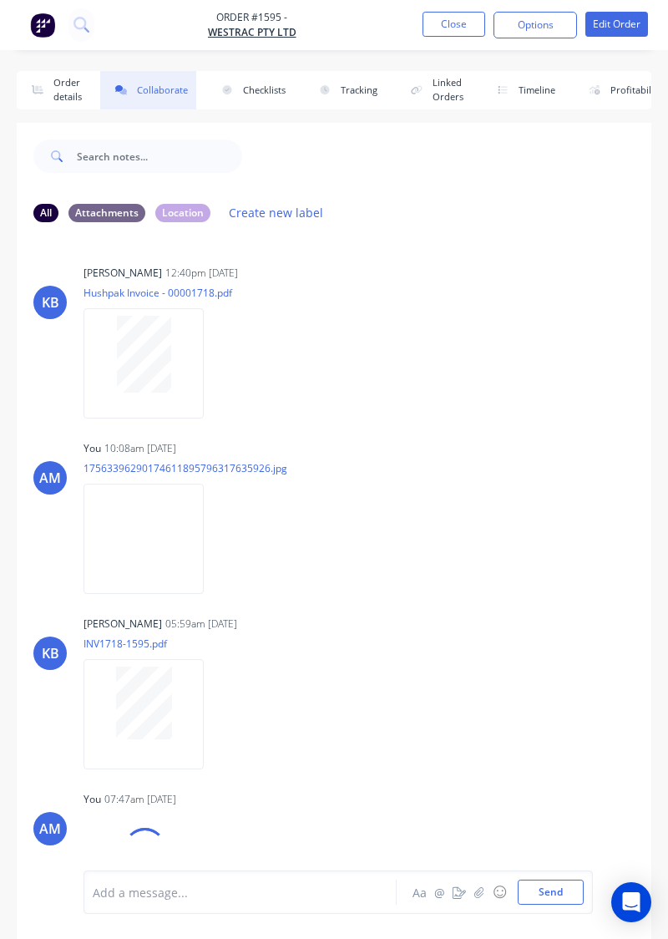
click at [382, 815] on div "You 07:47am [DATE] 20250901_074502.jpg Labels Download Delete" at bounding box center [258, 855] width 349 height 137
click at [453, 28] on button "Close" at bounding box center [454, 24] width 63 height 25
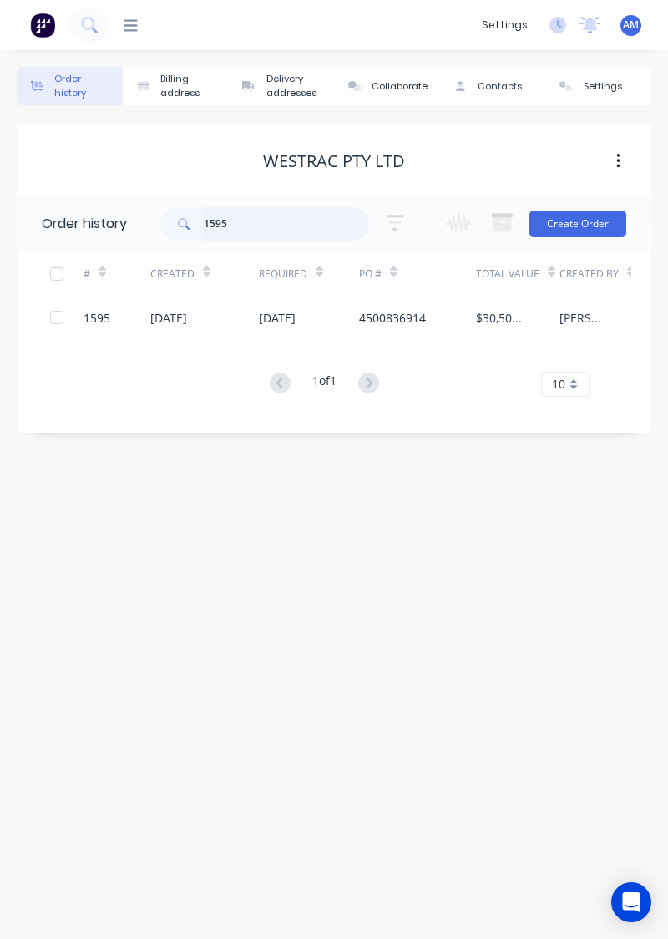
click at [271, 239] on input "1595" at bounding box center [286, 223] width 165 height 33
type input "1"
type input "1629"
click at [442, 306] on div "4500837446" at bounding box center [417, 317] width 117 height 42
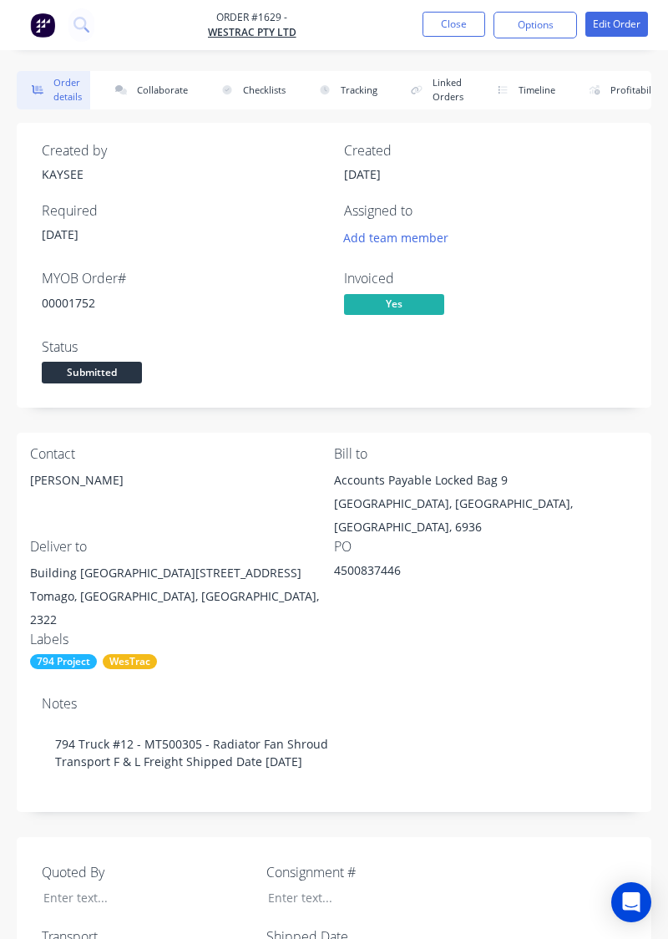
type input "[DATE]"
click at [165, 84] on button "Collaborate" at bounding box center [148, 90] width 96 height 38
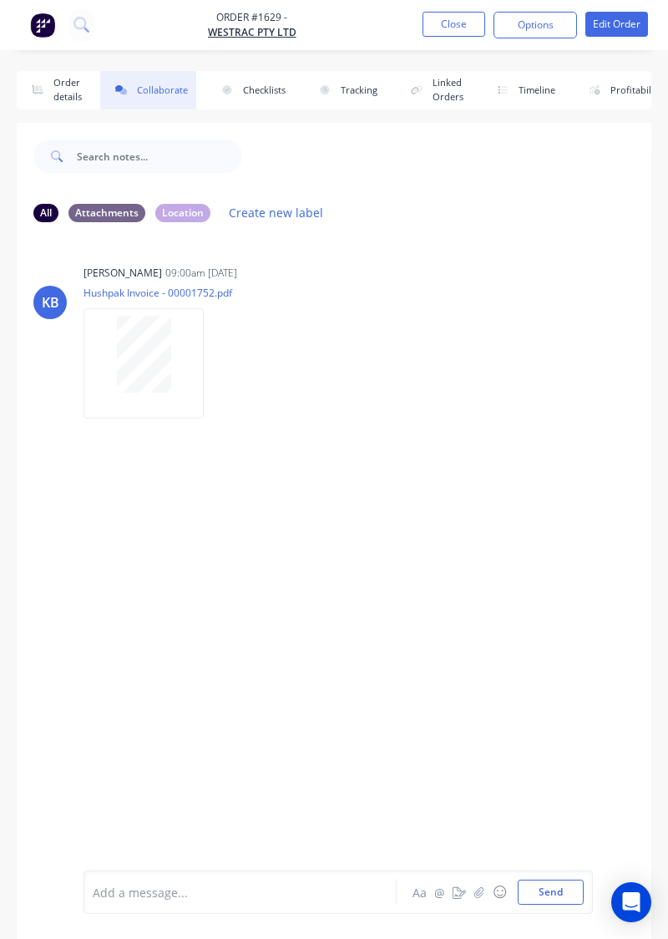
click at [529, 600] on div "KB [PERSON_NAME] 09:00am [DATE] Hushpak Invoice - 00001752.pdf Labels Download" at bounding box center [334, 553] width 635 height 634
click at [478, 902] on button "button" at bounding box center [479, 892] width 20 height 20
click at [554, 904] on button "Send" at bounding box center [551, 891] width 66 height 25
click at [458, 23] on button "Close" at bounding box center [454, 24] width 63 height 25
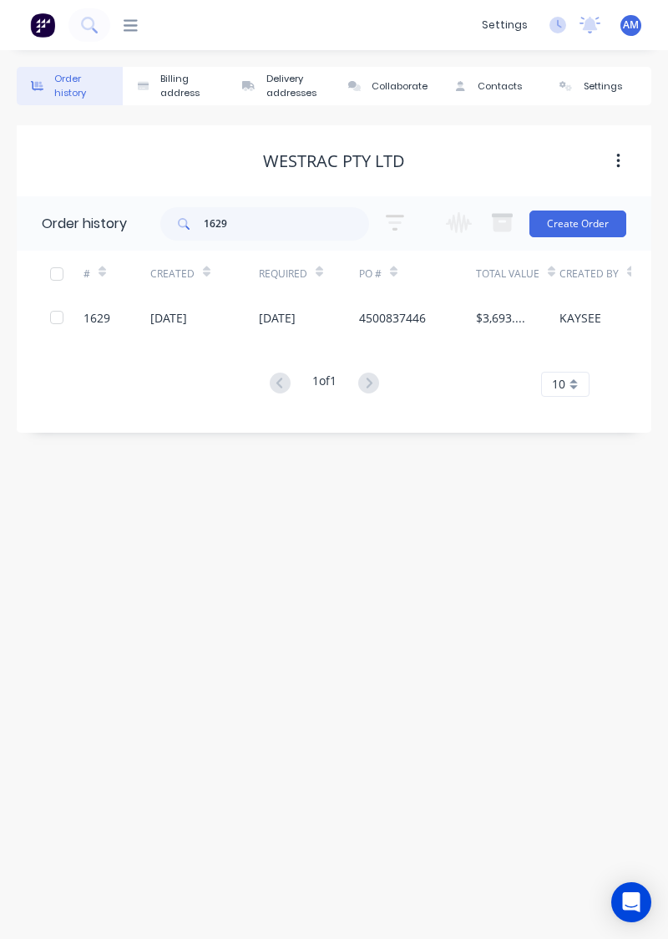
click at [389, 327] on div "4500837446" at bounding box center [417, 317] width 117 height 42
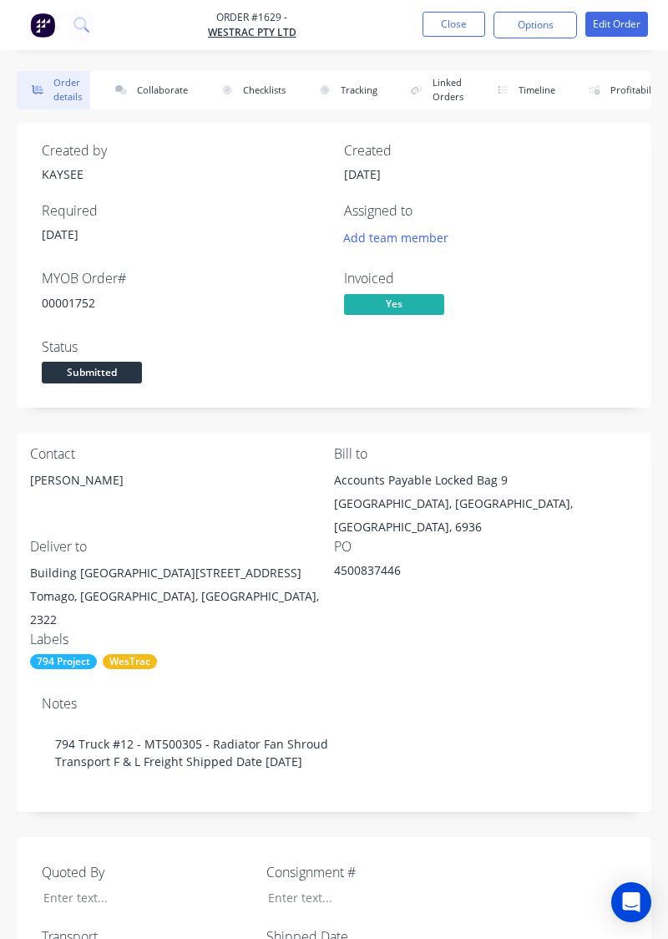
click at [169, 92] on button "Collaborate" at bounding box center [148, 90] width 96 height 38
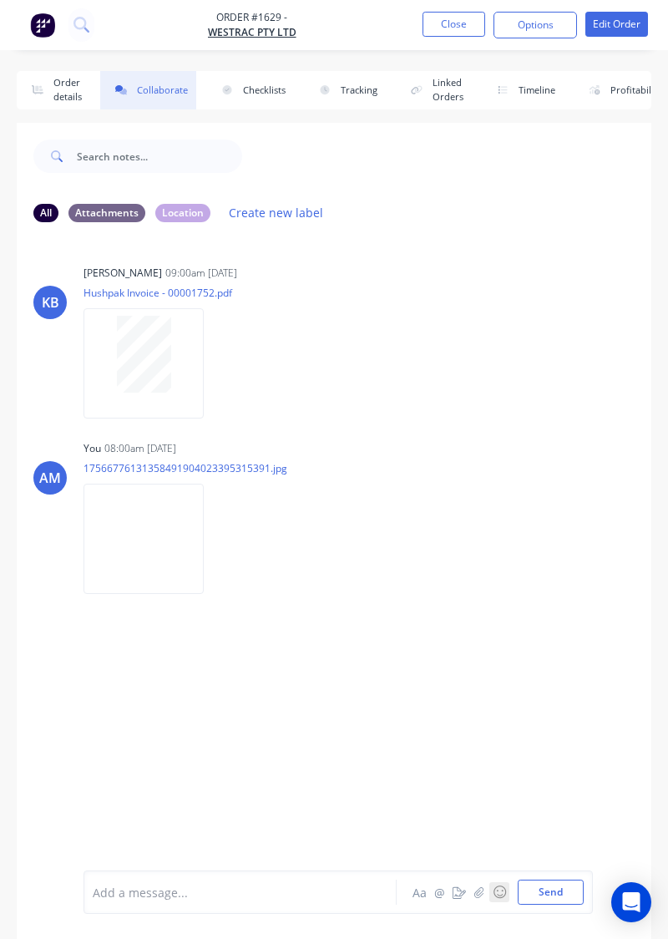
click at [490, 902] on button "☺" at bounding box center [499, 892] width 20 height 20
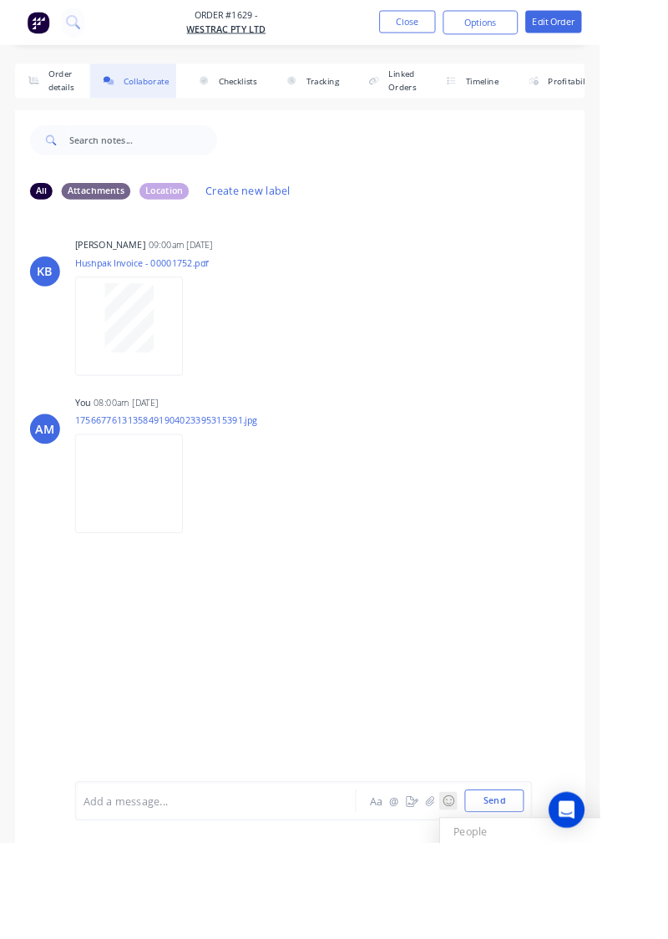
click at [633, 823] on div "KB [PERSON_NAME] 09:00am [DATE] Hushpak Invoice - 00001752.pdf Labels Download …" at bounding box center [334, 553] width 635 height 634
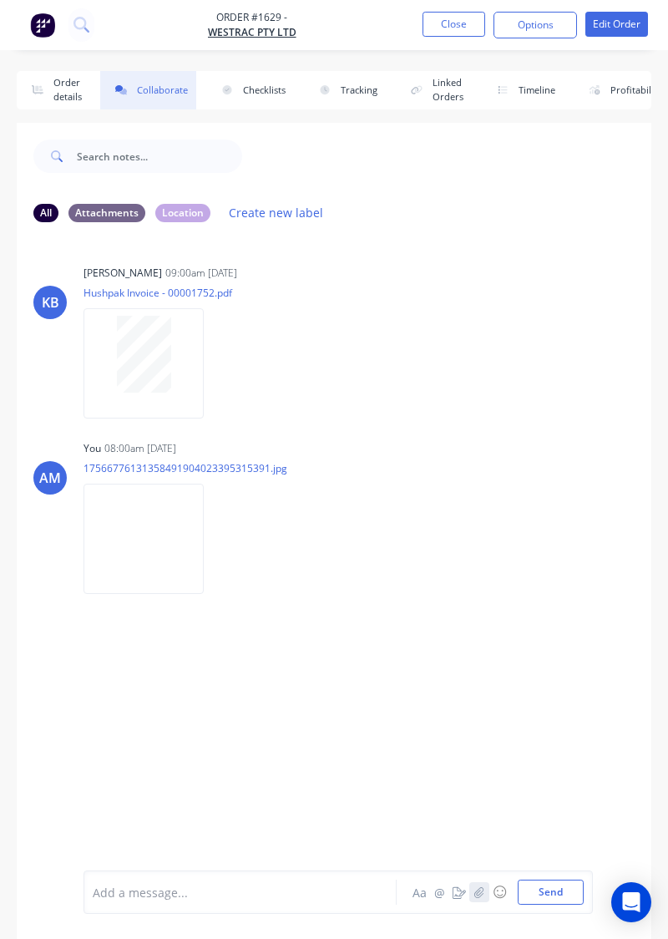
click at [479, 902] on button "button" at bounding box center [479, 892] width 20 height 20
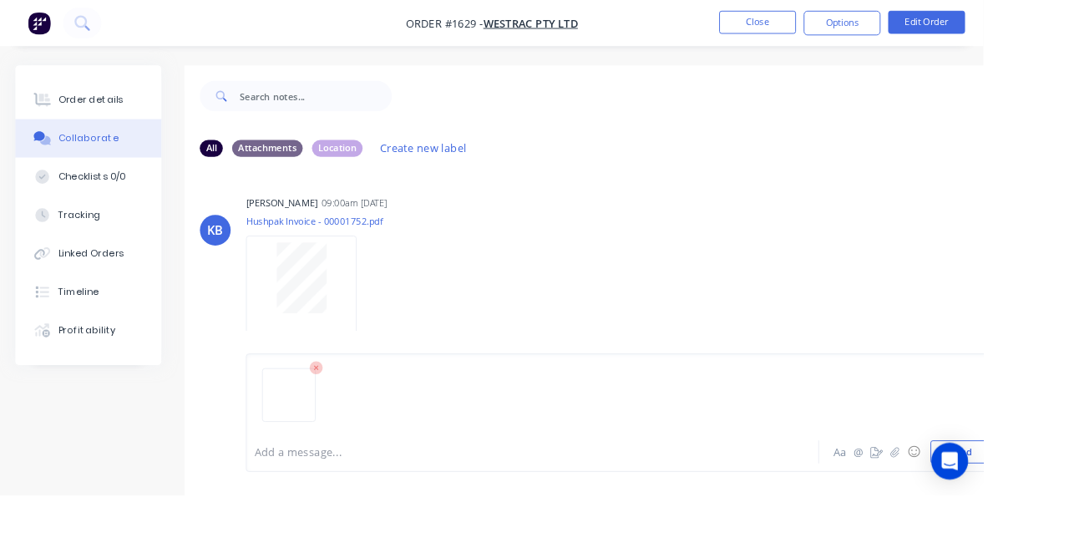
click at [667, 504] on button "Send" at bounding box center [1044, 491] width 66 height 25
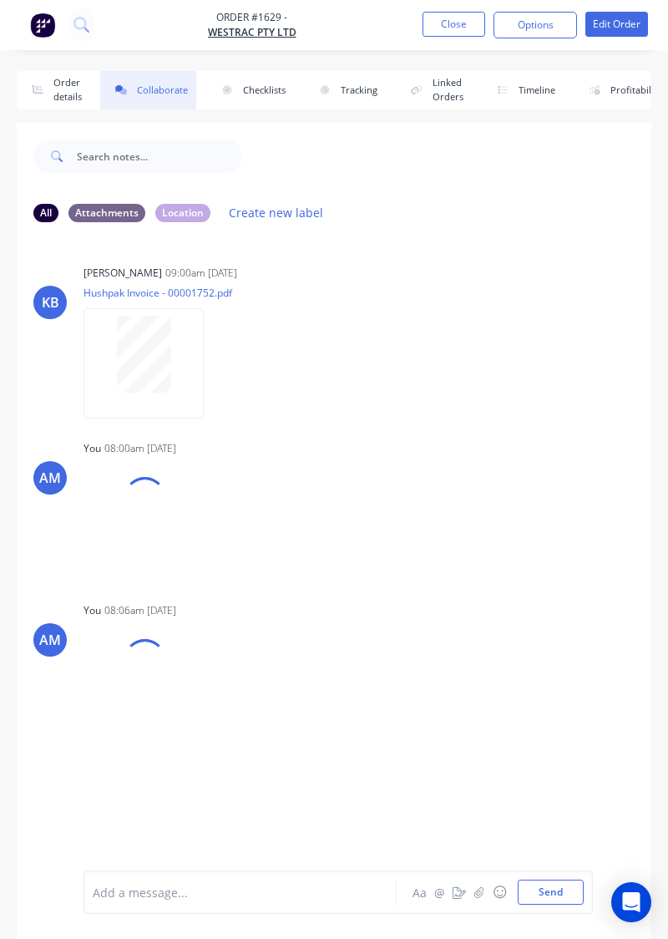
click at [72, 28] on button at bounding box center [81, 24] width 26 height 33
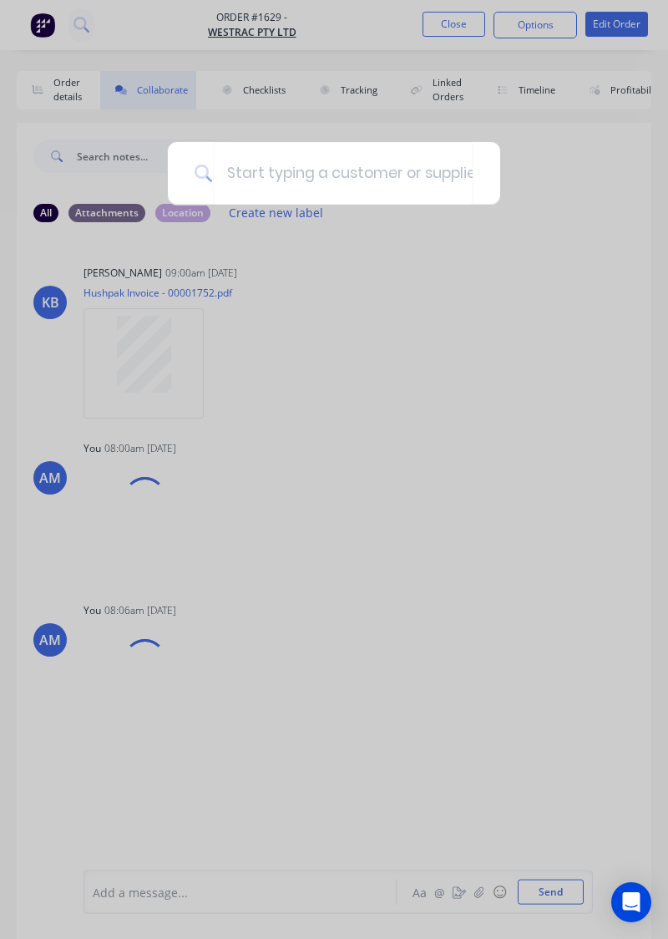
click at [623, 283] on div at bounding box center [334, 469] width 668 height 939
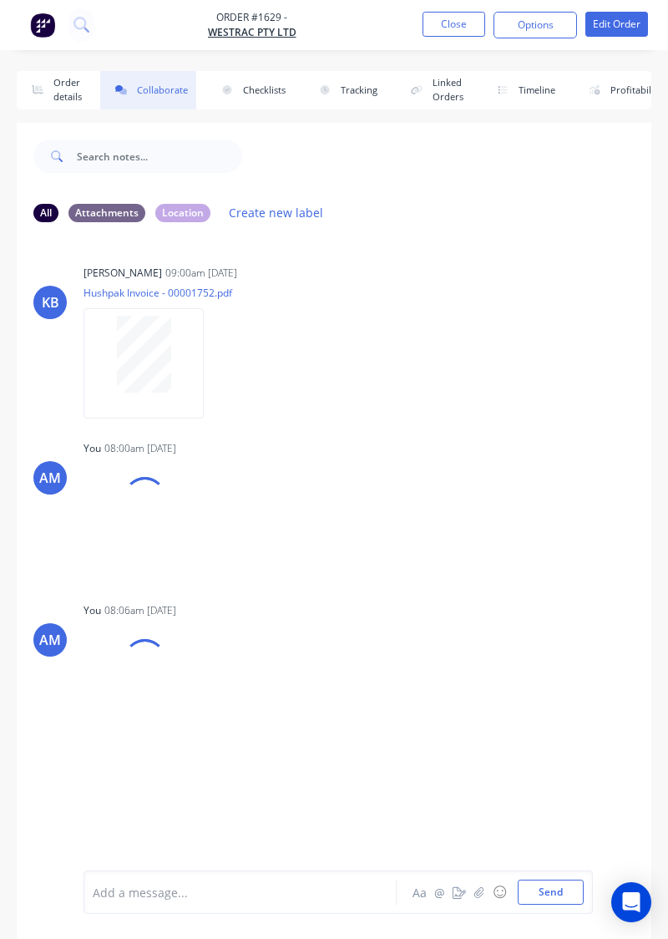
click at [446, 21] on button "Close" at bounding box center [454, 24] width 63 height 25
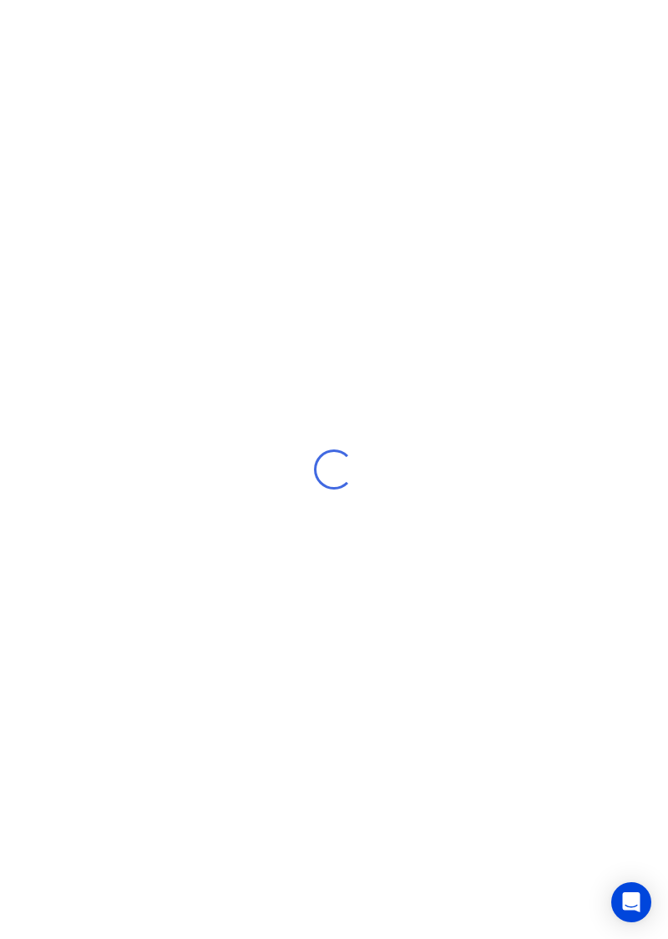
click at [458, 701] on div "Loading..." at bounding box center [334, 469] width 668 height 939
